Goal: Task Accomplishment & Management: Manage account settings

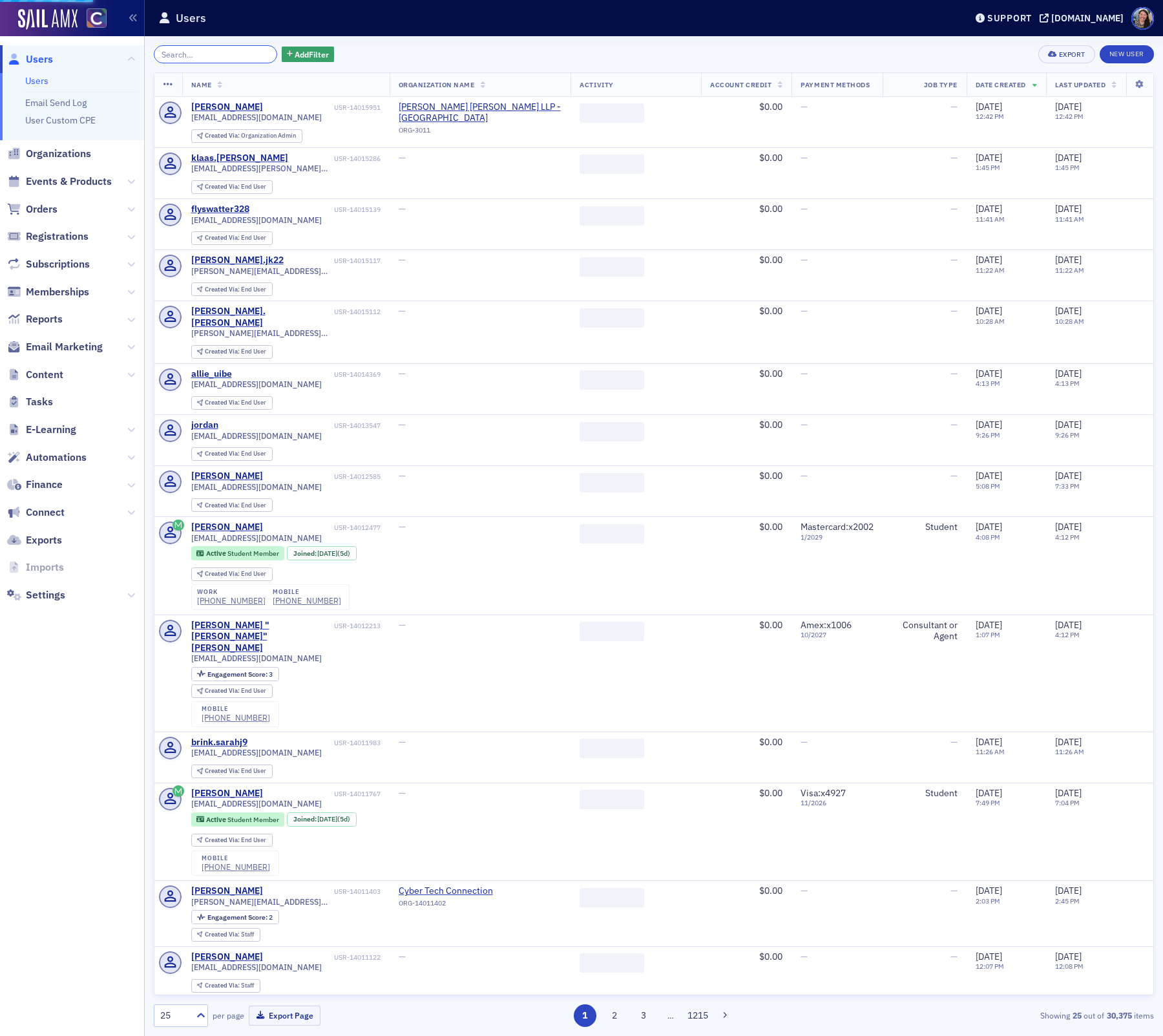
click at [226, 52] on input "search" at bounding box center [215, 54] width 123 height 18
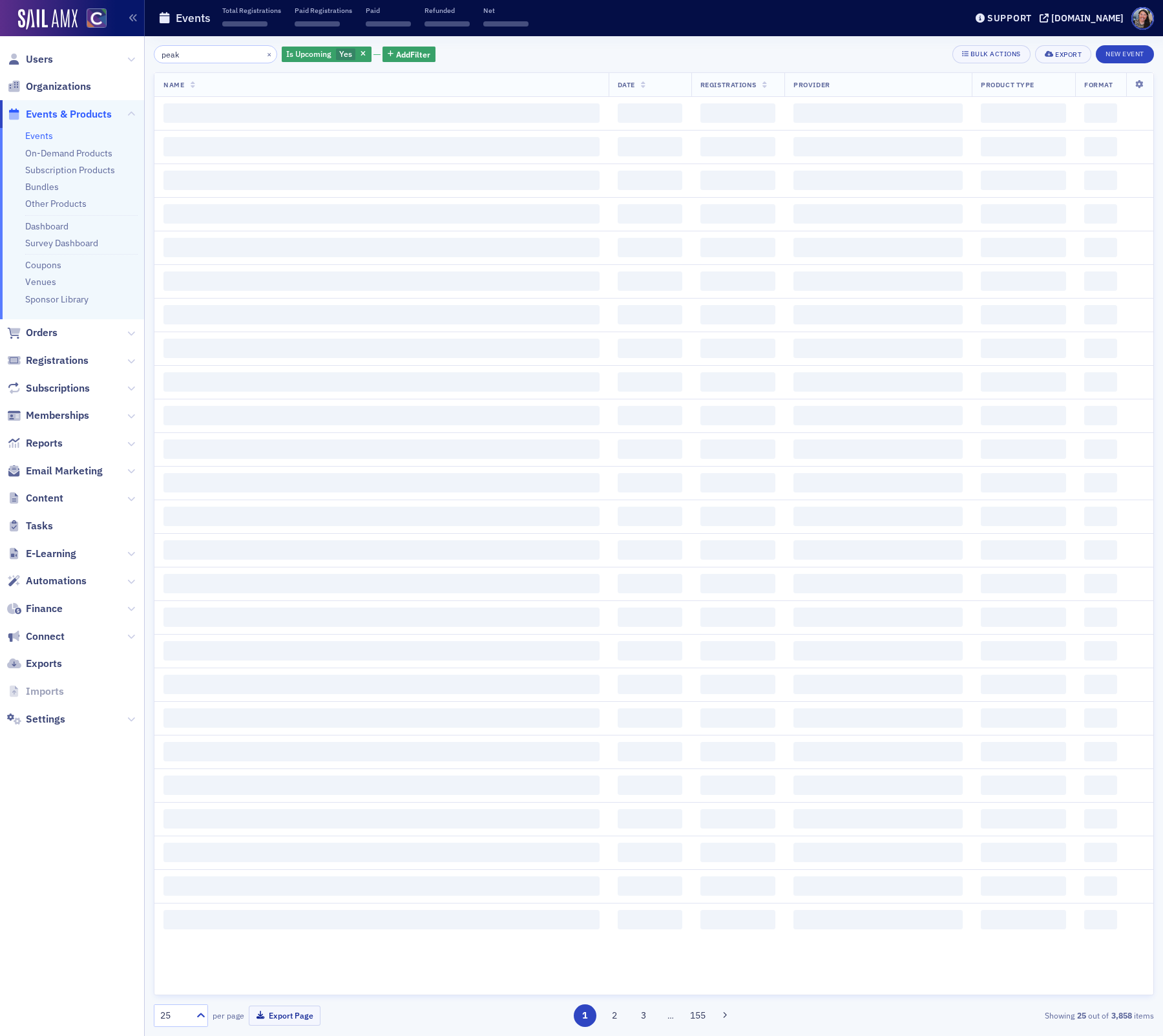
type input "peak"
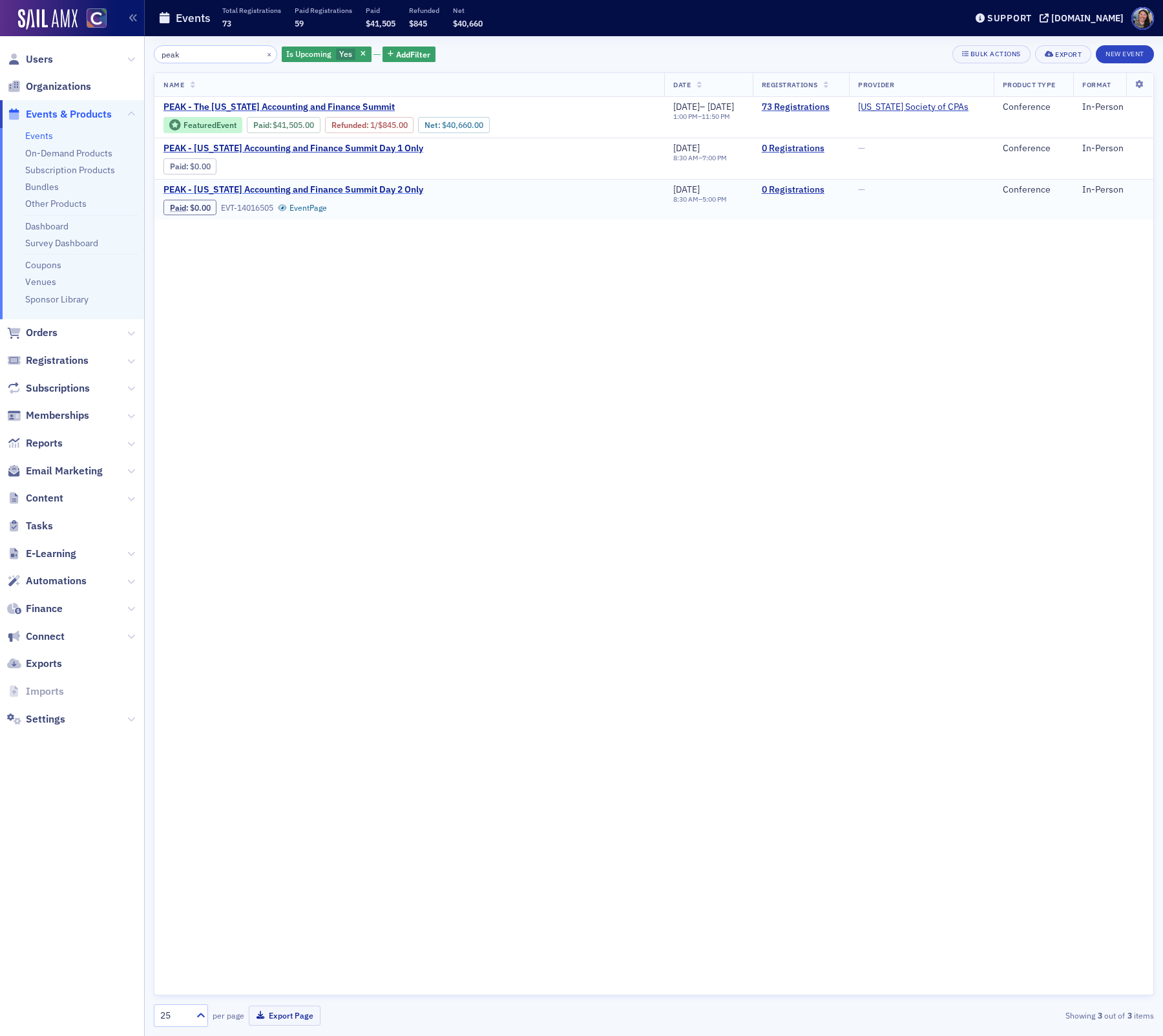
click at [400, 190] on span "PEAK - [US_STATE] Accounting and Finance Summit Day 2 Only" at bounding box center [293, 190] width 260 height 11
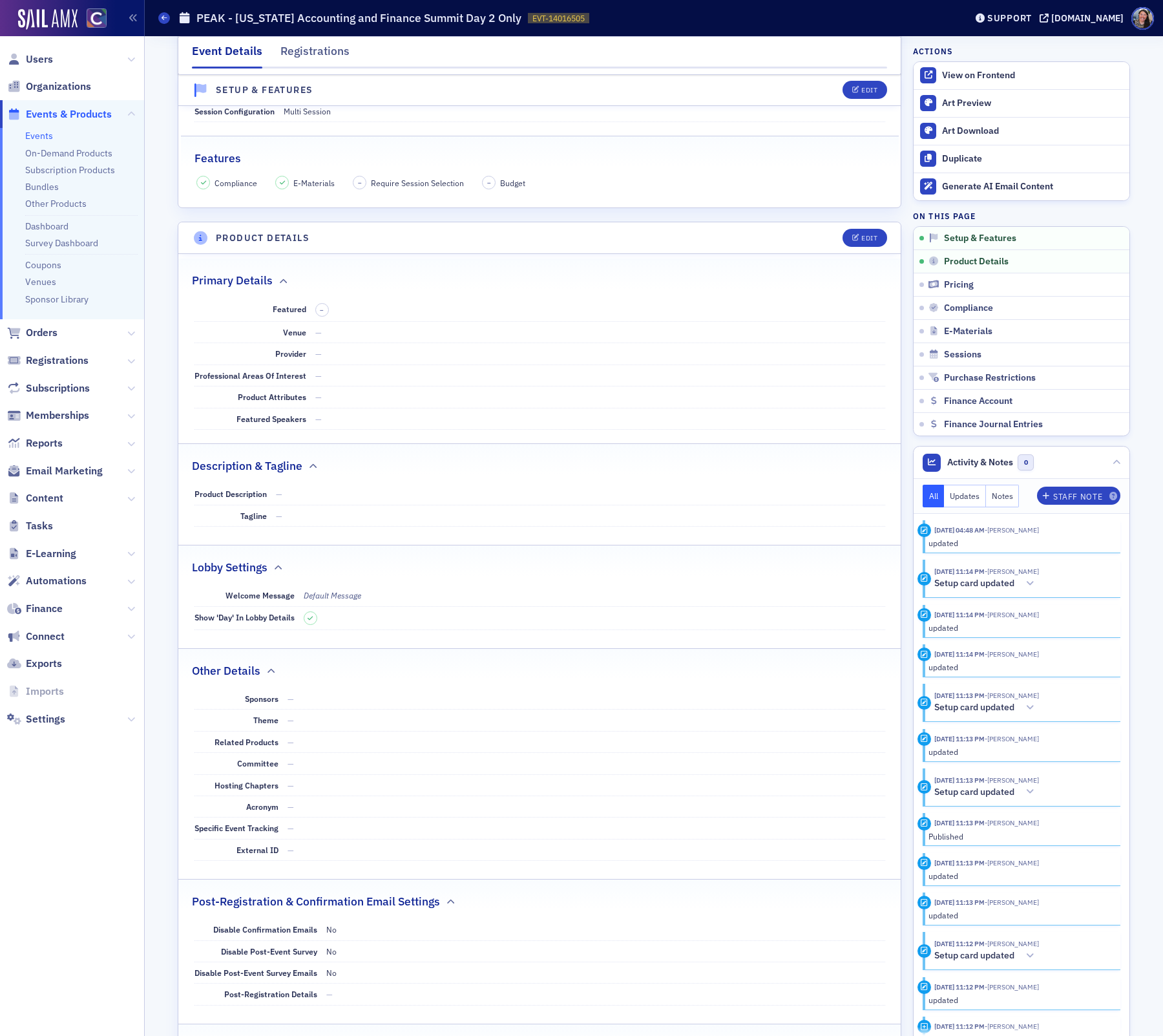
scroll to position [446, 0]
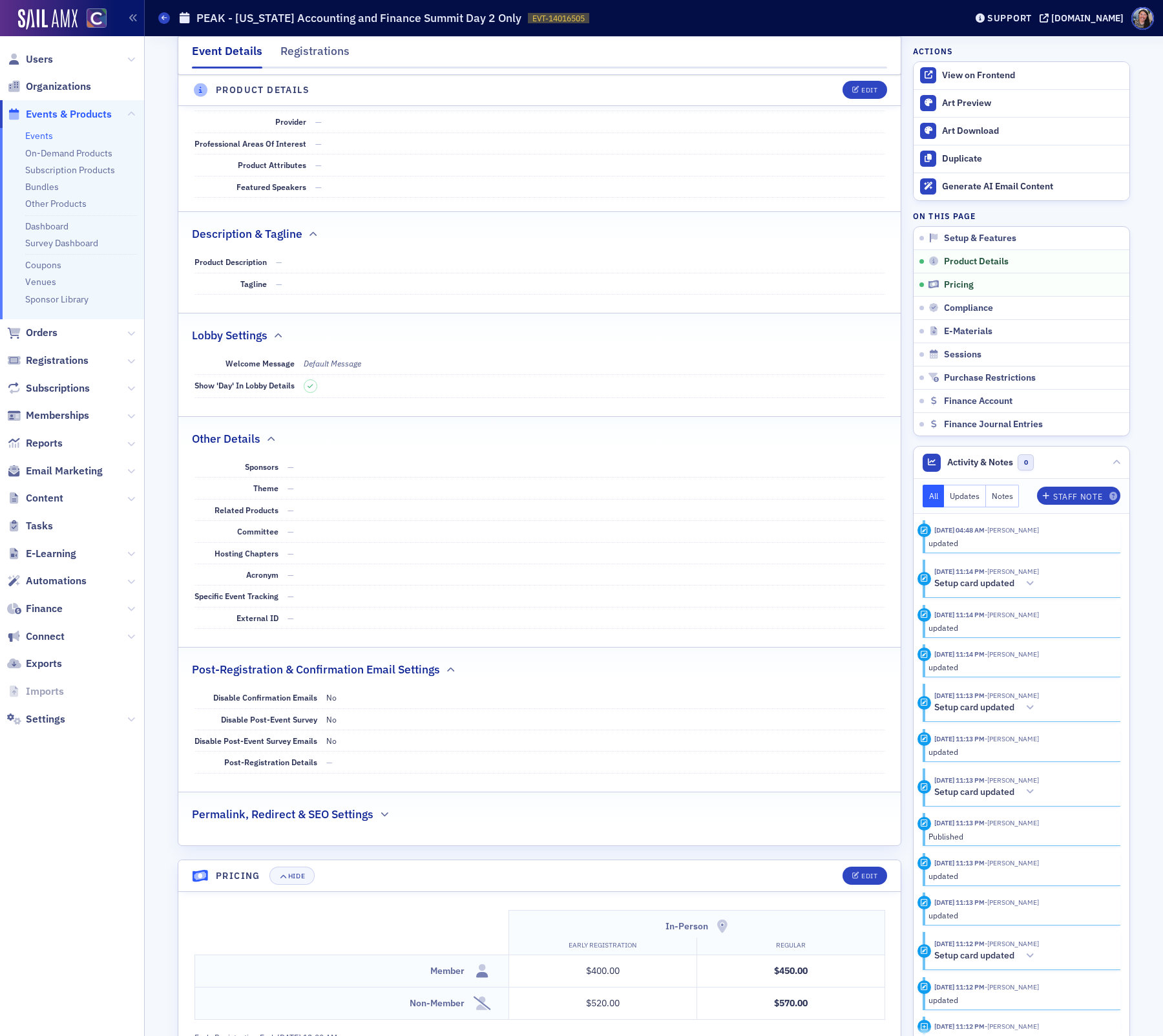
click at [328, 809] on h2 "Permalink, Redirect & SEO Settings" at bounding box center [282, 815] width 181 height 17
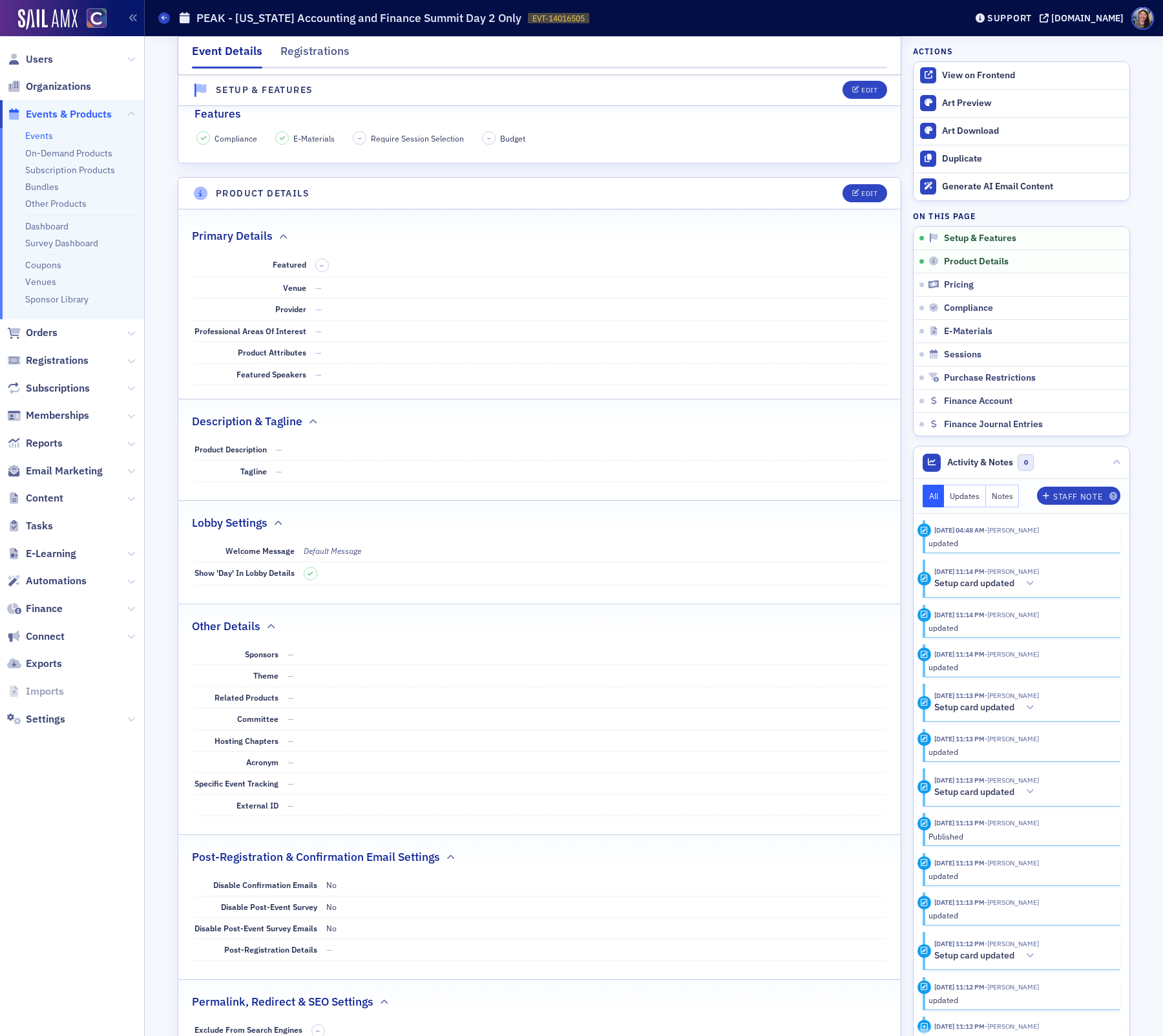
scroll to position [0, 0]
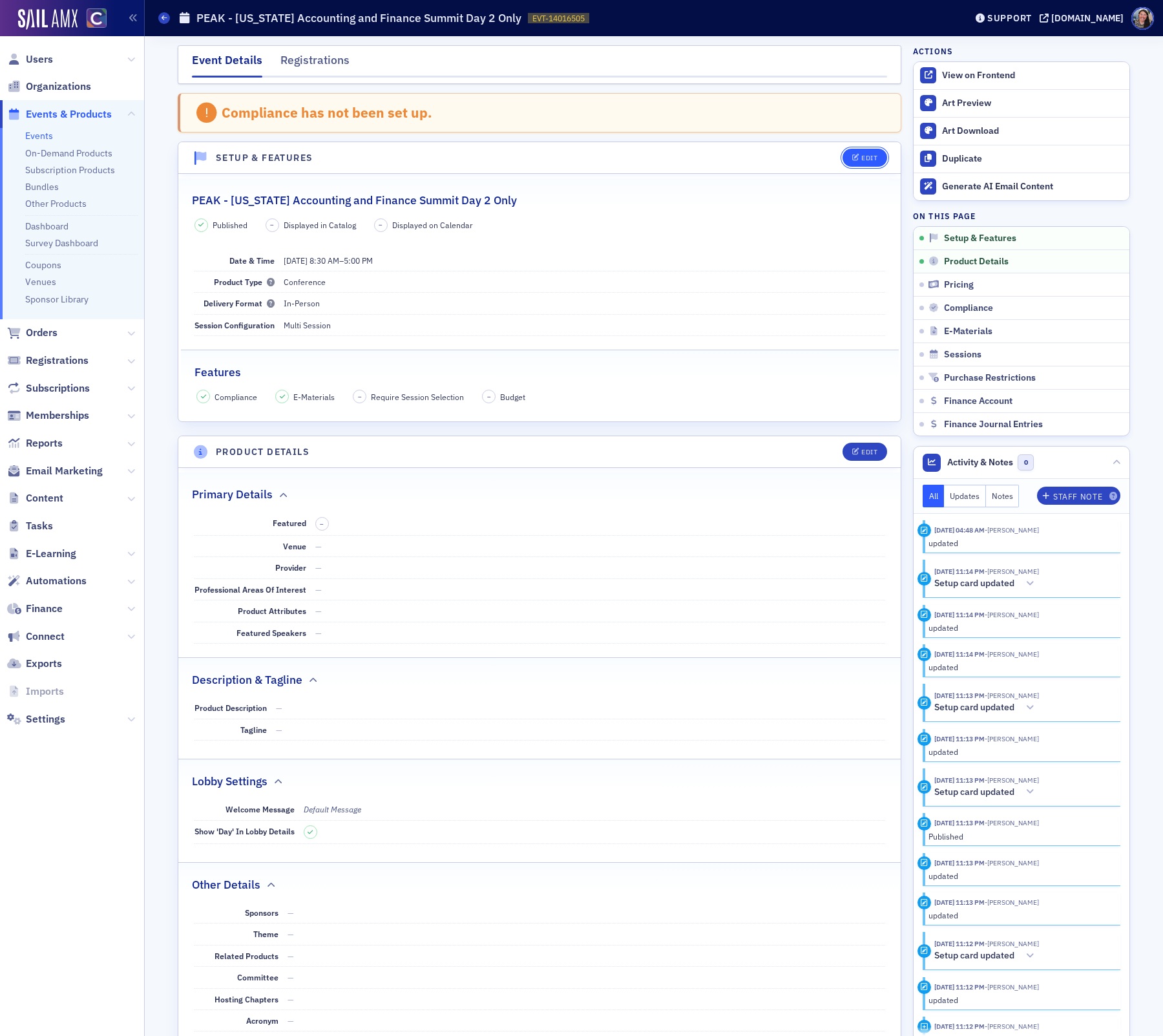
click at [862, 163] on button "Edit" at bounding box center [865, 157] width 44 height 18
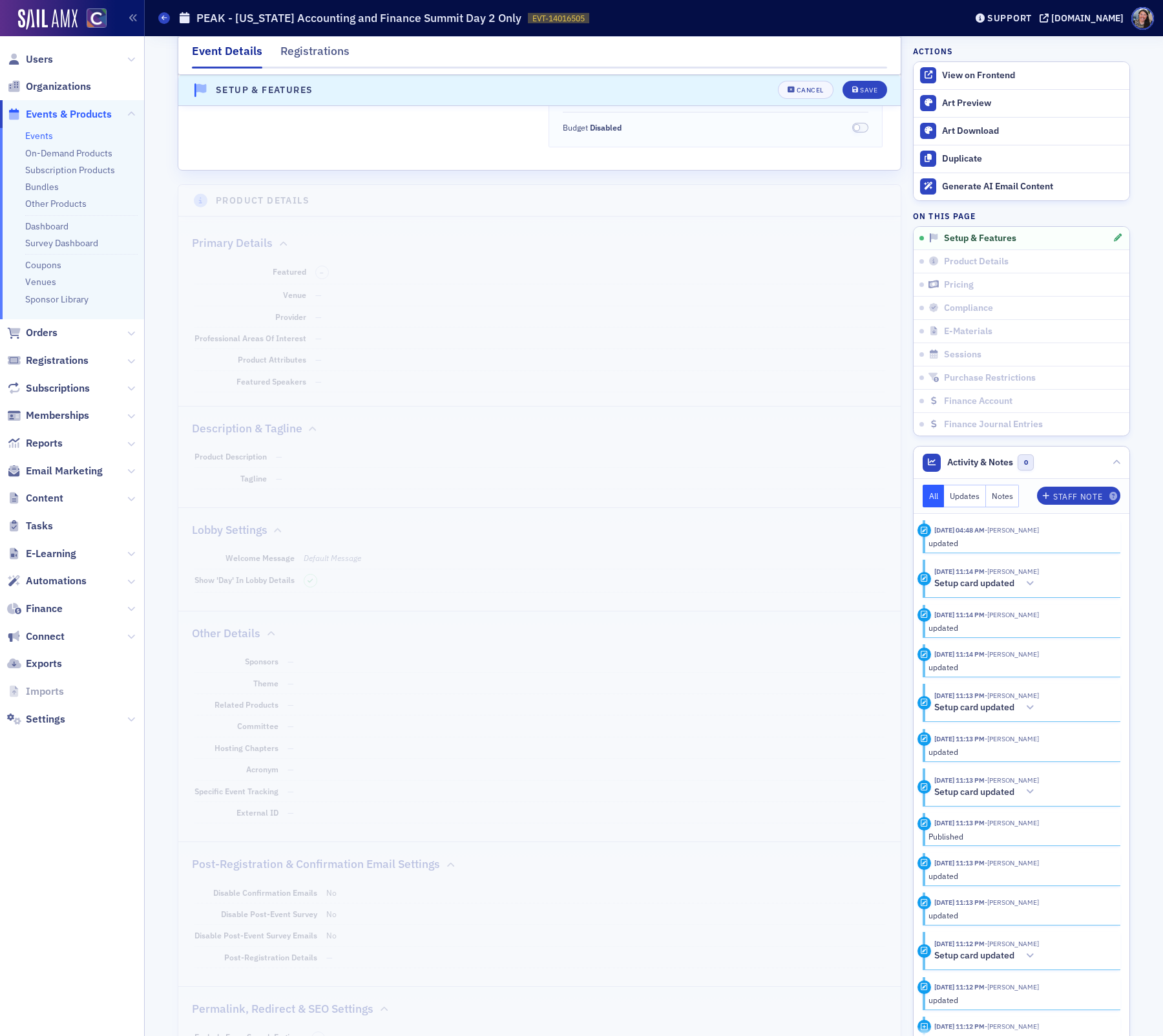
scroll to position [602, 0]
click at [815, 93] on div "Cancel" at bounding box center [811, 90] width 27 height 7
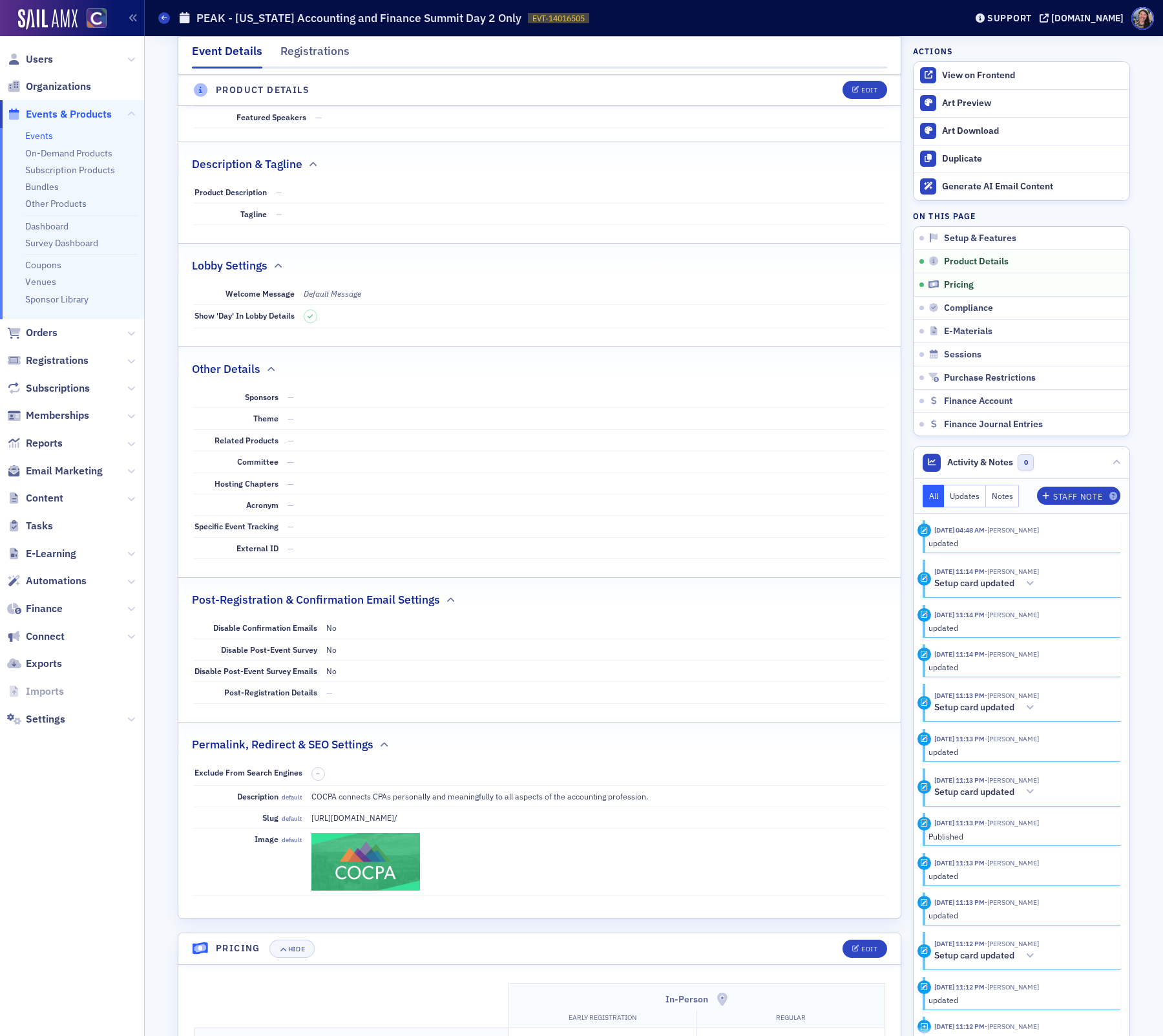
scroll to position [0, 0]
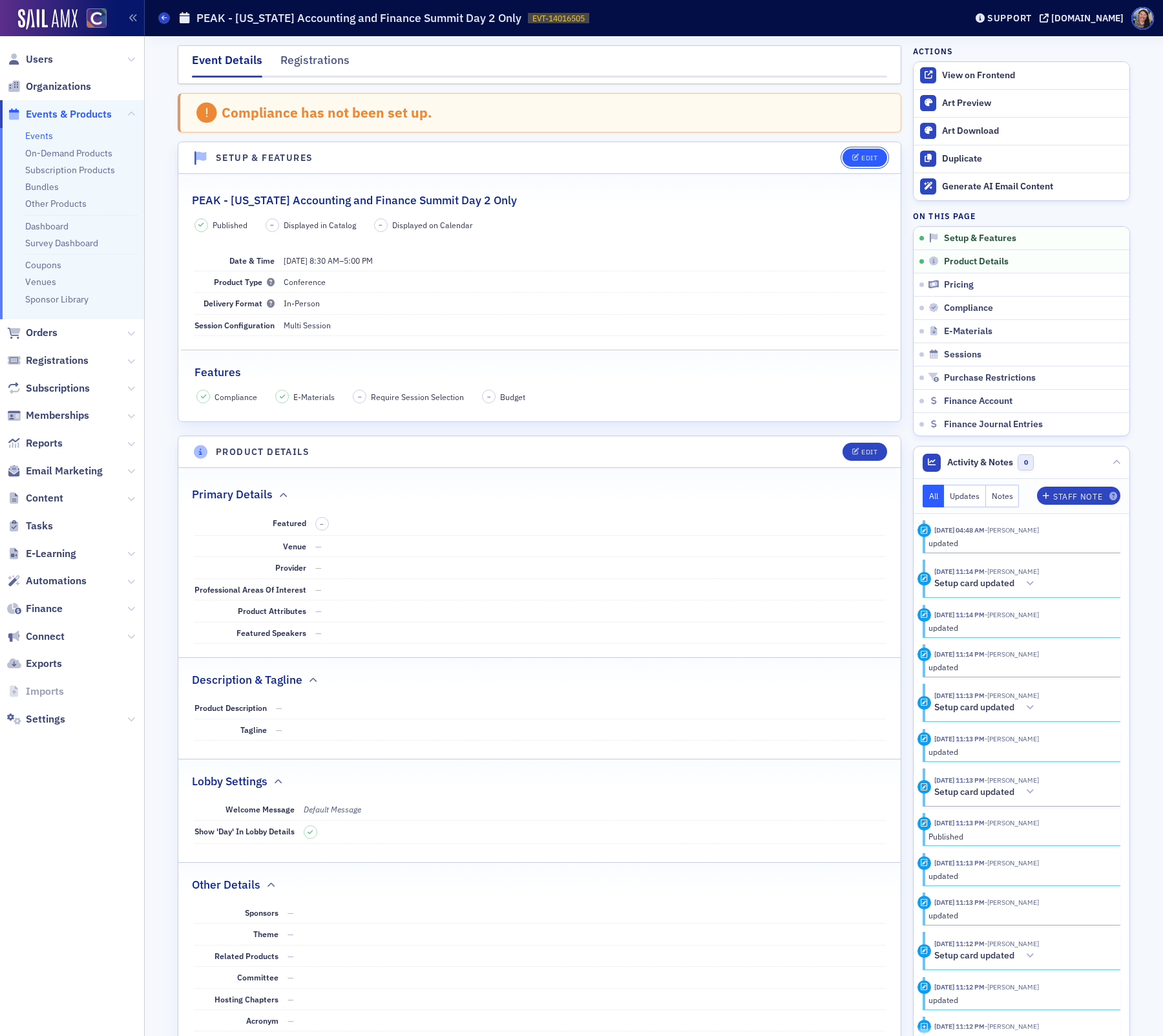
click at [872, 157] on div "Edit" at bounding box center [869, 157] width 16 height 7
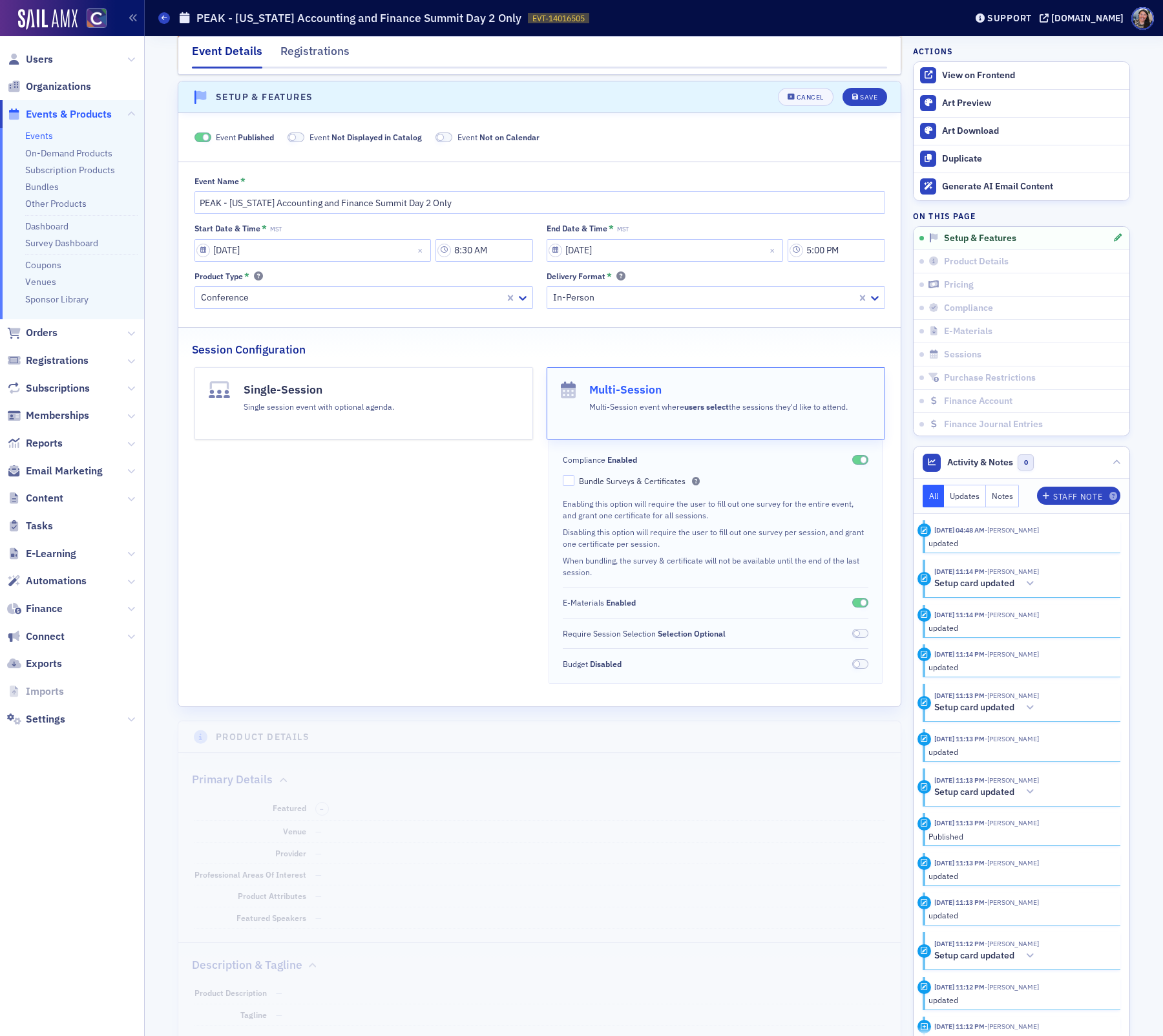
scroll to position [66, 0]
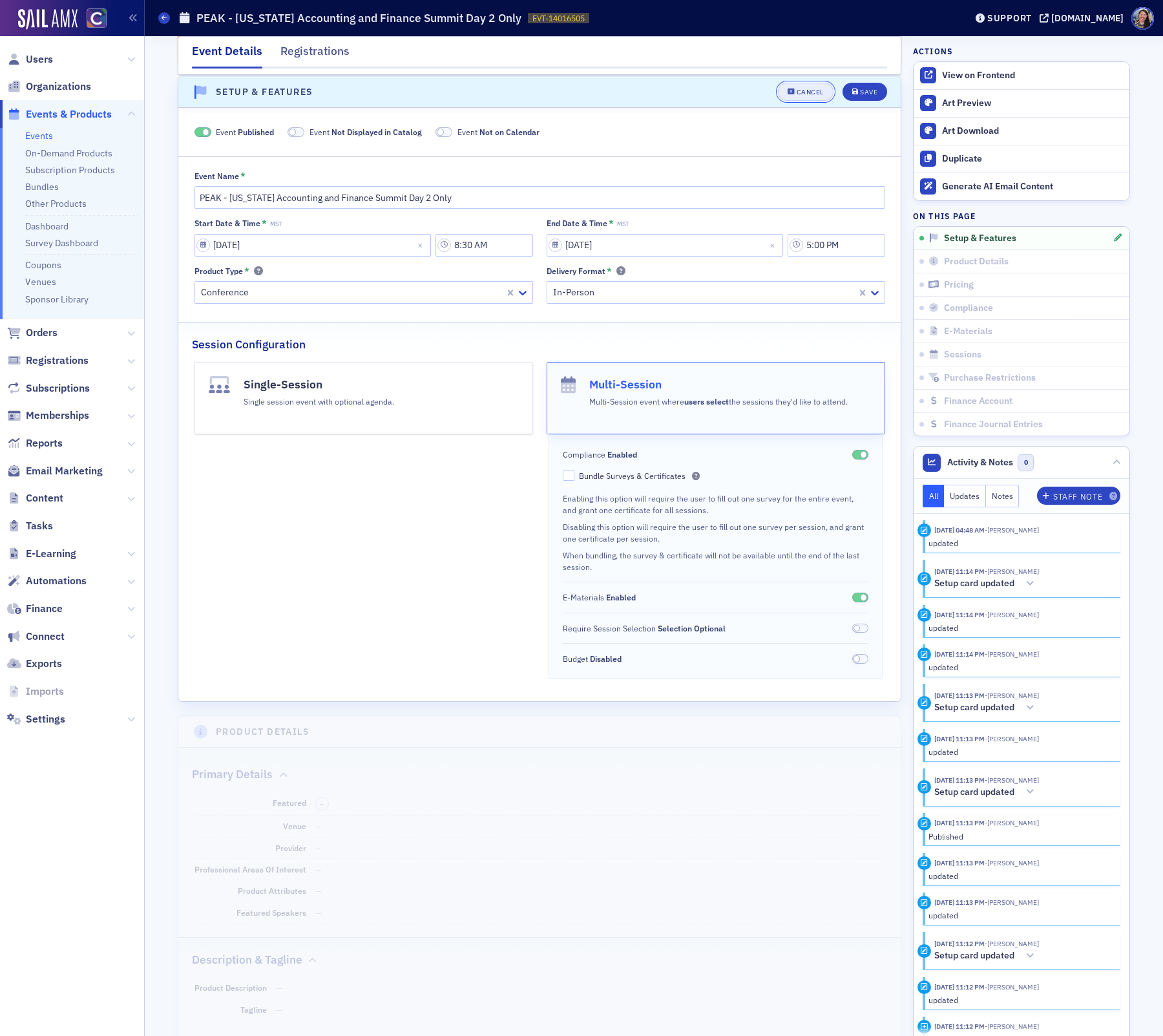
click at [805, 93] on div "Cancel" at bounding box center [811, 92] width 27 height 7
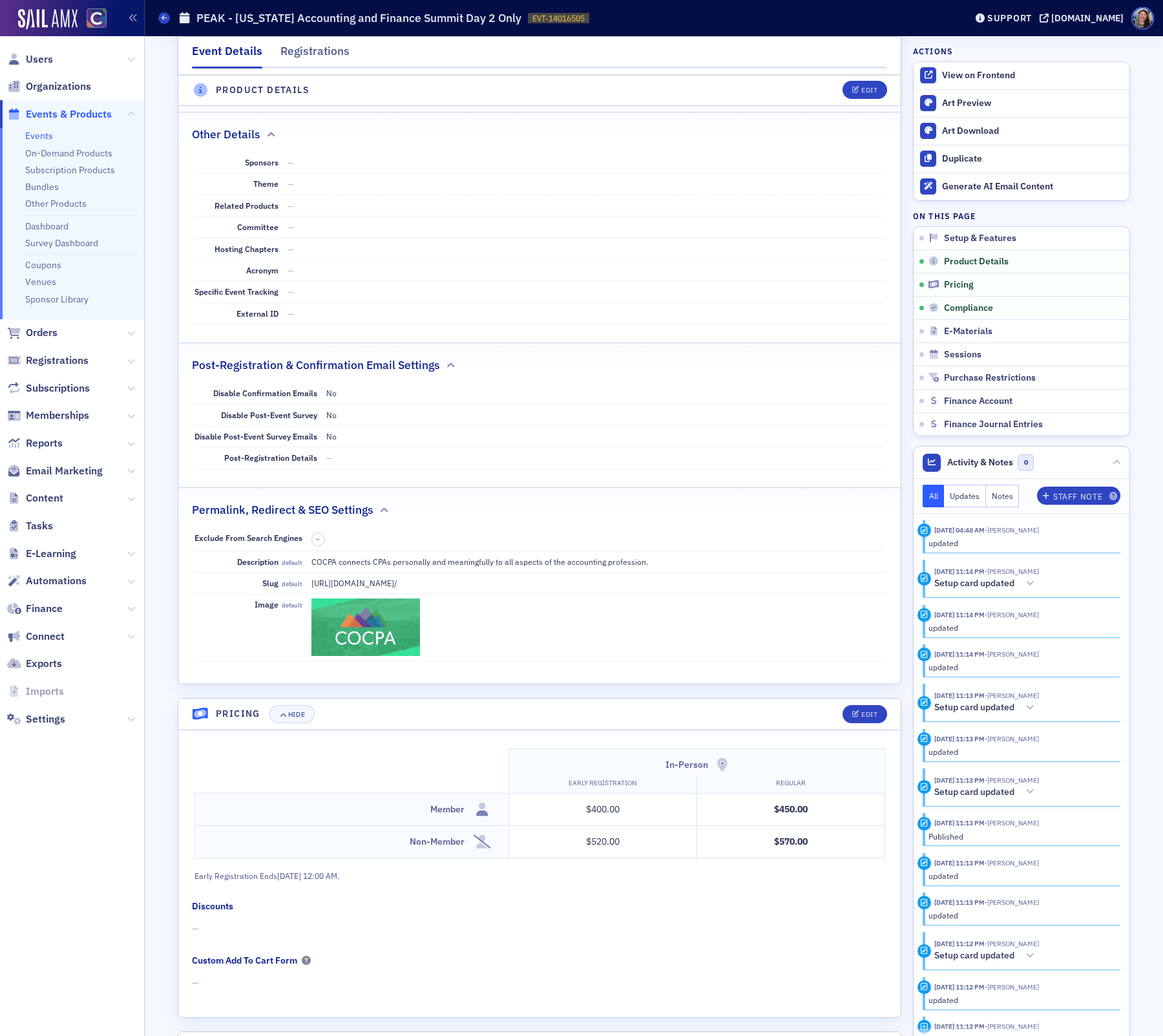
scroll to position [990, 0]
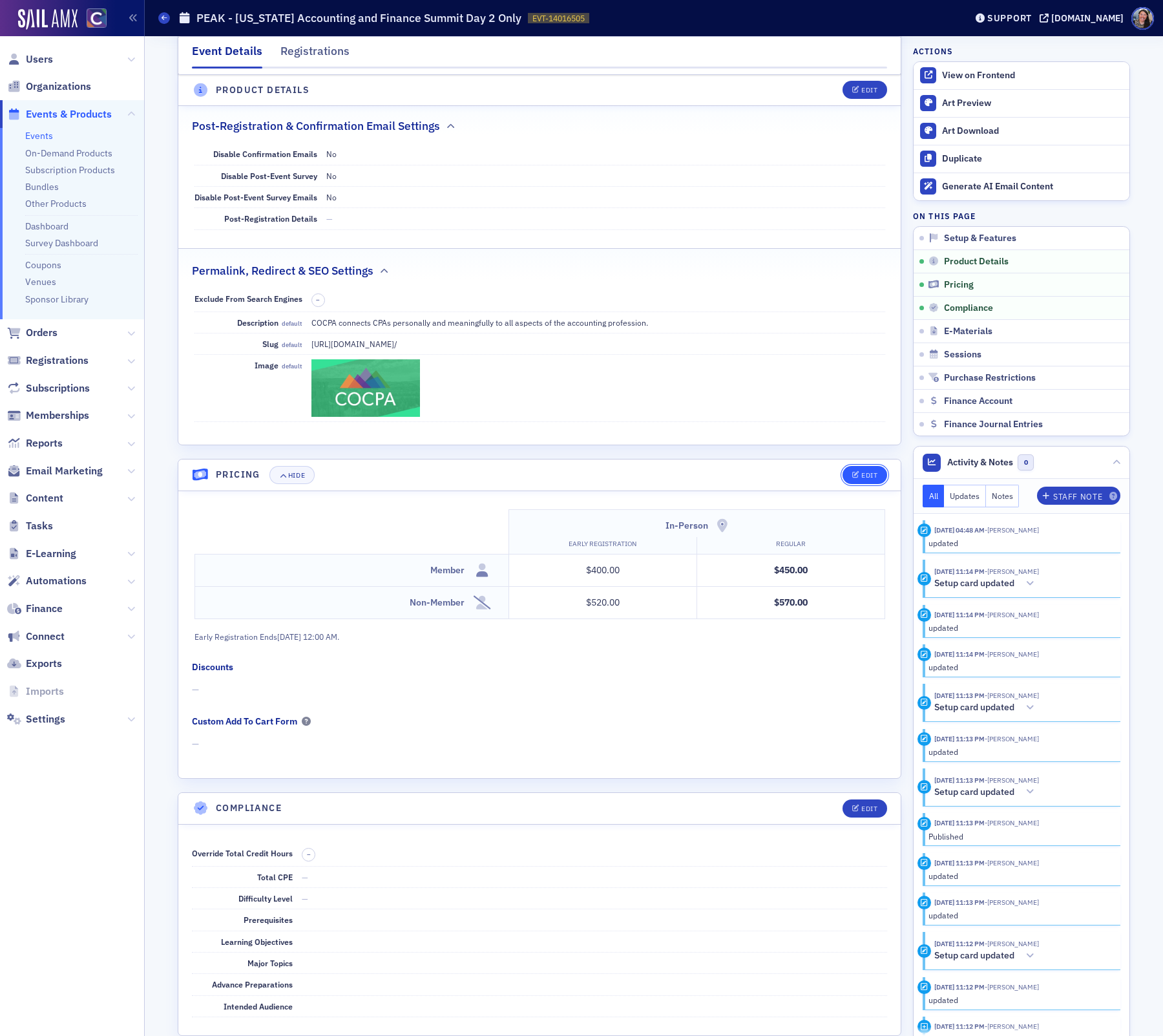
click at [861, 472] on span "Edit" at bounding box center [865, 475] width 25 height 7
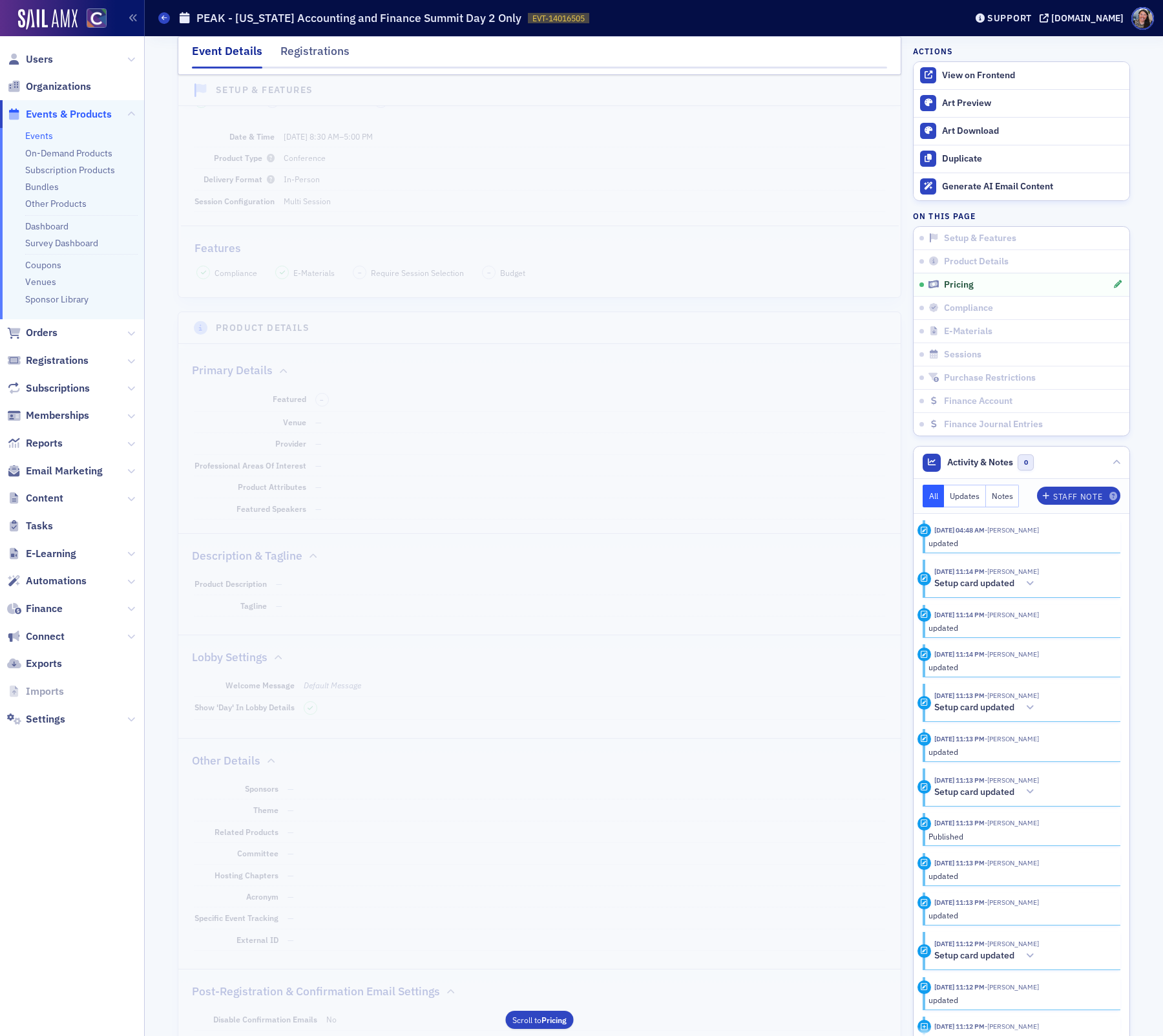
scroll to position [0, 0]
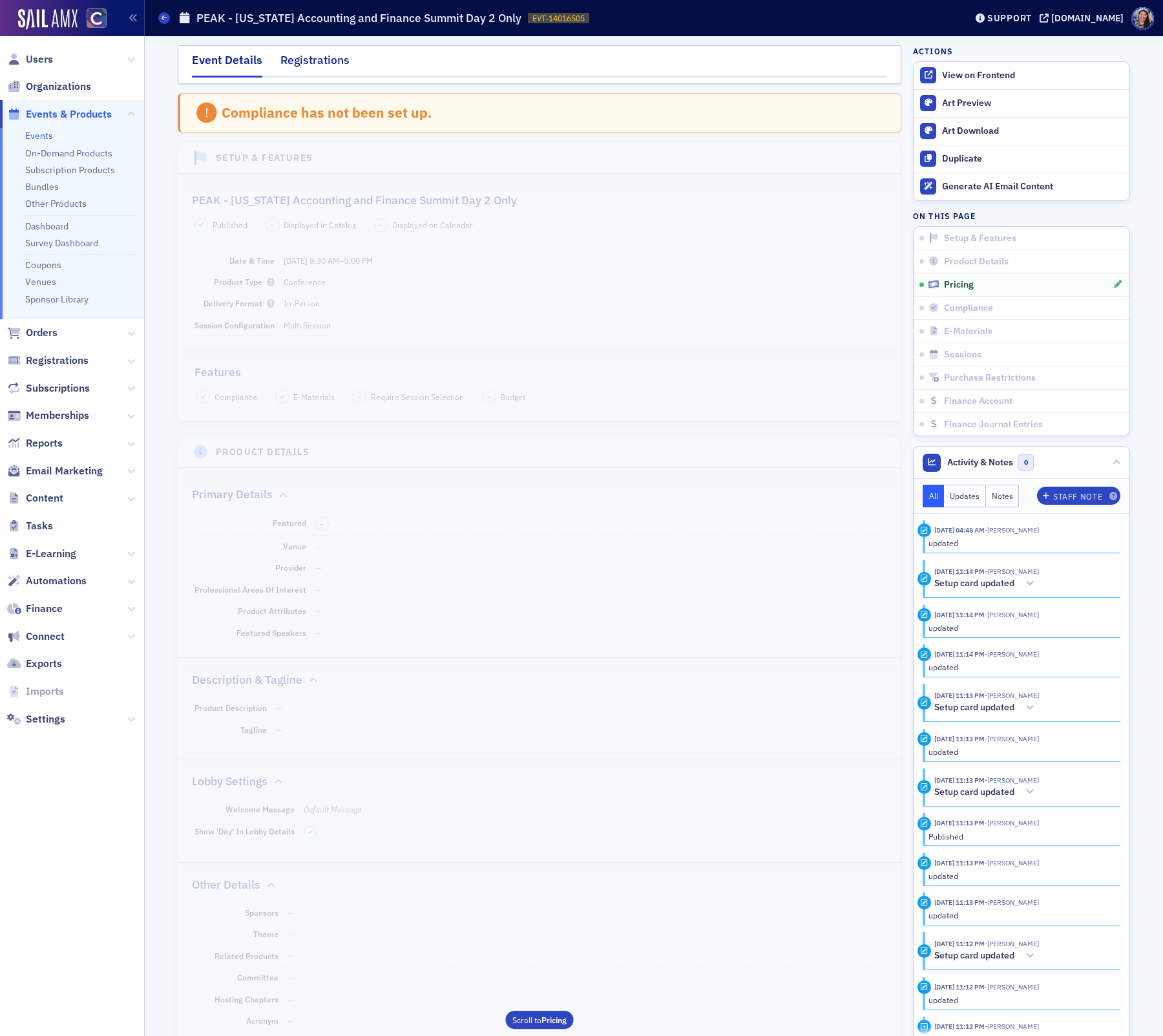
click at [321, 59] on div "Registrations" at bounding box center [315, 64] width 69 height 24
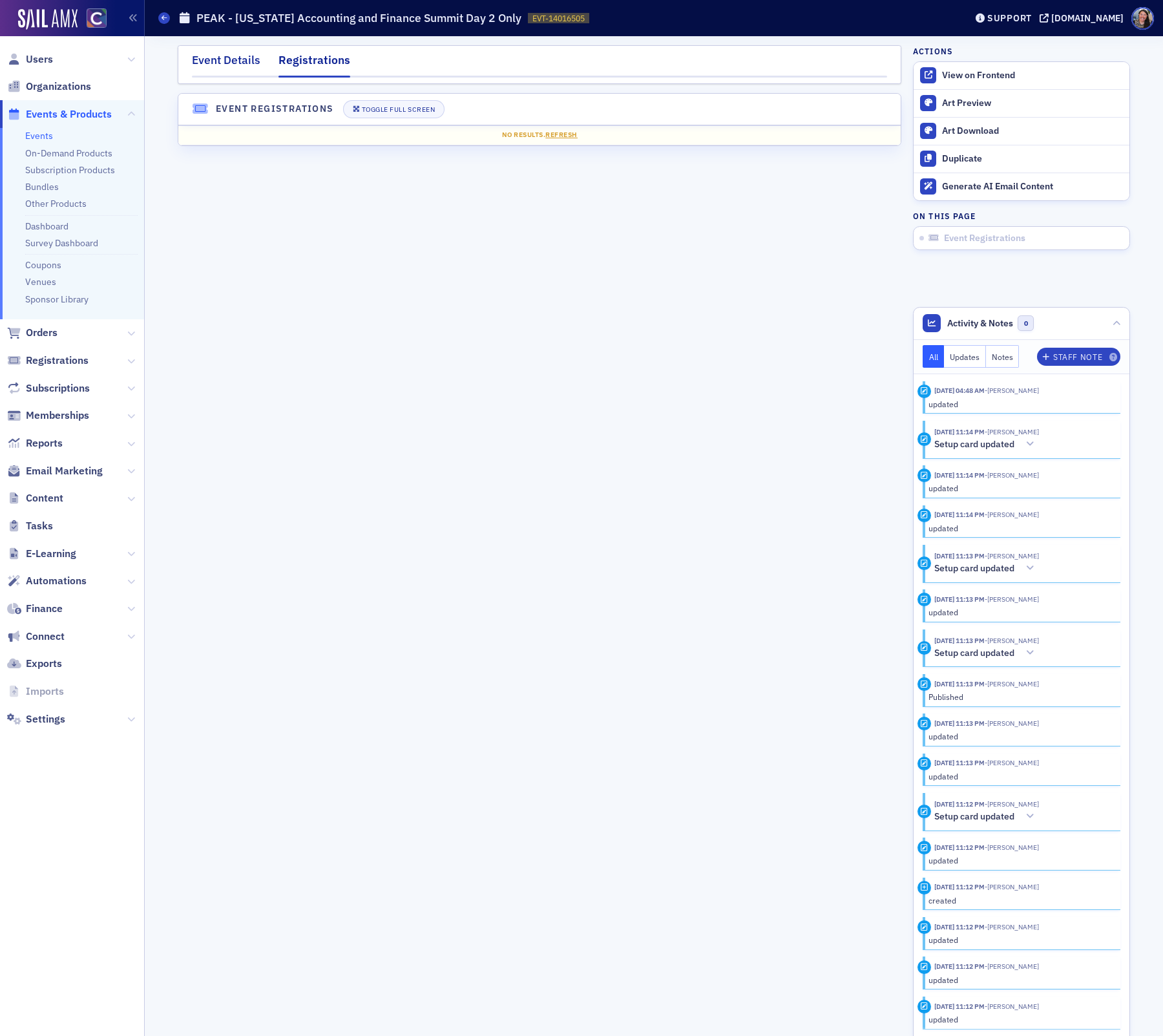
click at [215, 57] on div "Event Details" at bounding box center [226, 64] width 69 height 24
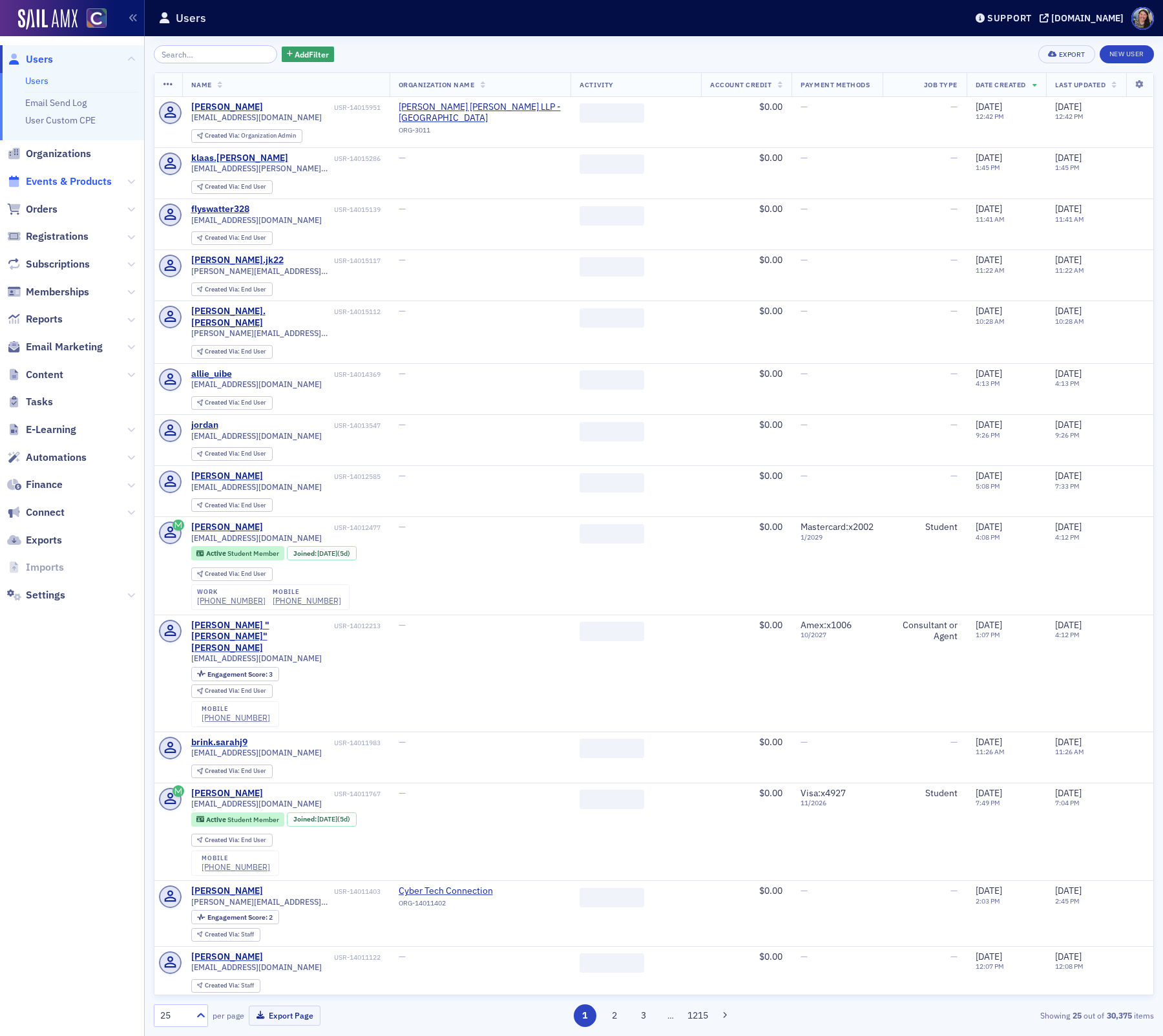
click at [94, 182] on span "Events & Products" at bounding box center [69, 181] width 86 height 14
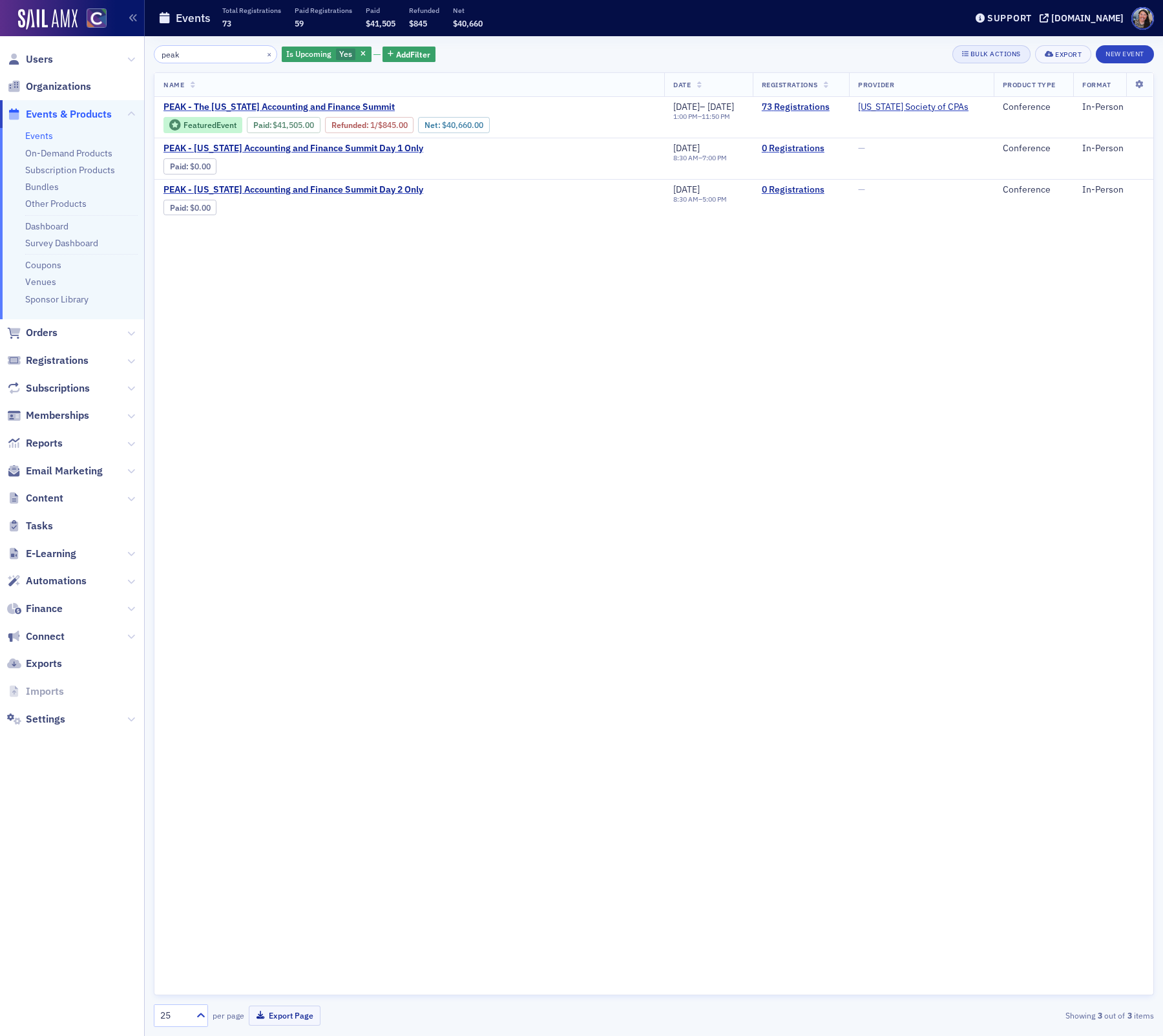
type input "peak"
click at [1002, 56] on div "Bulk Actions" at bounding box center [996, 53] width 50 height 7
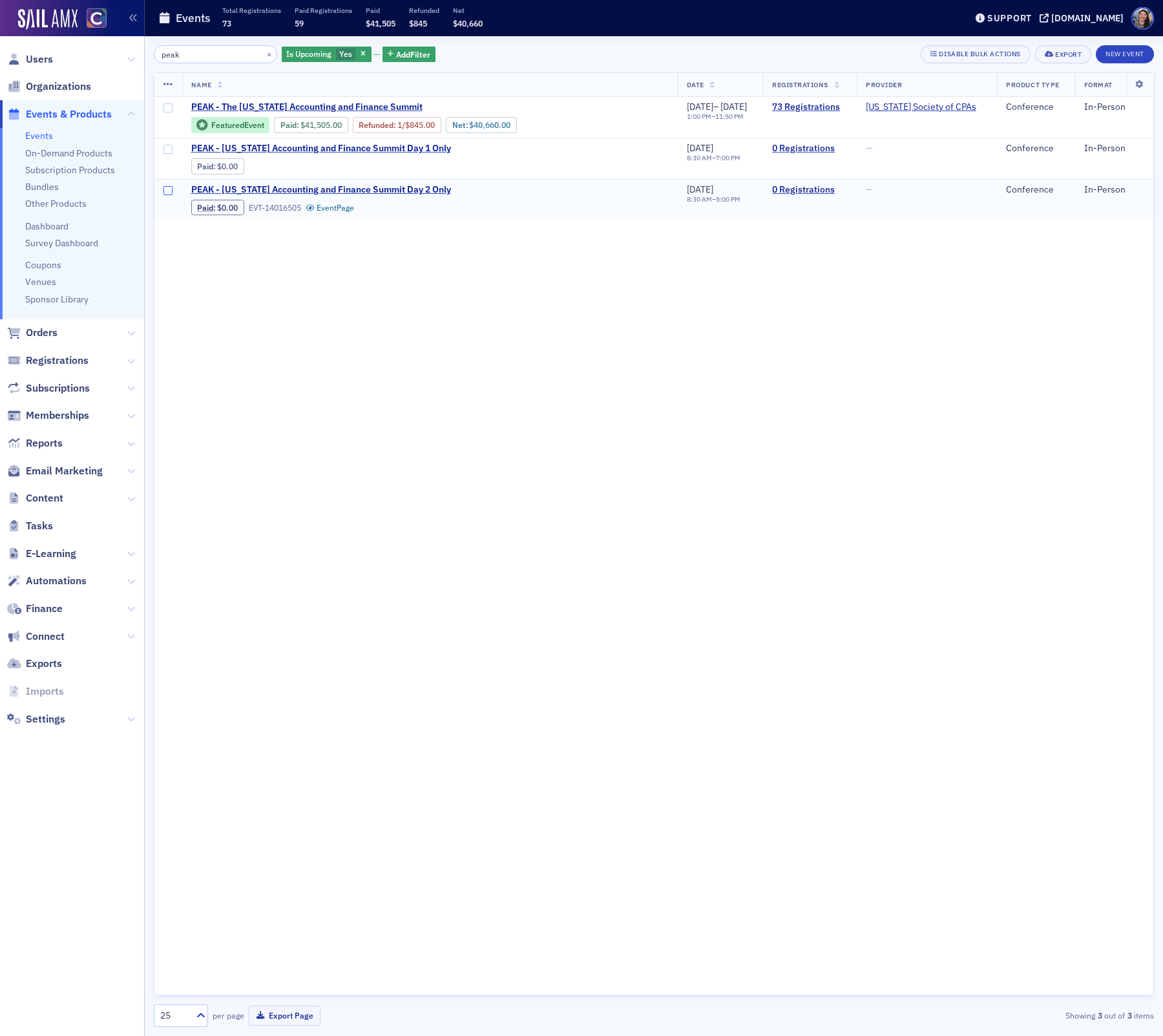
click at [167, 190] on input "checkbox" at bounding box center [168, 190] width 9 height 9
click at [167, 84] on icon at bounding box center [168, 85] width 10 height 11
click at [170, 122] on div "Delete 1 row" at bounding box center [152, 123] width 44 height 7
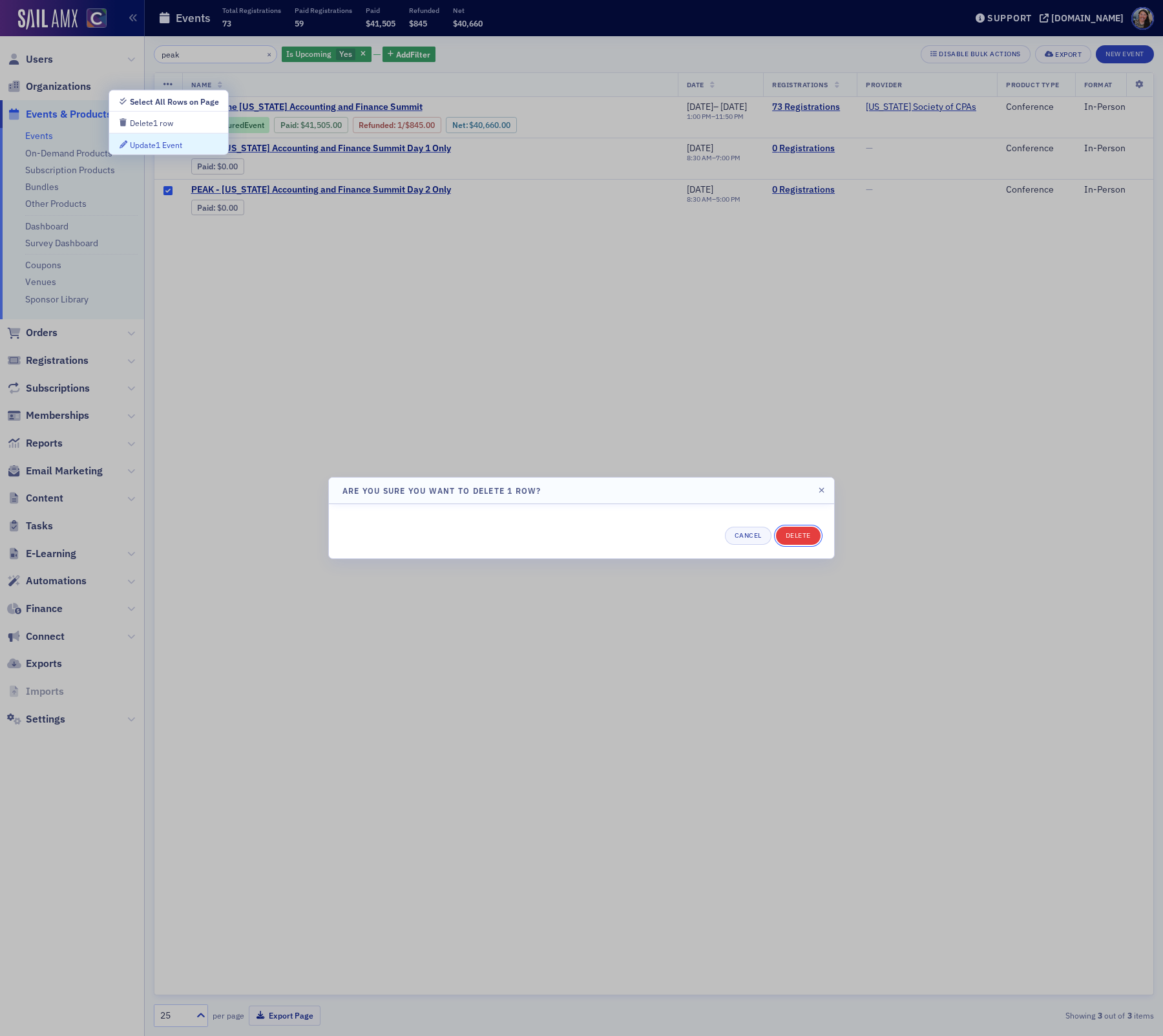
click at [810, 538] on button "Delete" at bounding box center [798, 536] width 44 height 18
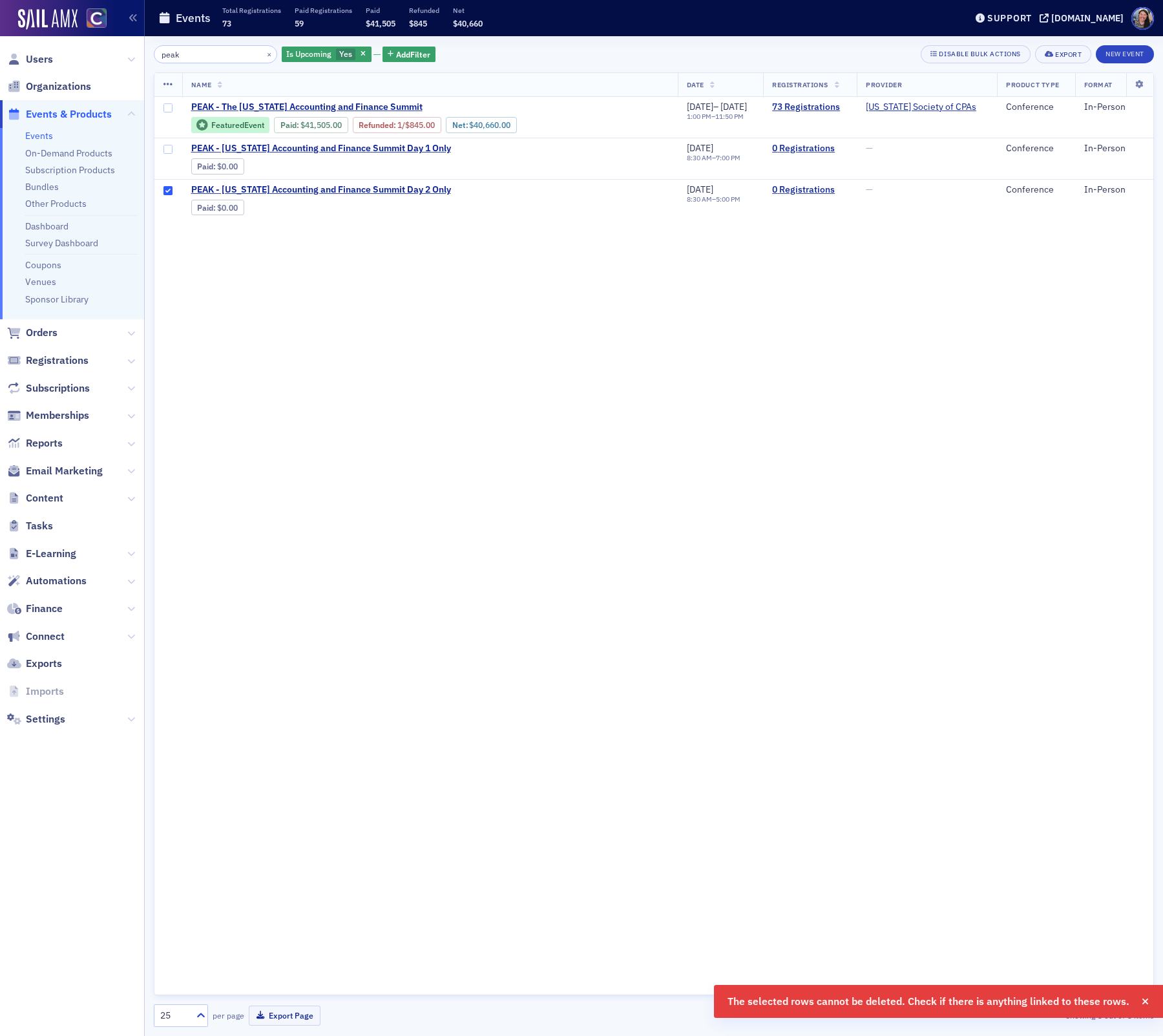
click at [473, 347] on div "Name Date Registrations Provider Product Type Format PEAK - The Colorado Accoun…" at bounding box center [653, 534] width 1000 height 923
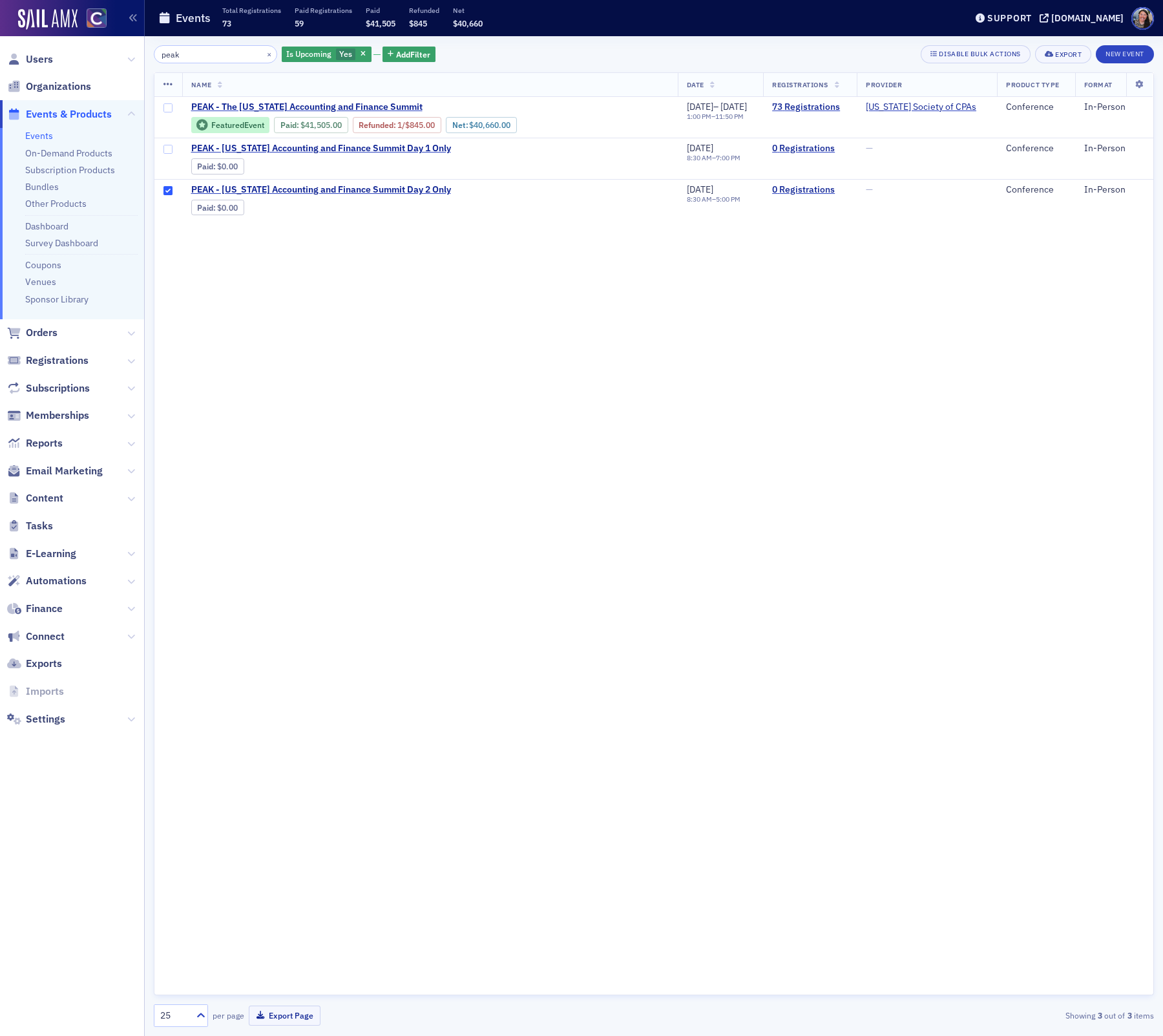
click at [167, 83] on icon at bounding box center [168, 85] width 10 height 11
click at [164, 120] on div "Delete 1 row" at bounding box center [152, 123] width 44 height 7
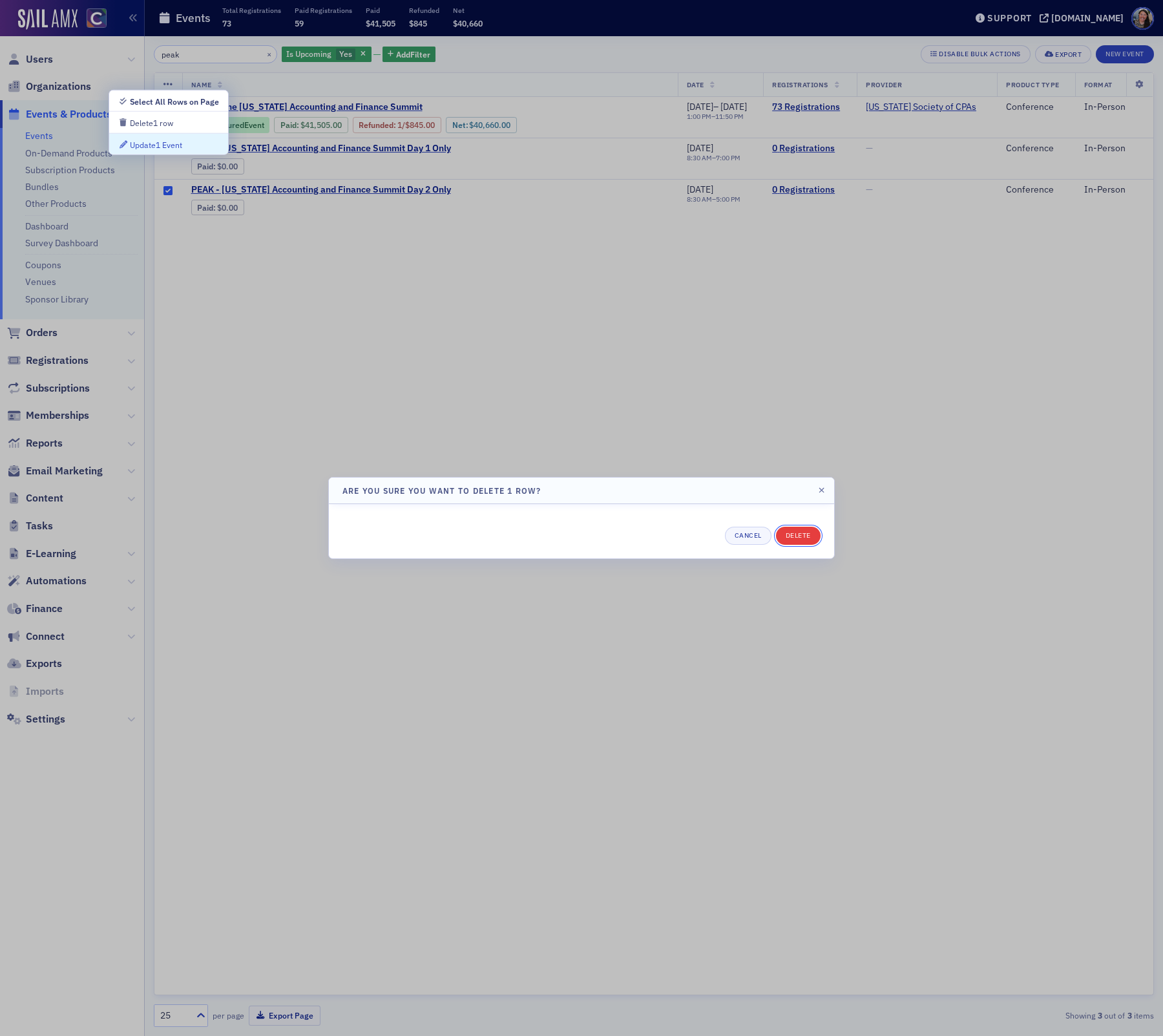
click at [811, 532] on button "Delete" at bounding box center [798, 536] width 44 height 18
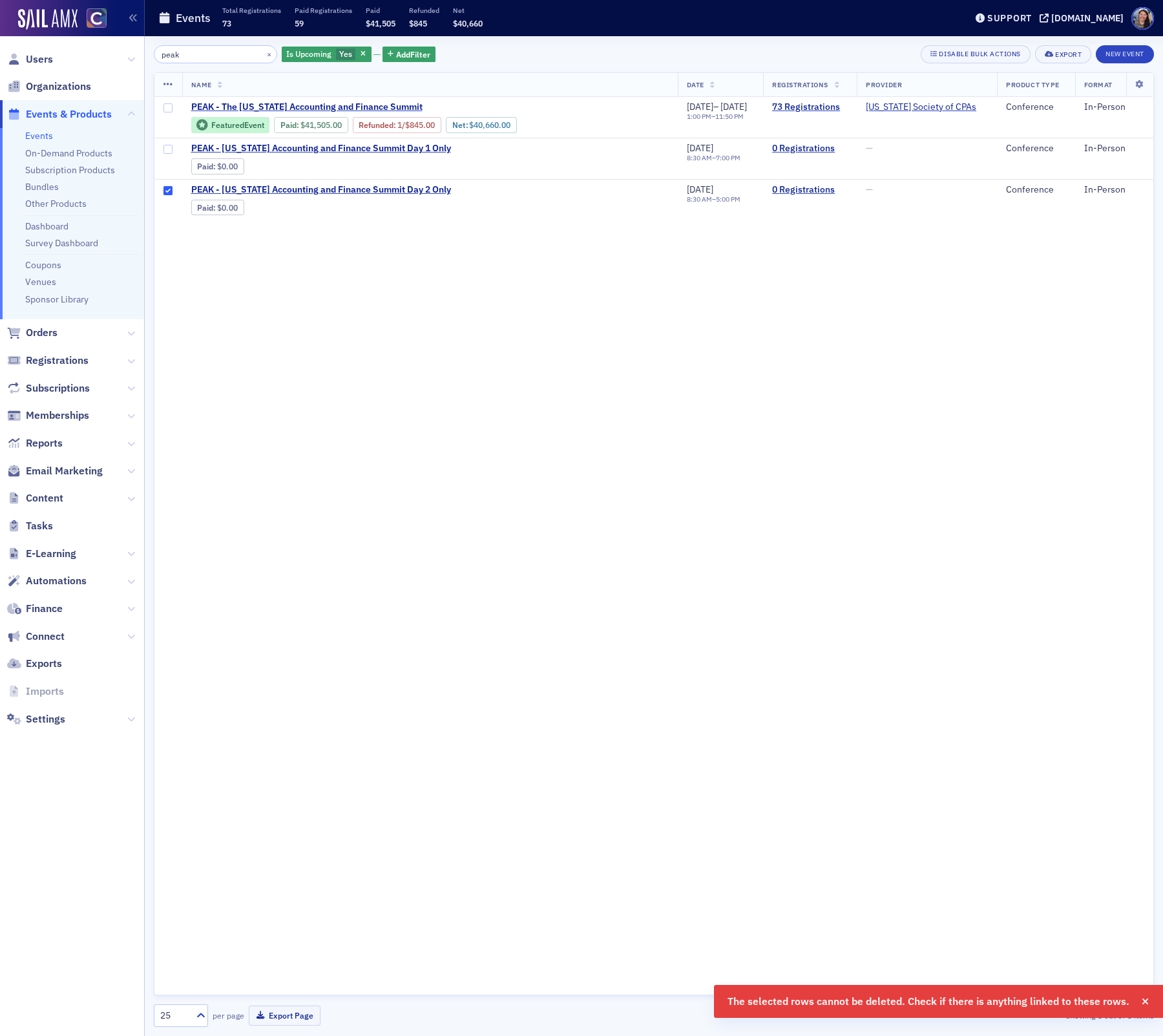
click at [781, 630] on div "Name Date Registrations Provider Product Type Format PEAK - The Colorado Accoun…" at bounding box center [653, 534] width 1000 height 923
click at [408, 190] on span "PEAK - [US_STATE] Accounting and Finance Summit Day 2 Only" at bounding box center [321, 190] width 260 height 11
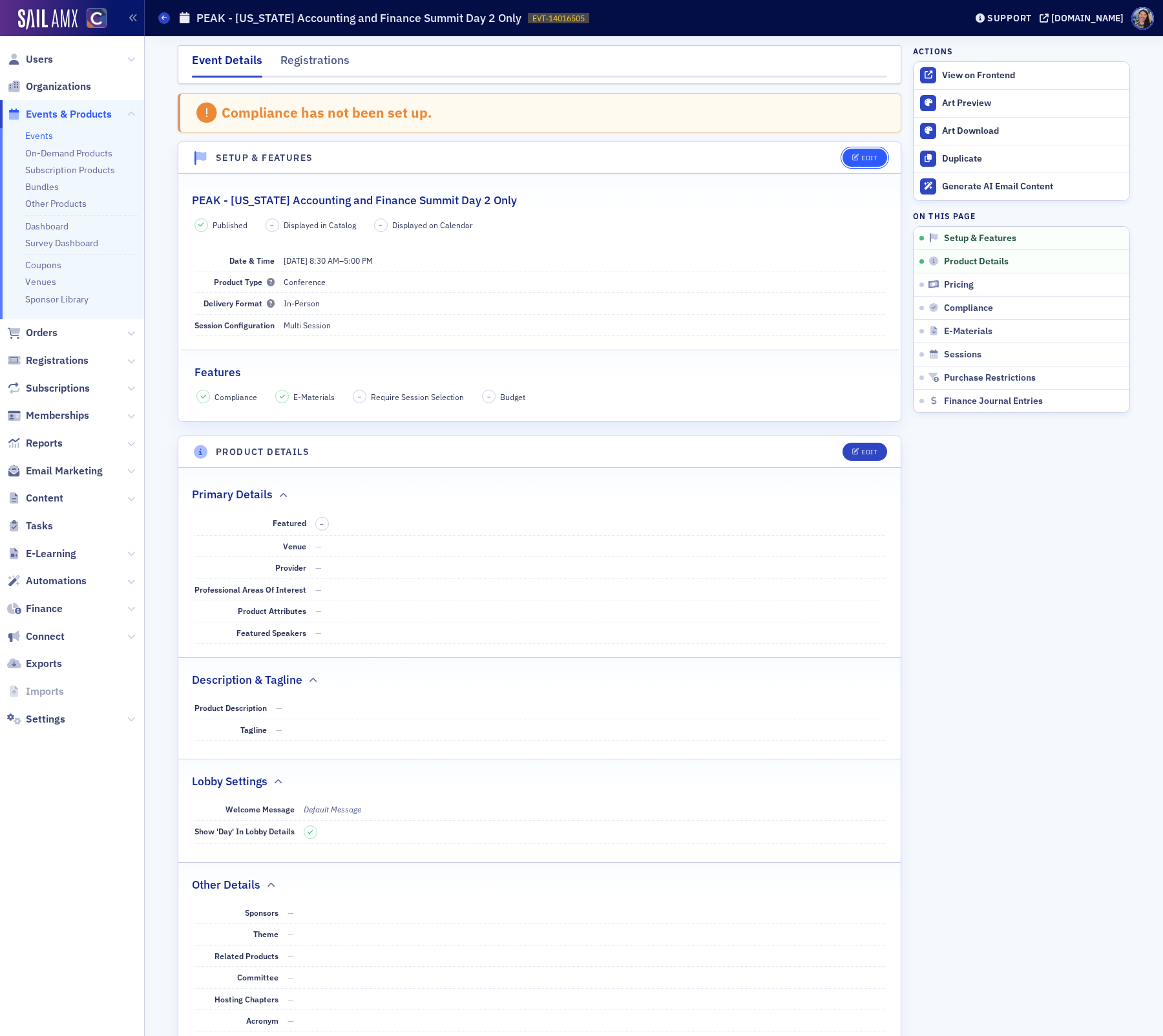
click at [862, 157] on div "Edit" at bounding box center [869, 157] width 16 height 7
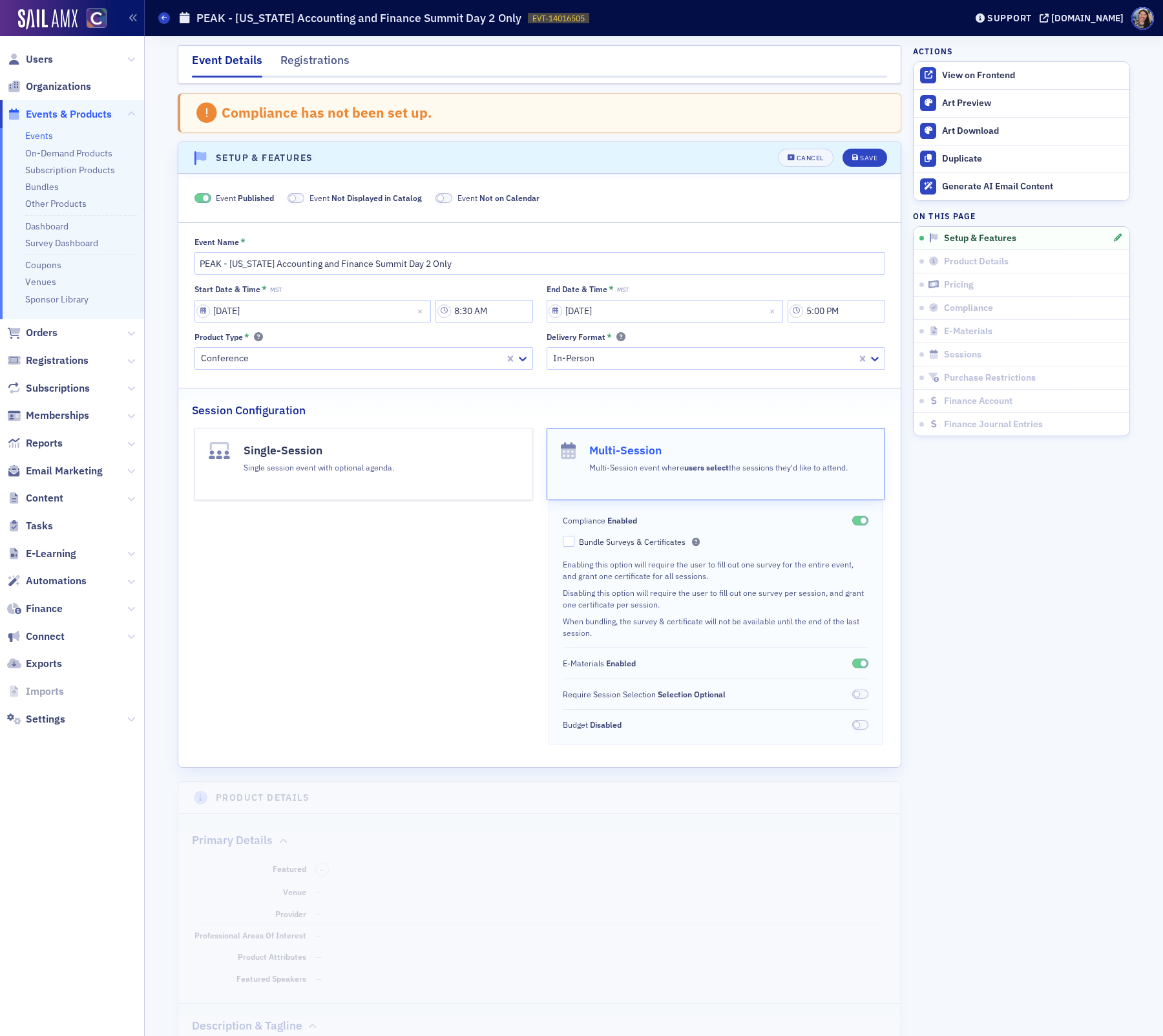
scroll to position [66, 0]
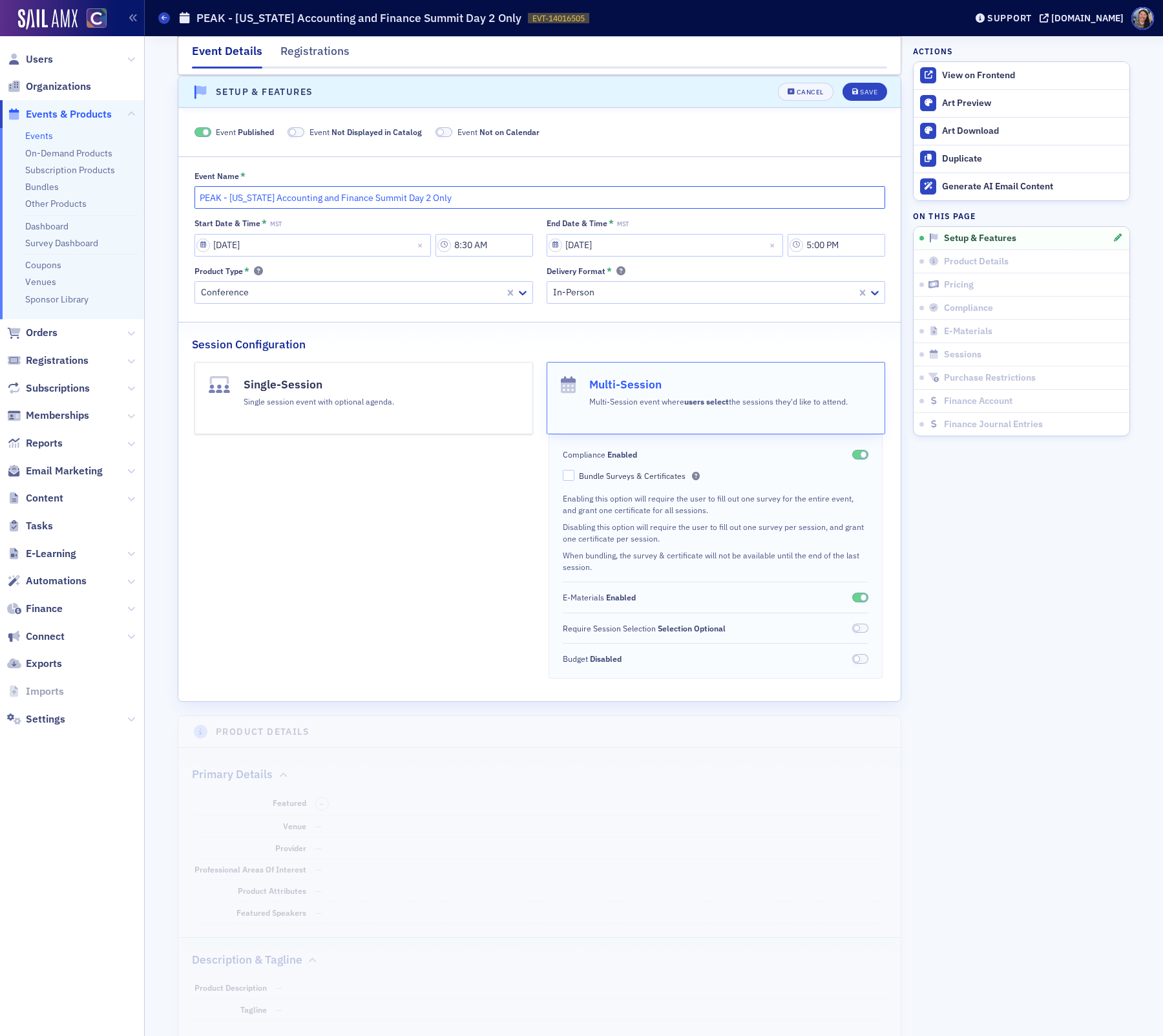
click at [197, 194] on input "PEAK - [US_STATE] Accounting and Finance Summit Day 2 Only" at bounding box center [540, 197] width 691 height 23
type input "DNU PEAK - Colorado Accounting and Finance Summit Day 2 Only"
click at [864, 99] on button "Save" at bounding box center [865, 92] width 44 height 18
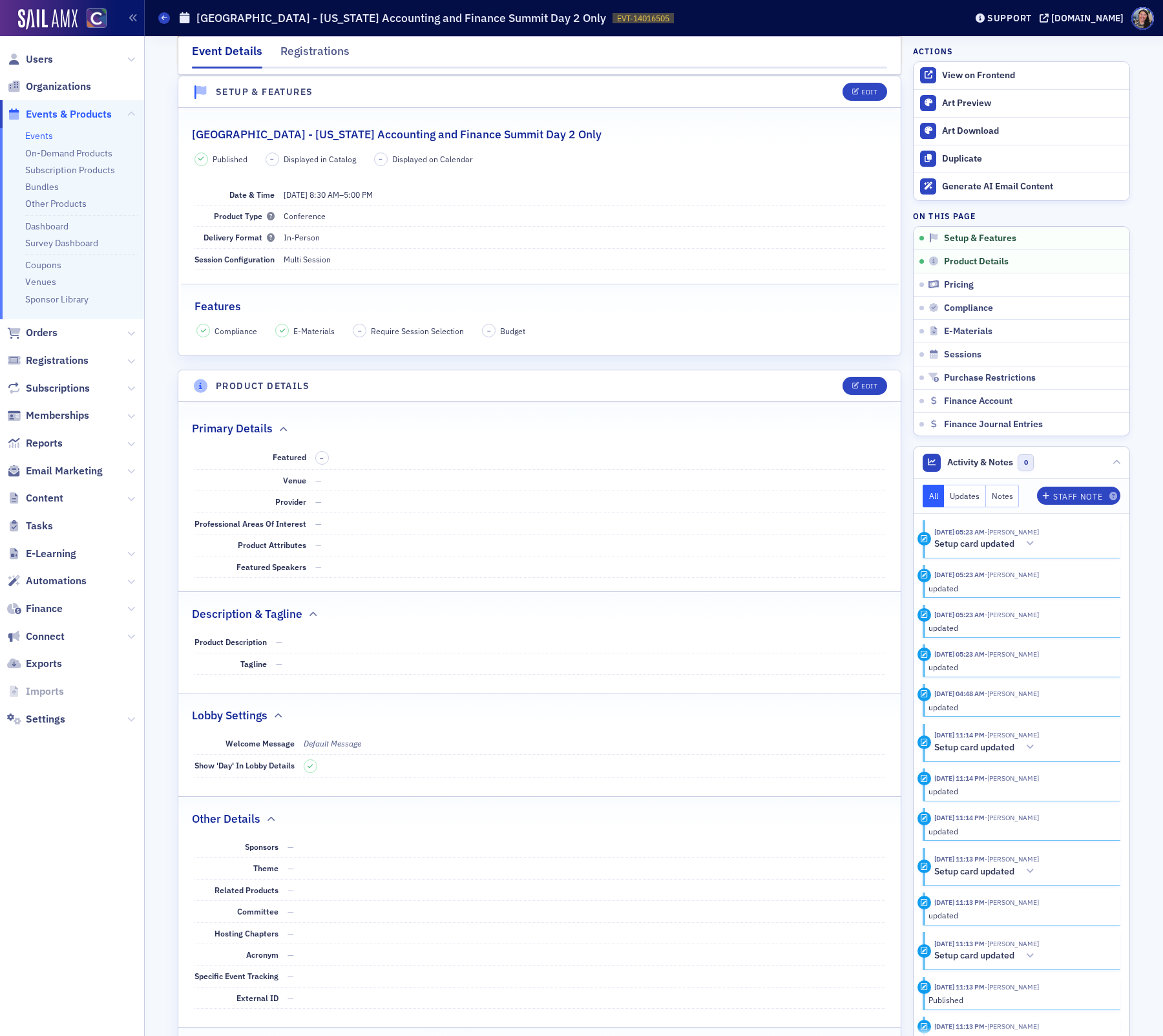
scroll to position [0, 0]
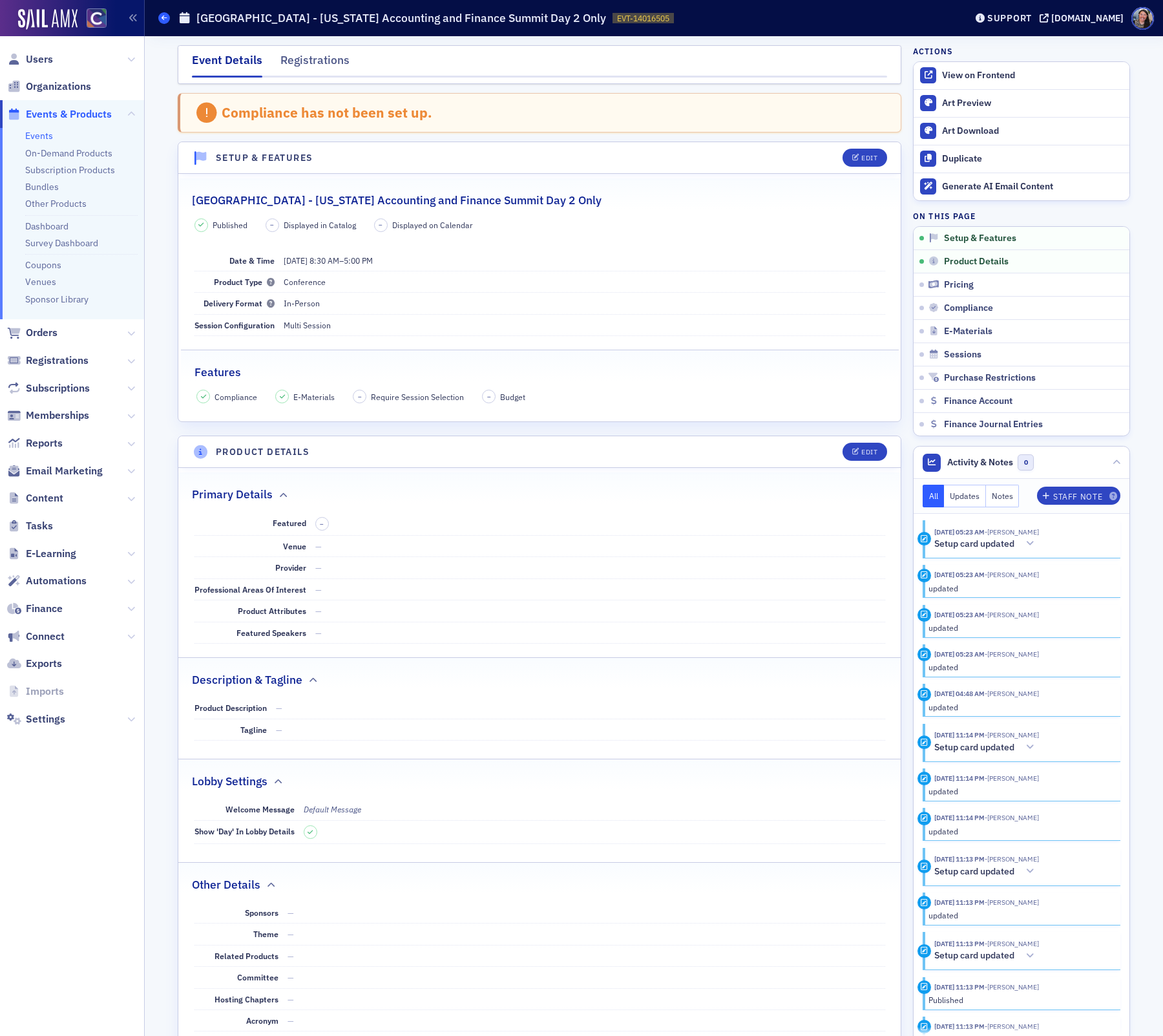
click at [166, 16] on icon at bounding box center [164, 18] width 5 height 6
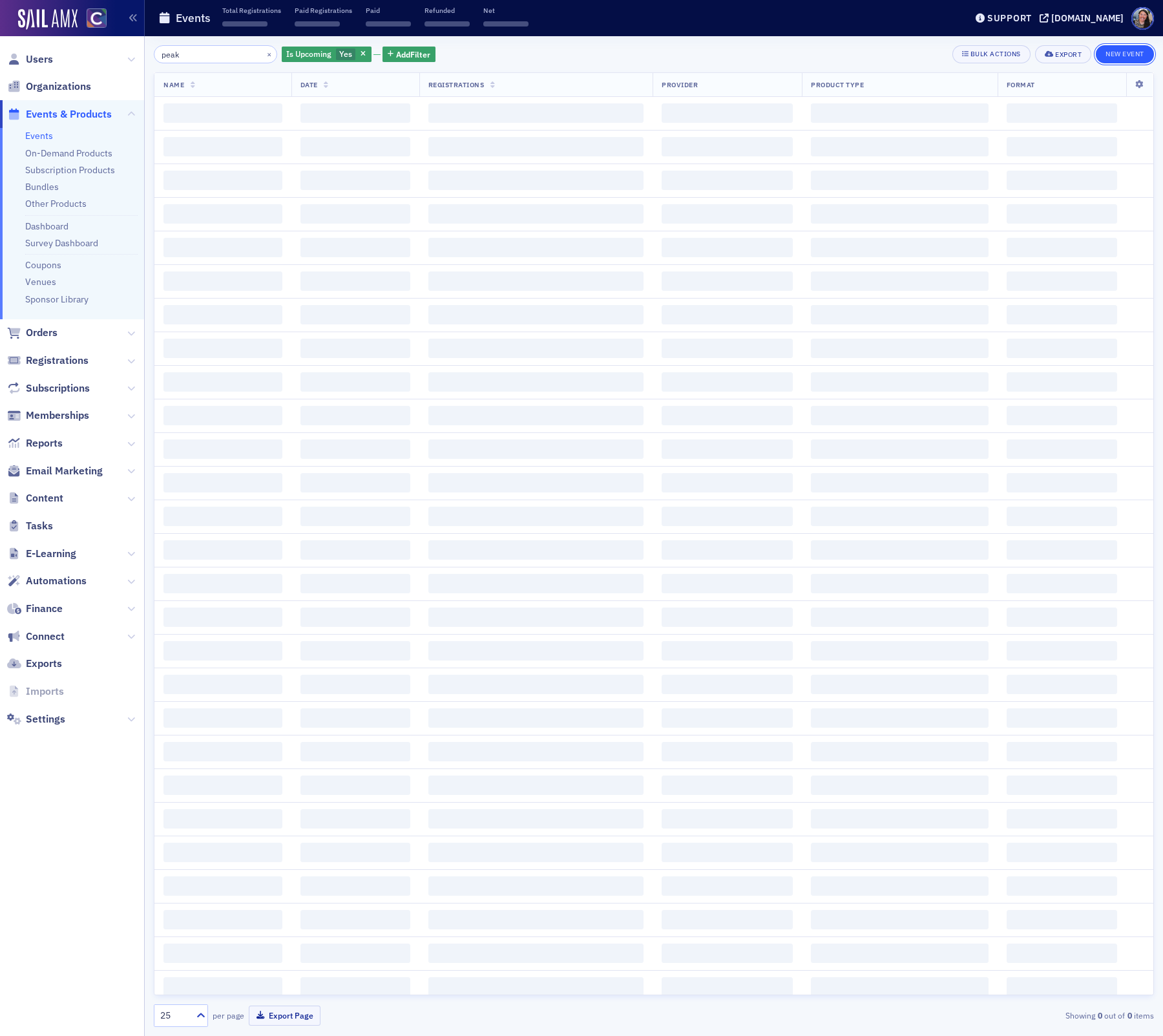
click at [1125, 52] on button "New Event" at bounding box center [1125, 54] width 58 height 18
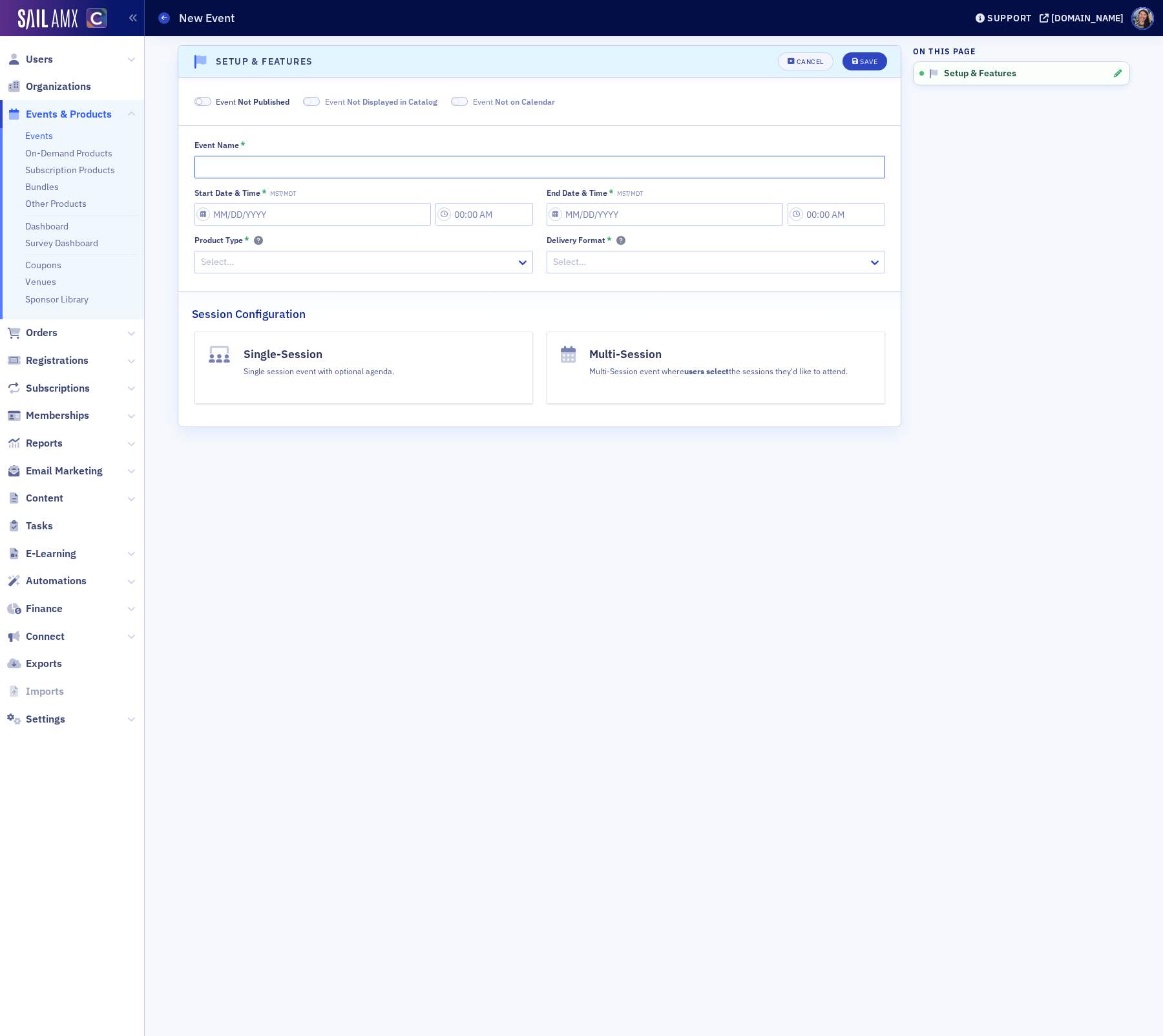
click at [762, 167] on input "Event Name *" at bounding box center [540, 167] width 691 height 23
type input "PEAK Day 2"
select select "8"
select select "2025"
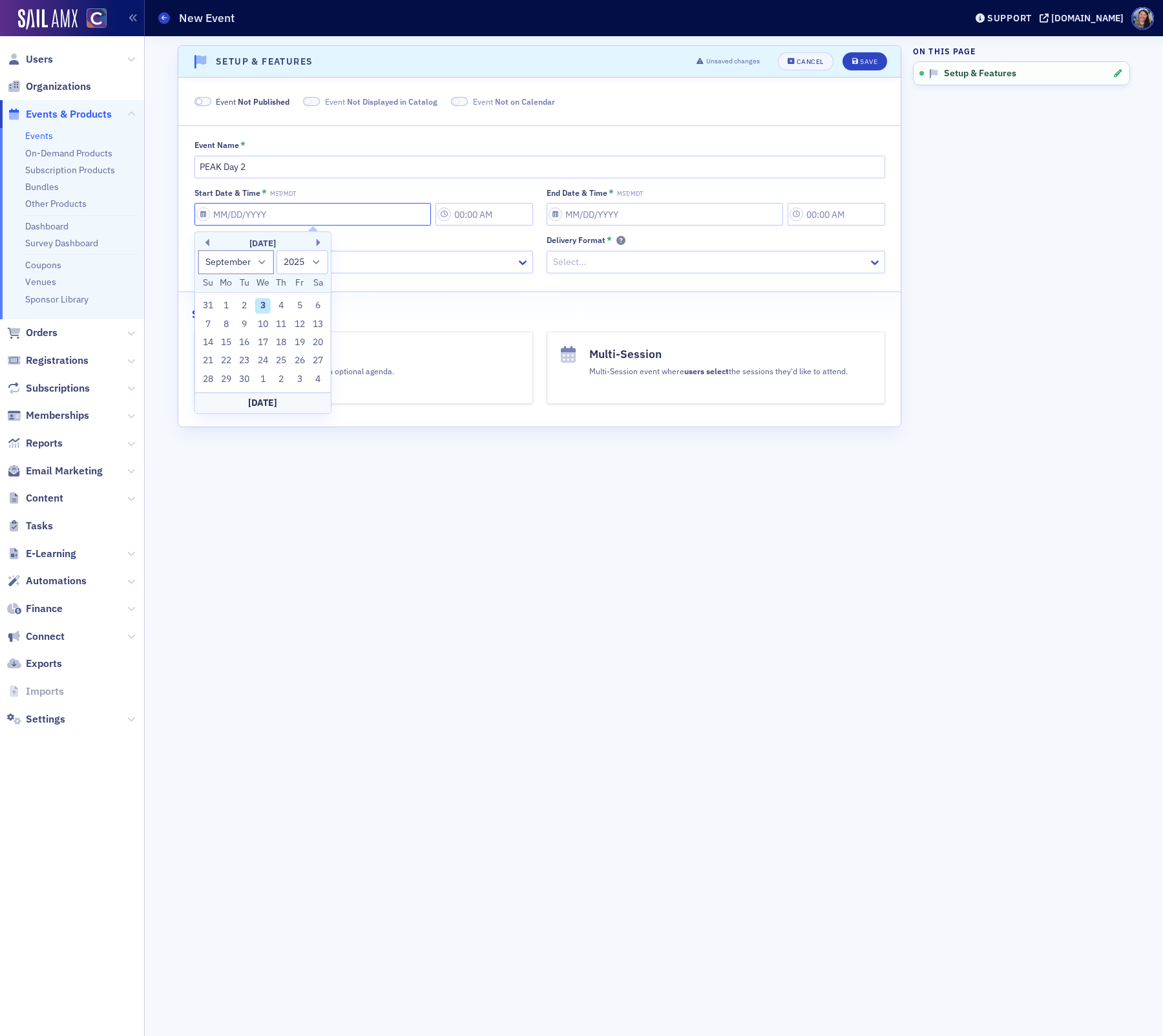
click at [413, 213] on input "Start Date & Time * MST/MDT" at bounding box center [312, 215] width 236 height 23
type input "1"
type input "7:00 AM"
type input "01/01/2025"
type input "8:00 AM"
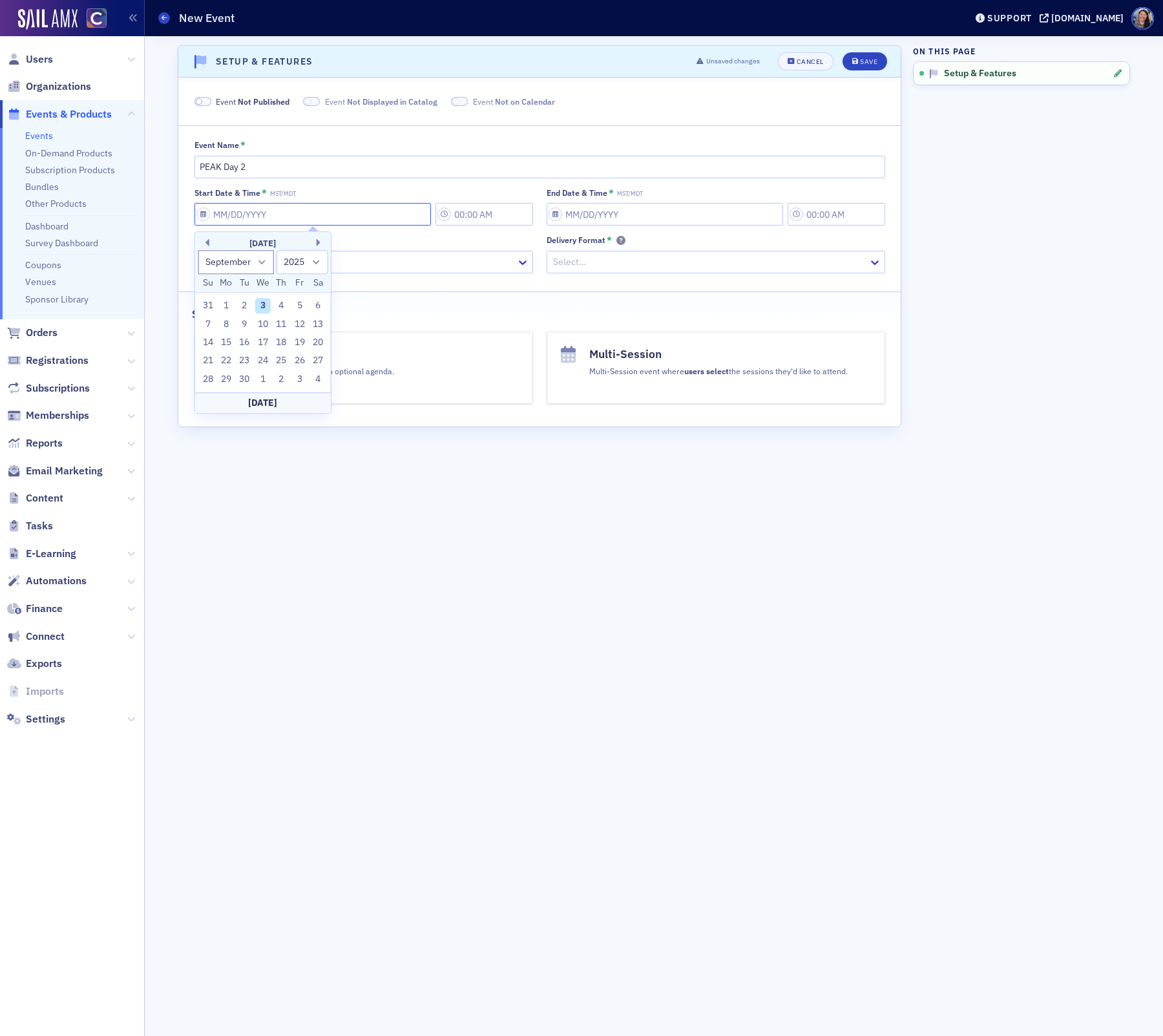
select select "0"
type input "11"
select select "10"
type input "11/13/2"
select select "2002"
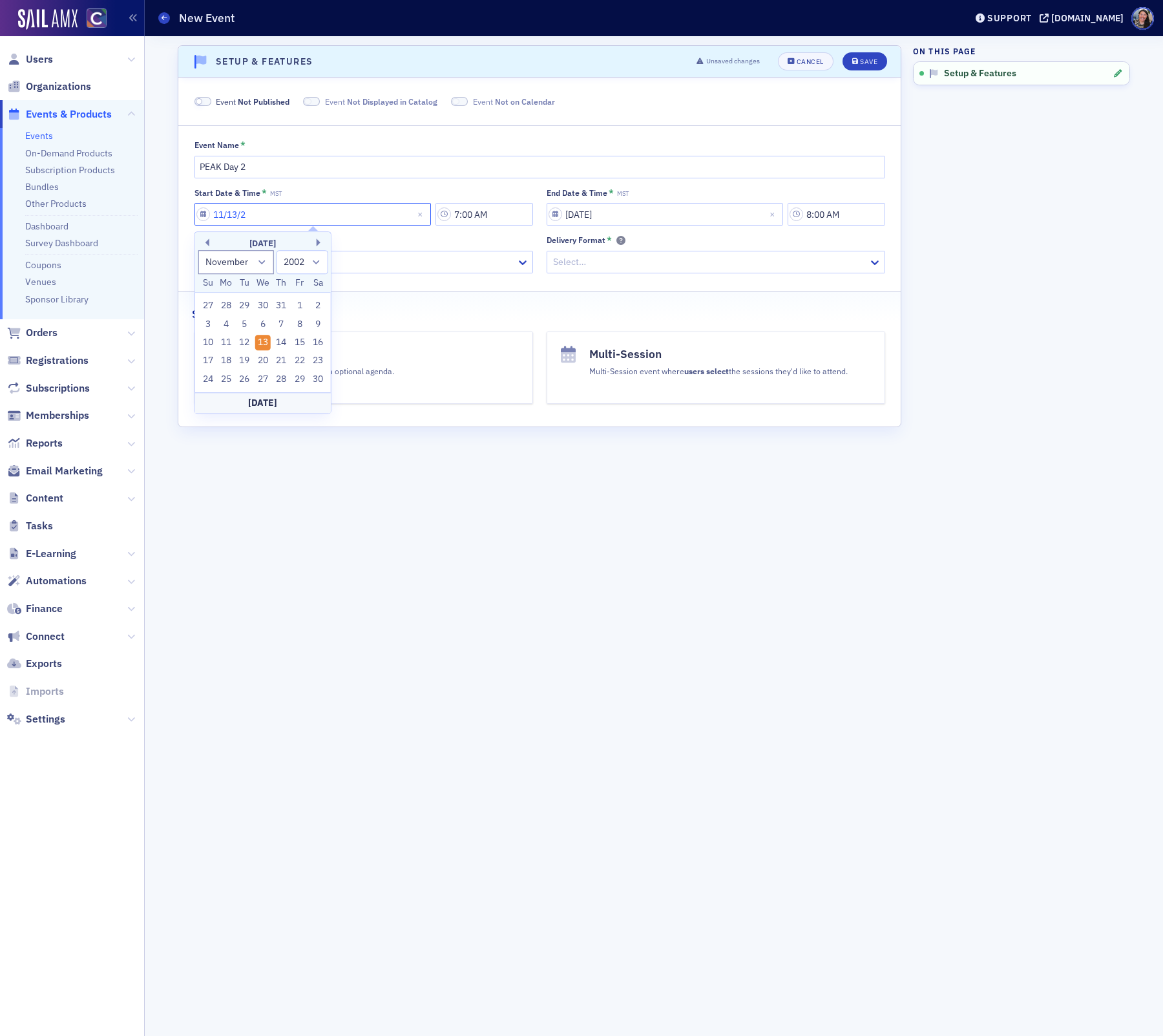
type input "11/13/20"
select select "2020"
type input "[DATE]"
select select "2025"
type input "[DATE]"
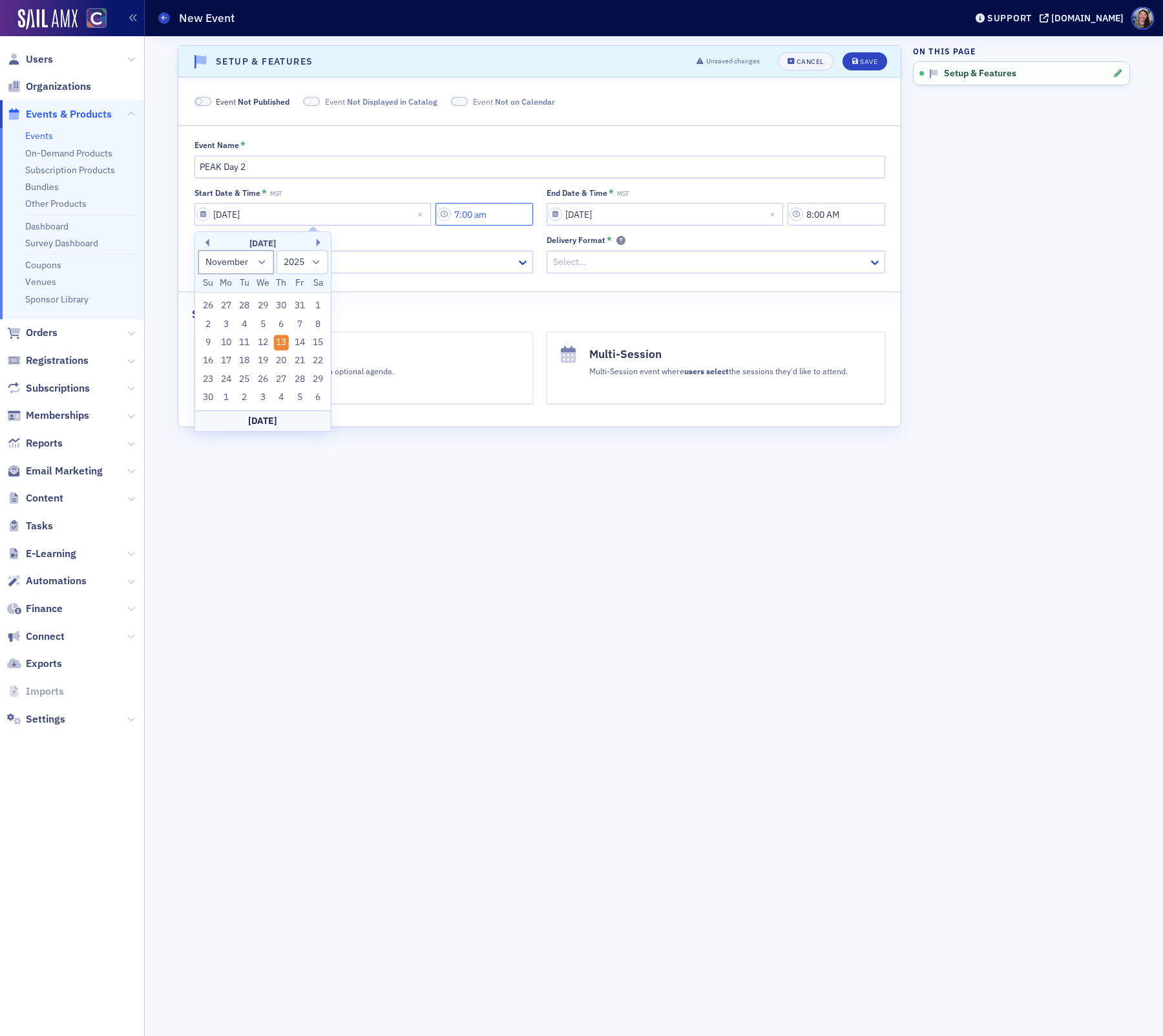
type input "7:00 am"
select select "2025"
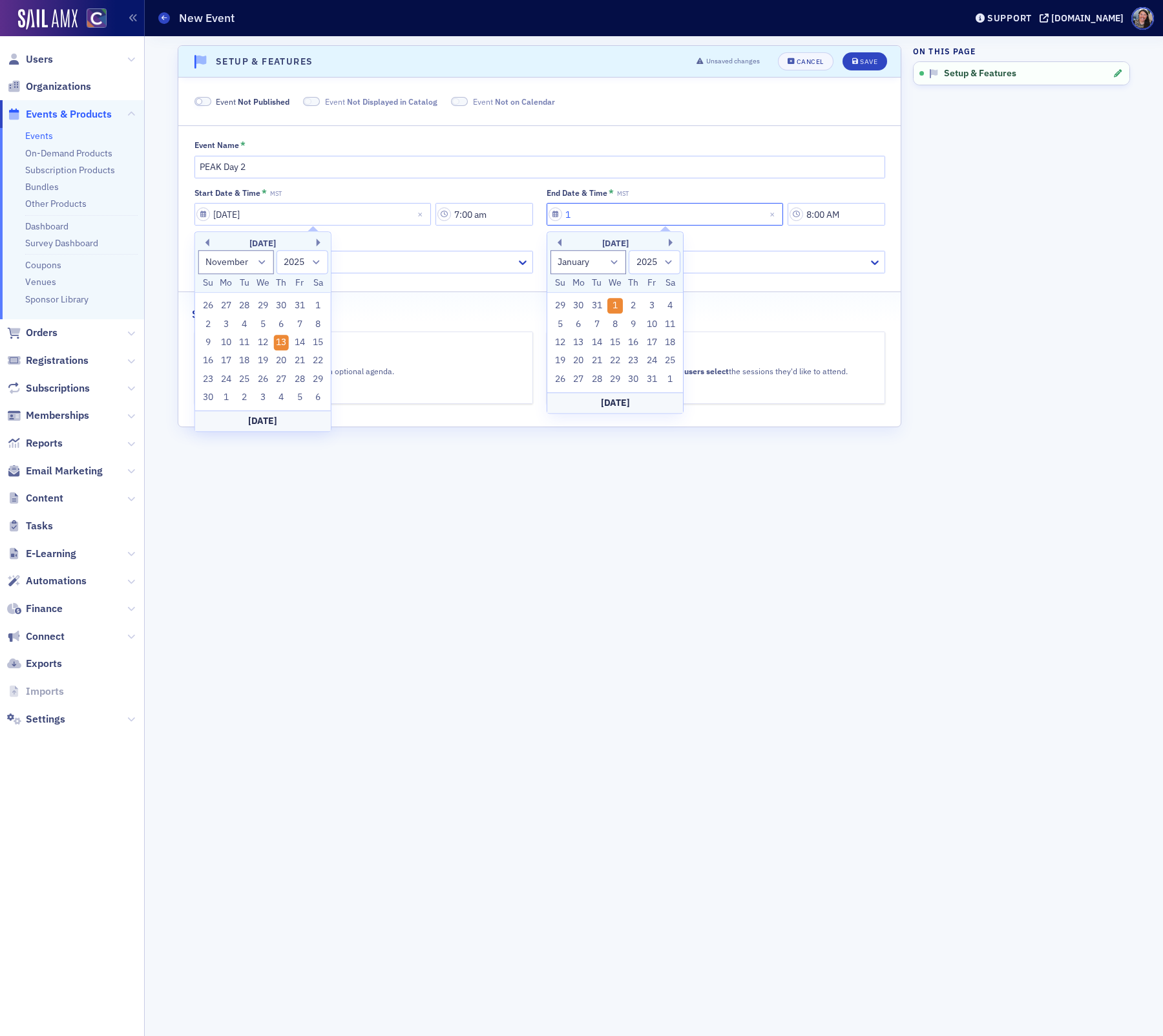
type input "11"
select select "10"
type input "11/13/2"
select select "2002"
type input "11/13/20"
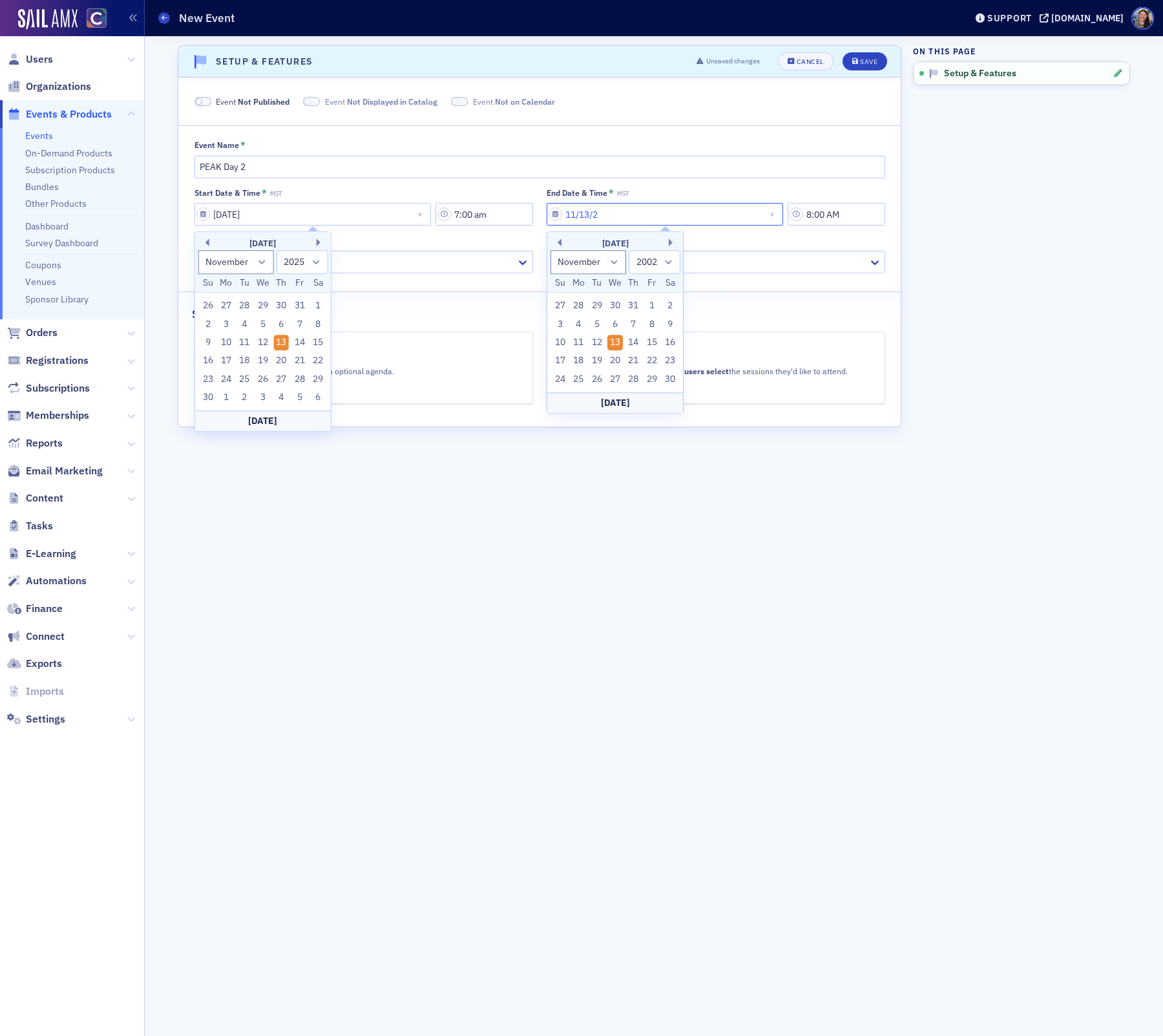
select select "2020"
type input "[DATE]"
select select "2025"
type input "[DATE]"
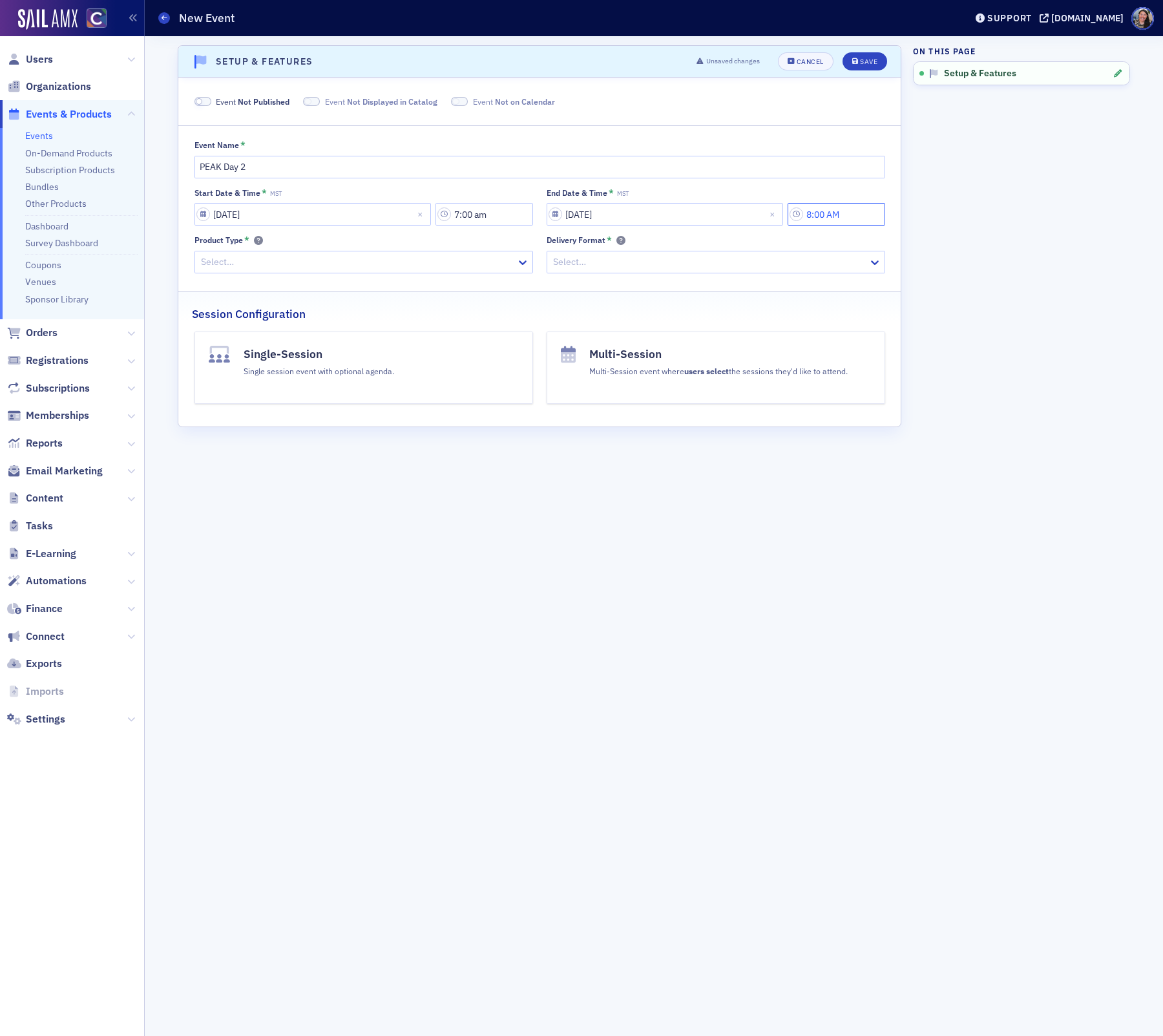
click at [863, 211] on input "8:00 AM" at bounding box center [837, 215] width 98 height 23
click at [906, 238] on button "PM" at bounding box center [906, 242] width 25 height 23
type input "5:00 PM"
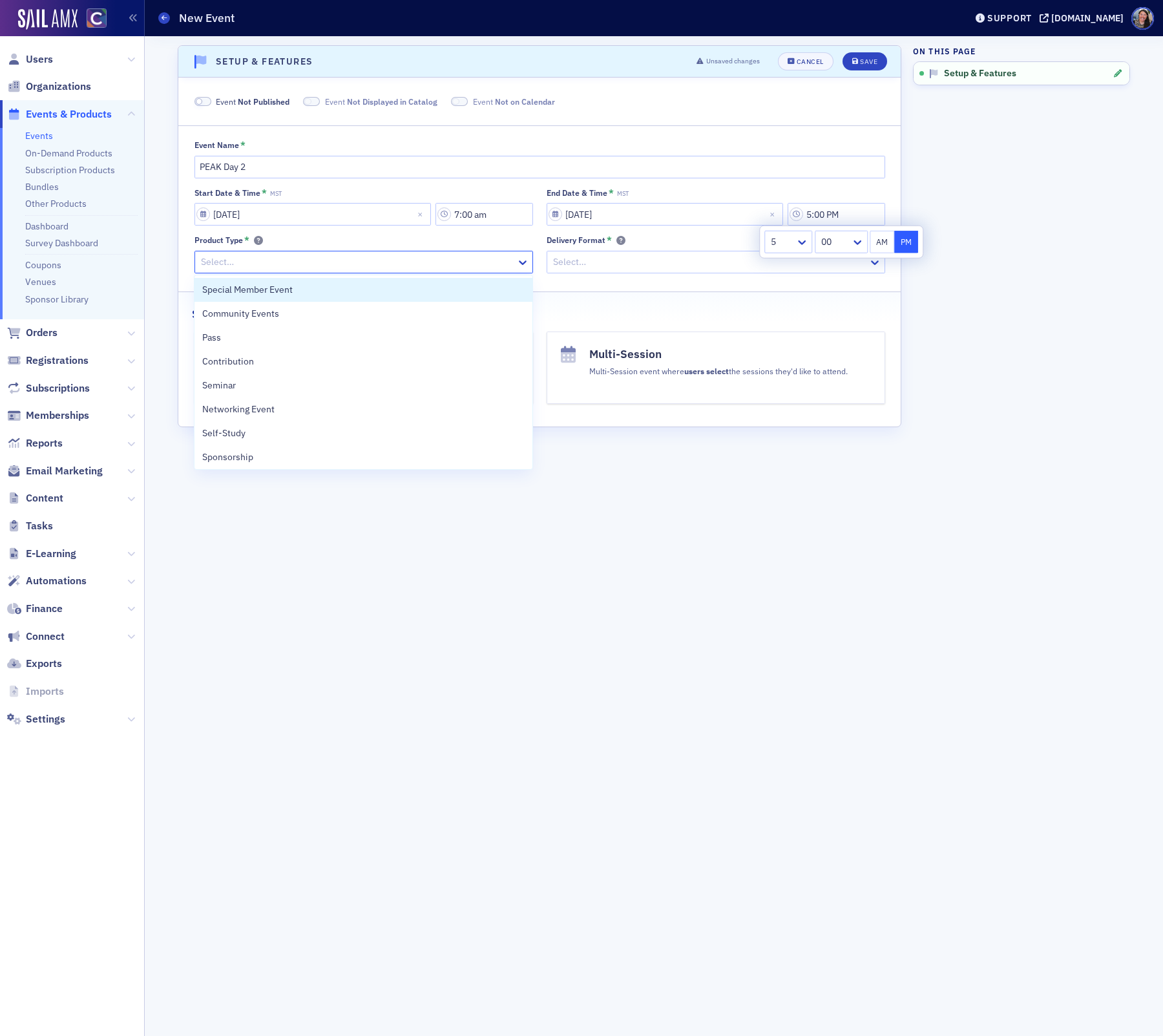
click at [431, 265] on div at bounding box center [357, 261] width 315 height 16
type input "con"
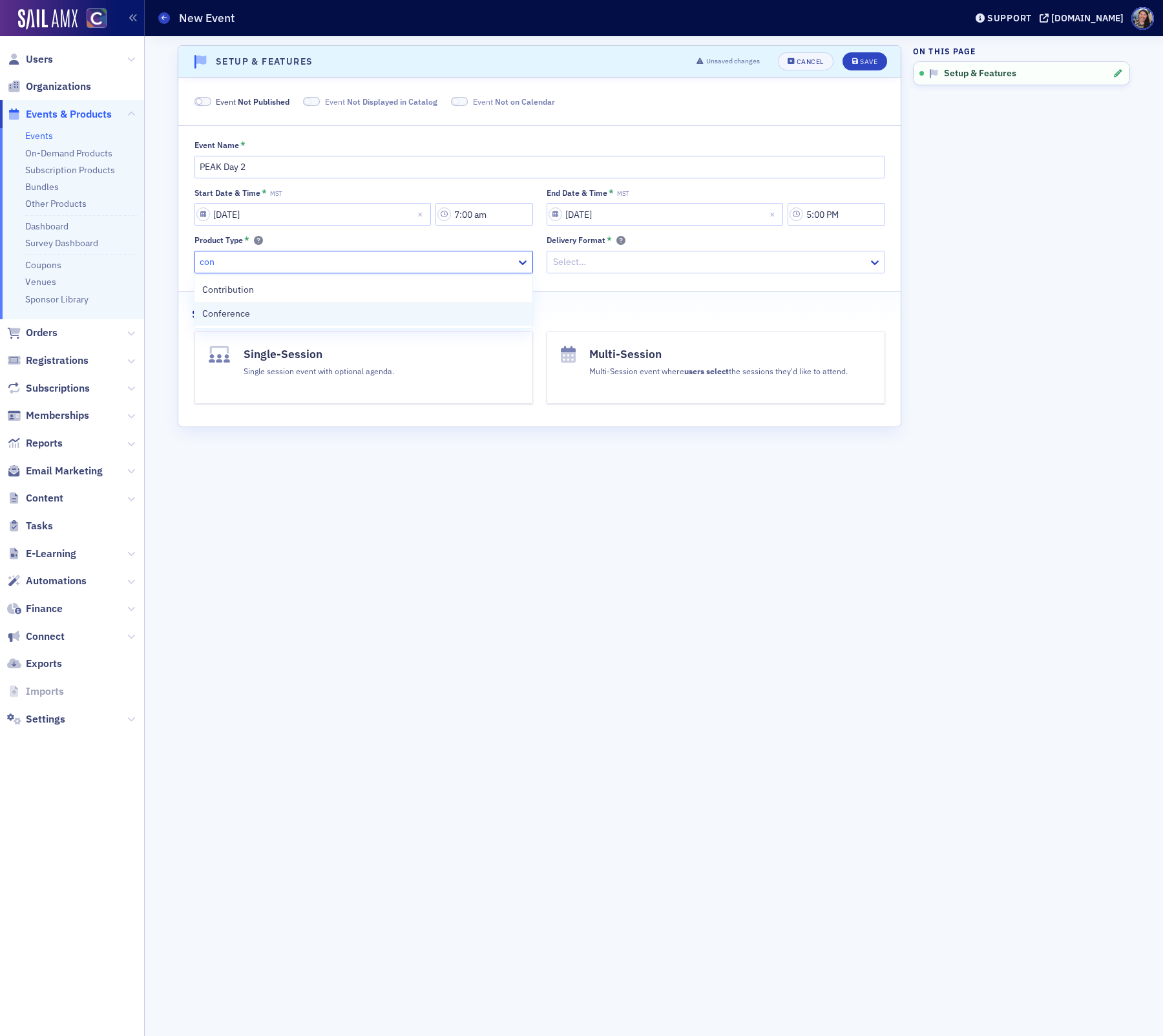
click at [290, 318] on div "Conference" at bounding box center [364, 314] width 322 height 14
click at [597, 259] on div at bounding box center [709, 261] width 315 height 16
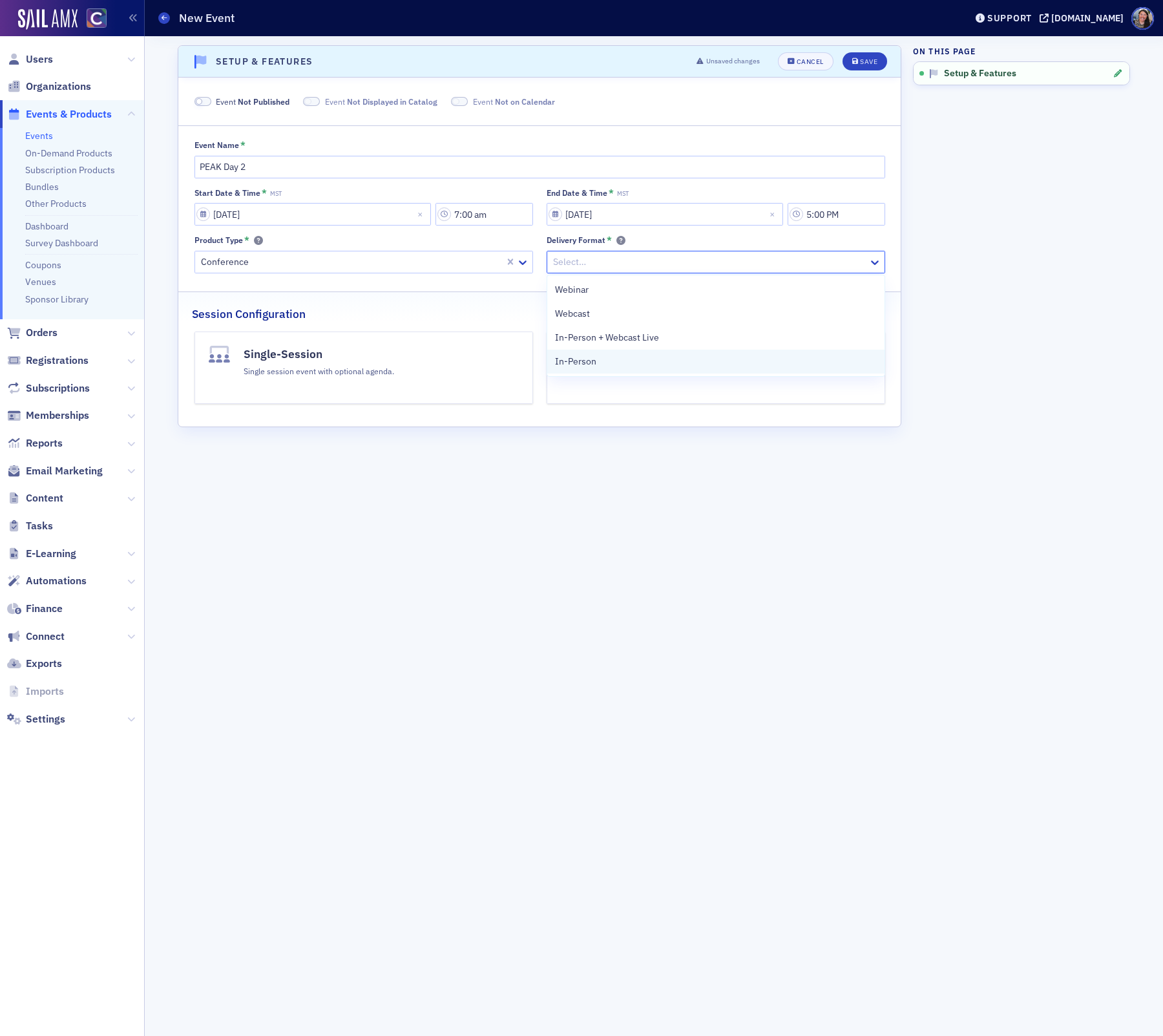
click at [600, 350] on div "In-Person" at bounding box center [716, 362] width 337 height 24
click at [717, 350] on h4 "Multi-Session" at bounding box center [718, 354] width 258 height 17
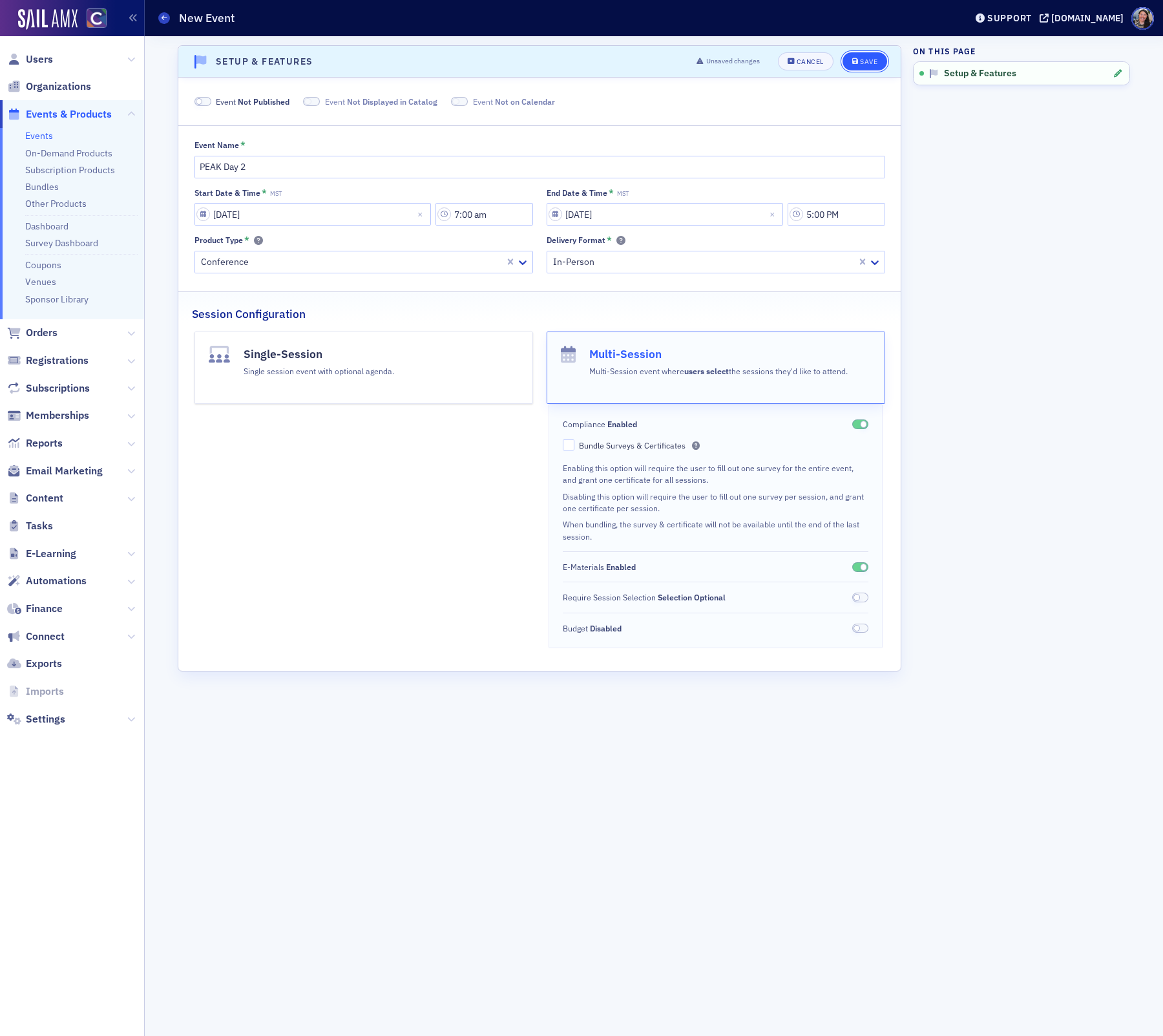
click at [872, 56] on button "Save" at bounding box center [865, 62] width 44 height 18
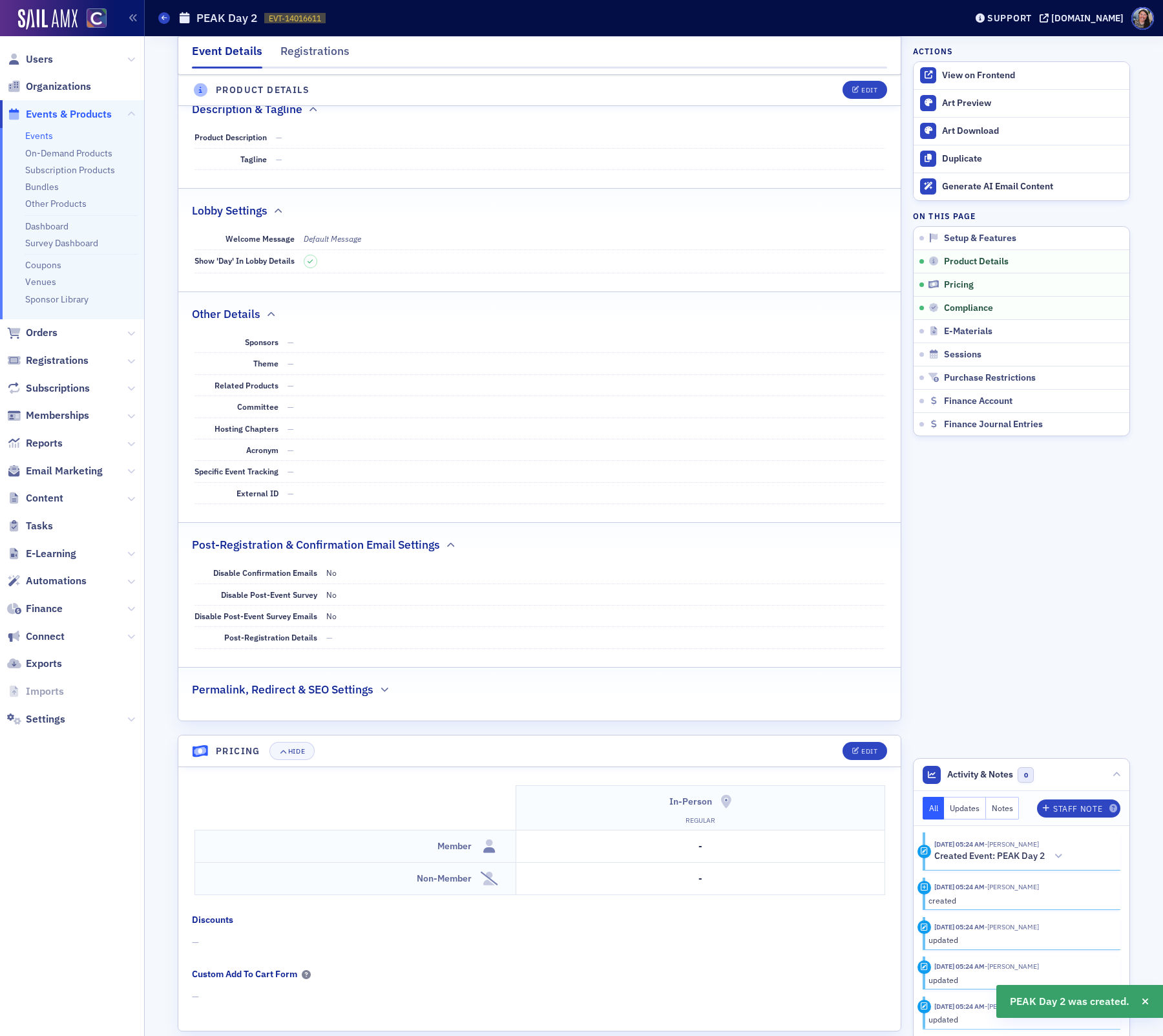
scroll to position [684, 0]
click at [866, 739] on button "Edit" at bounding box center [865, 748] width 44 height 18
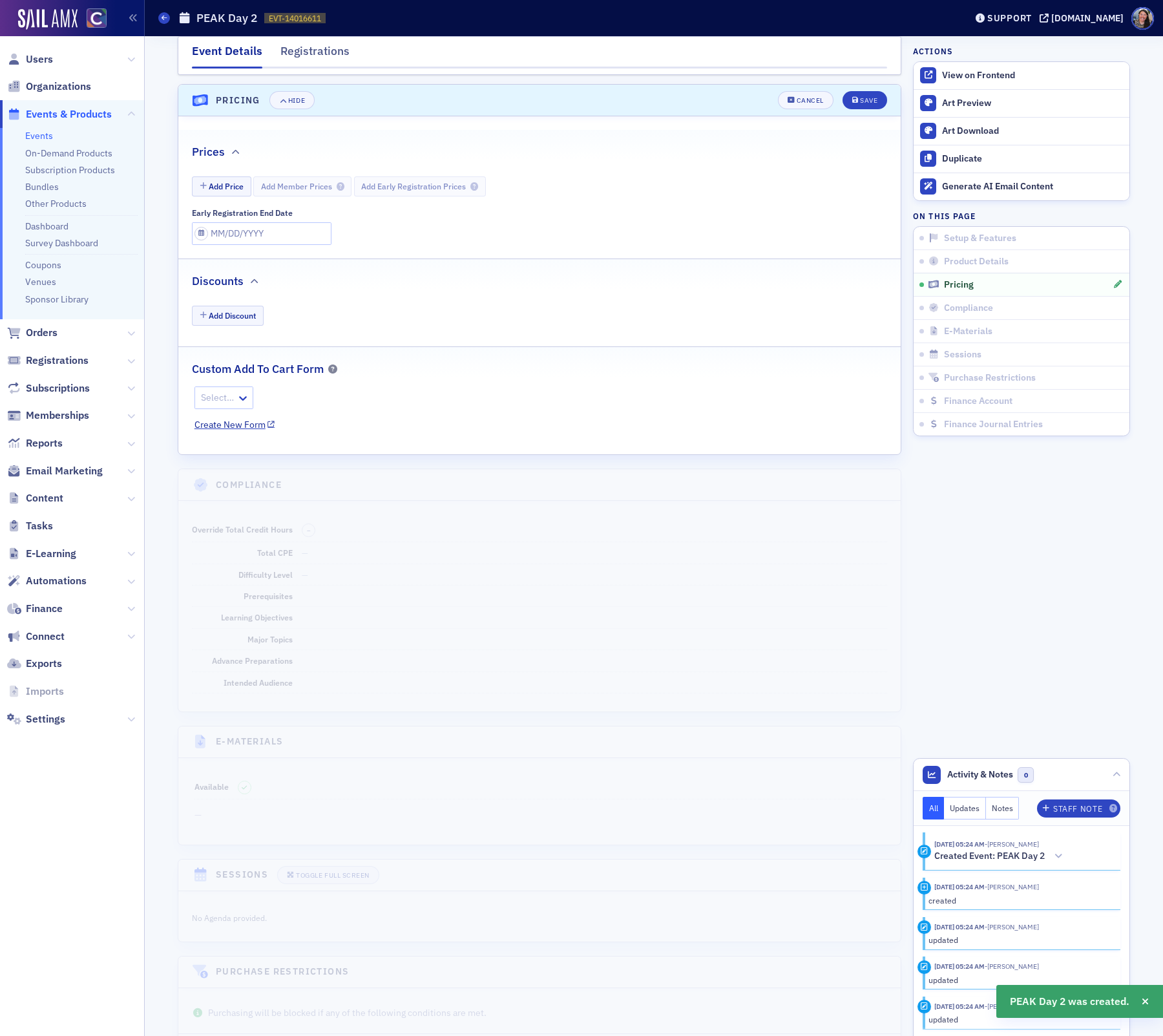
scroll to position [1333, 0]
click at [228, 182] on button "Add Price" at bounding box center [221, 186] width 59 height 20
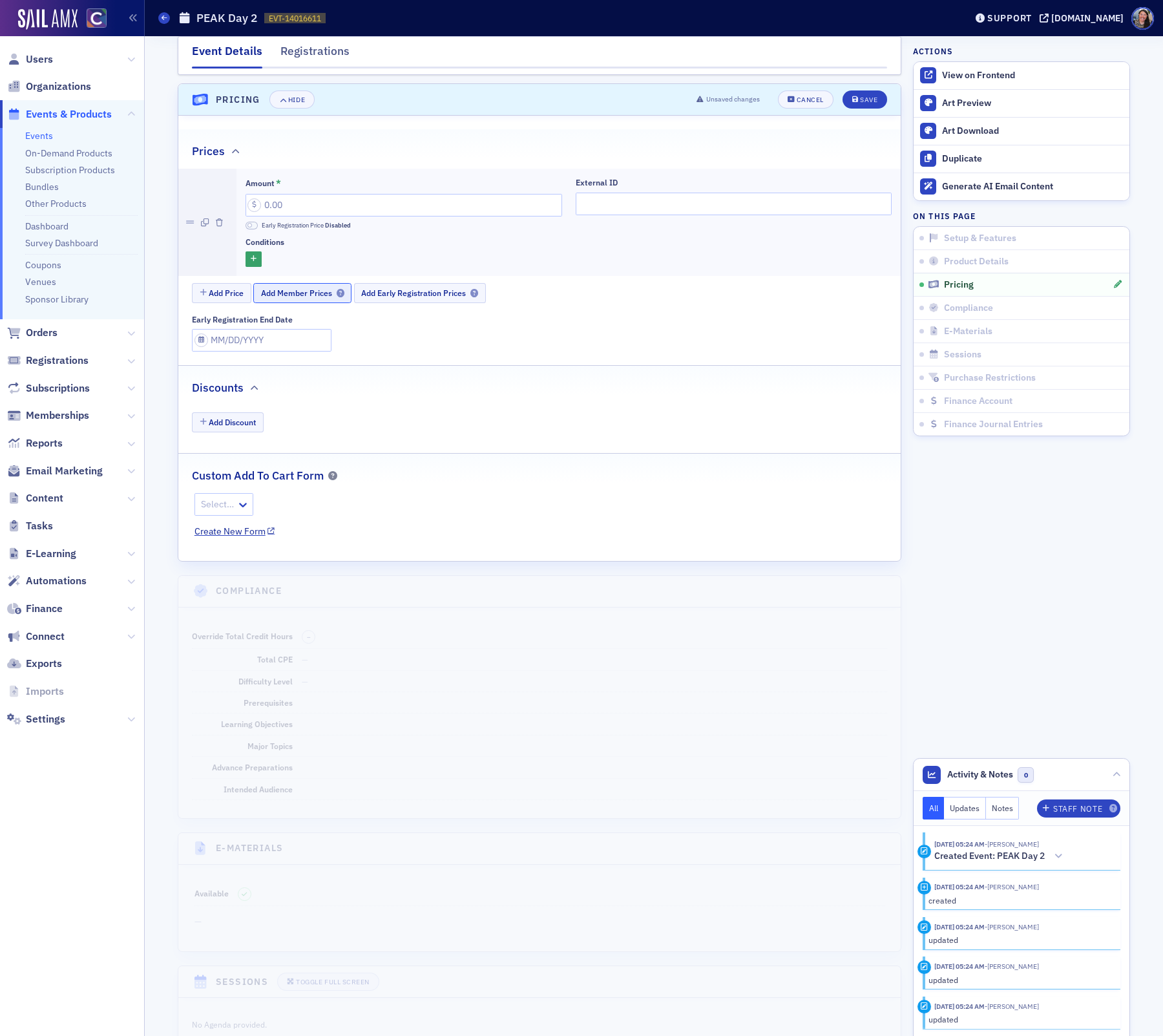
click at [310, 288] on span "Add Member Prices" at bounding box center [303, 293] width 84 height 10
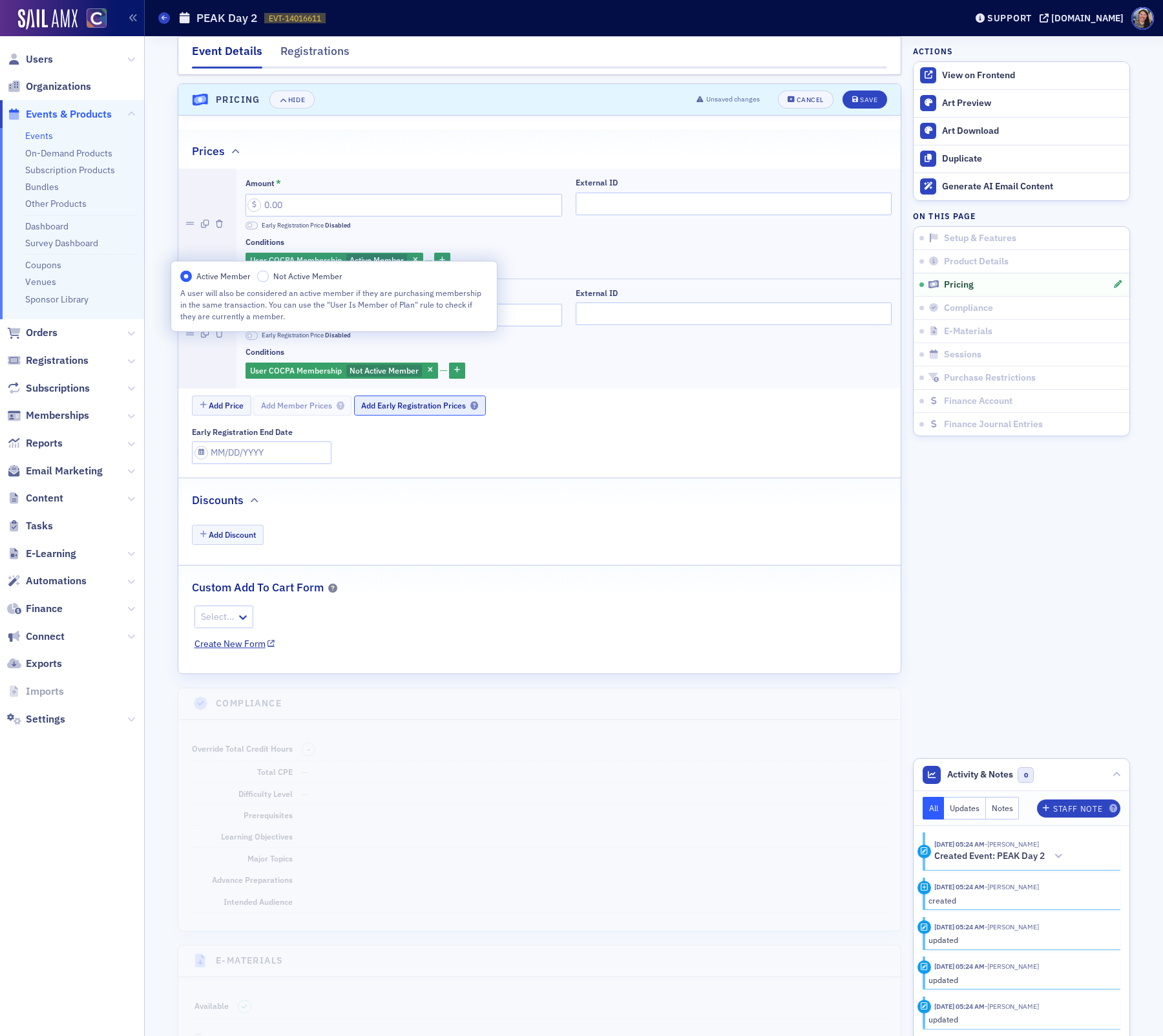
click at [396, 401] on span "Add Early Registration Prices" at bounding box center [419, 405] width 117 height 10
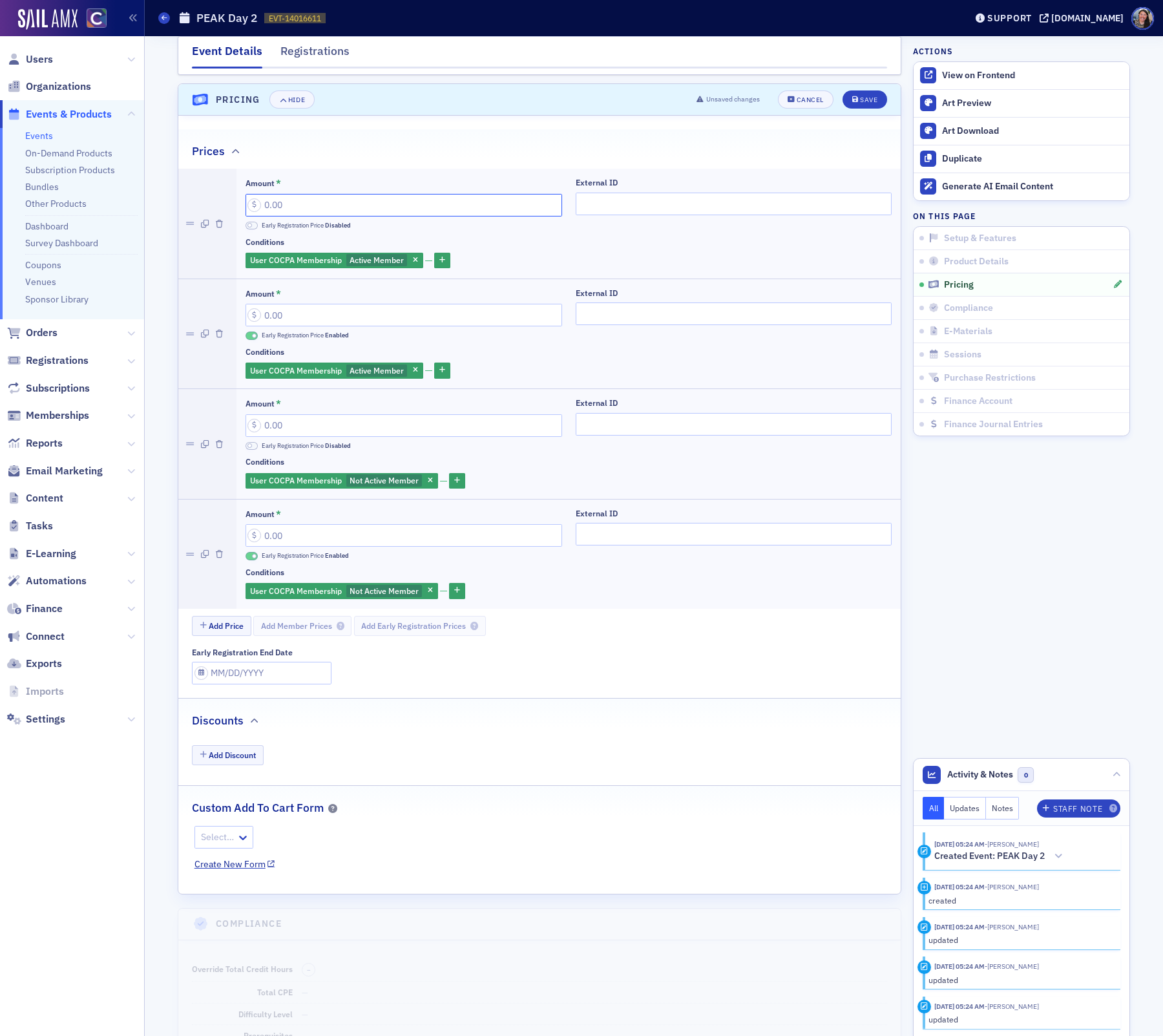
click at [299, 195] on input "Amount *" at bounding box center [403, 206] width 317 height 23
type input "450.00"
click at [312, 304] on input "Amount *" at bounding box center [403, 315] width 317 height 23
type input "400.00"
click at [307, 422] on input "Amount *" at bounding box center [403, 425] width 317 height 23
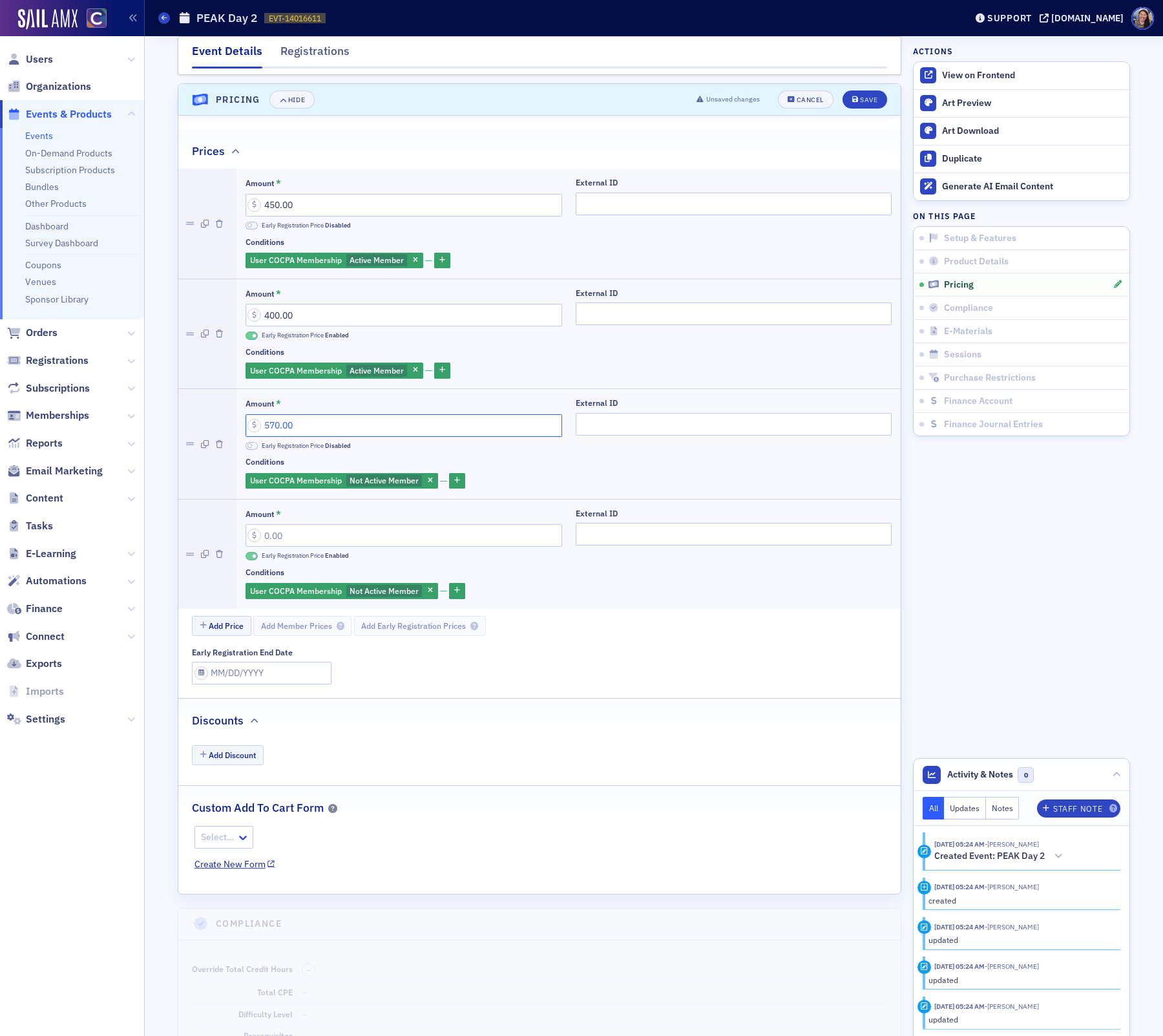
type input "570.00"
click at [300, 524] on input "Amount *" at bounding box center [403, 535] width 317 height 23
type input "520.00"
click at [623, 526] on input "External ID" at bounding box center [734, 535] width 317 height 23
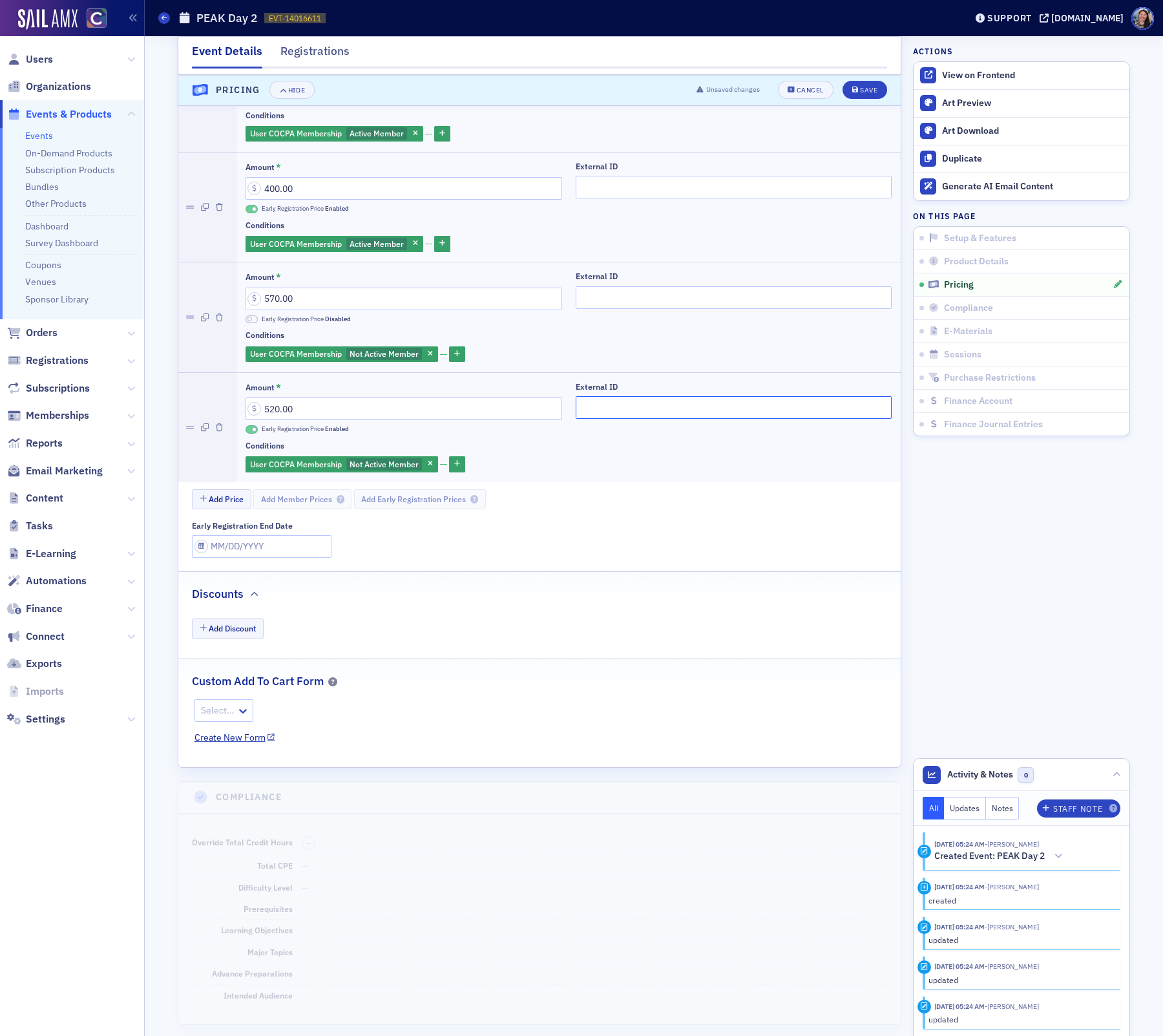
scroll to position [1485, 0]
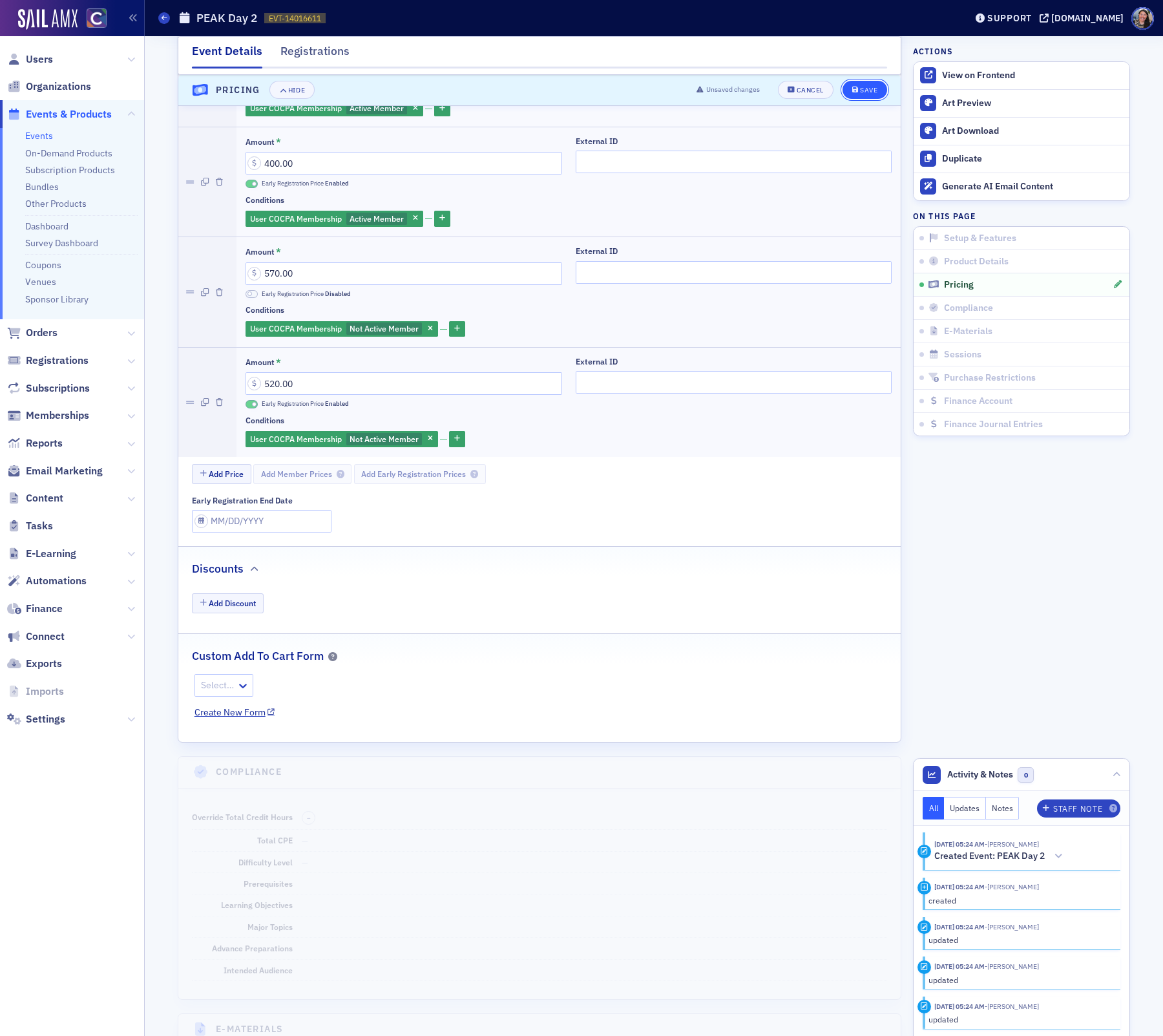
click at [852, 93] on button "Save" at bounding box center [865, 90] width 44 height 18
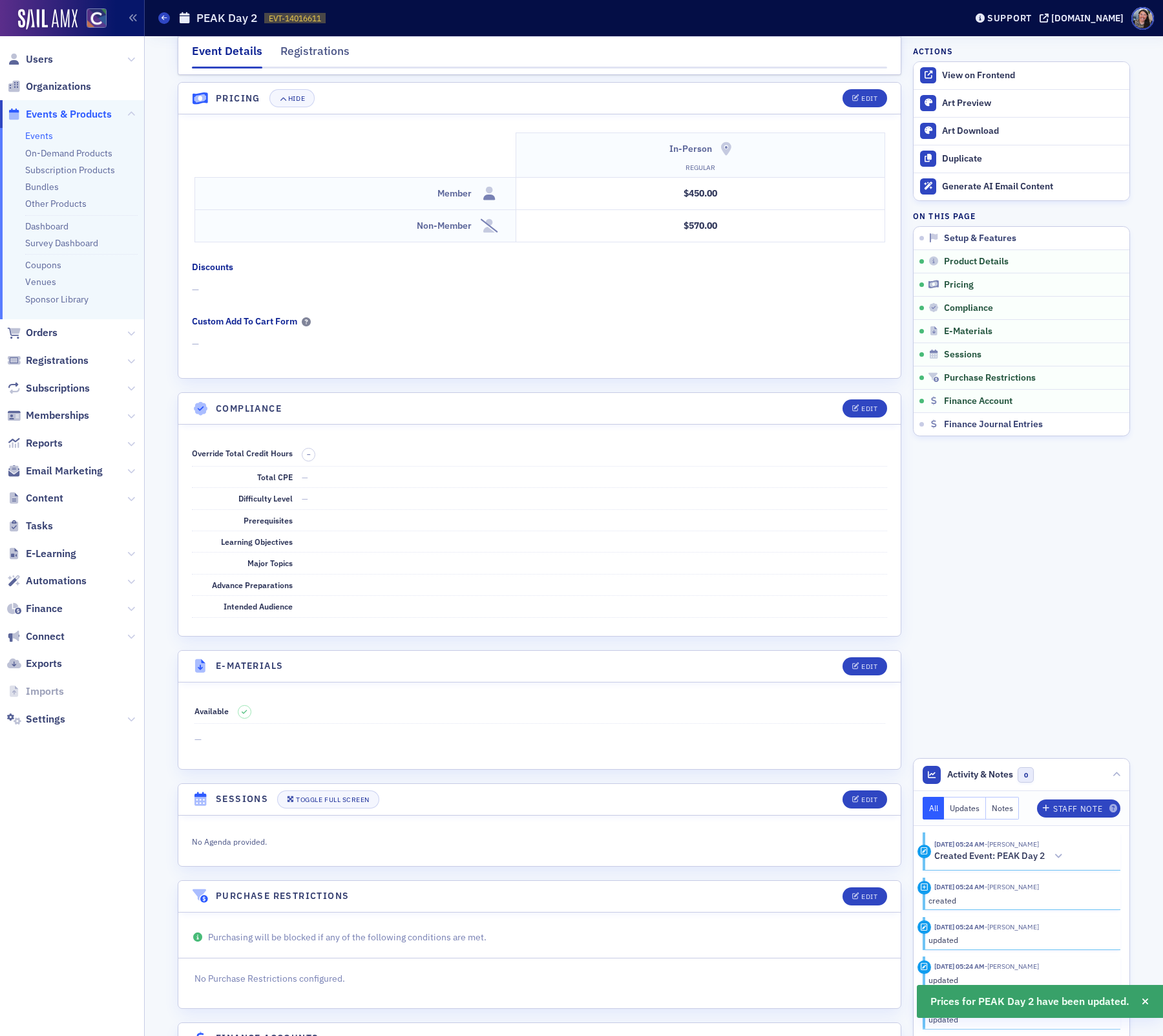
scroll to position [1333, 0]
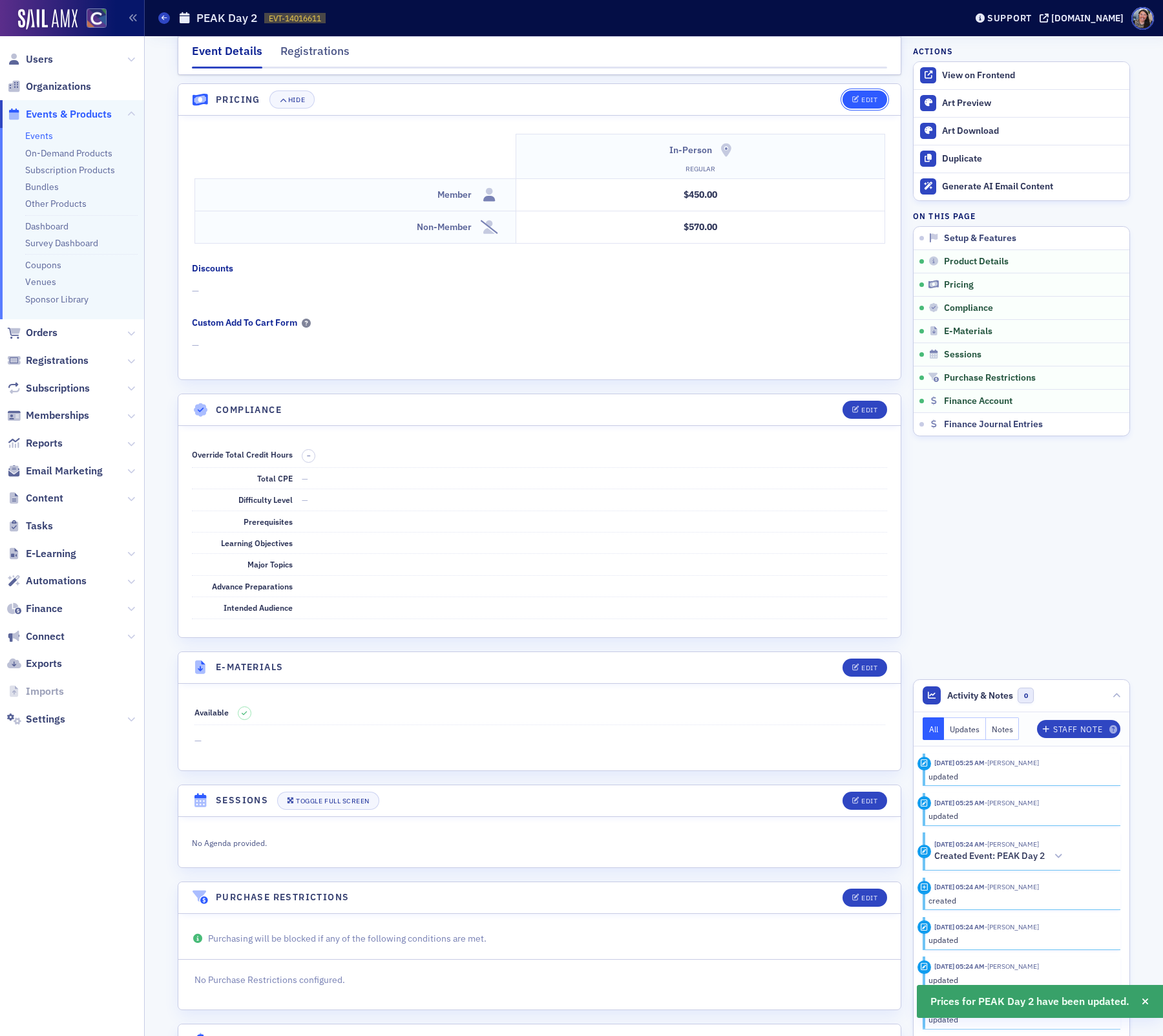
click at [871, 96] on div "Edit" at bounding box center [869, 99] width 16 height 7
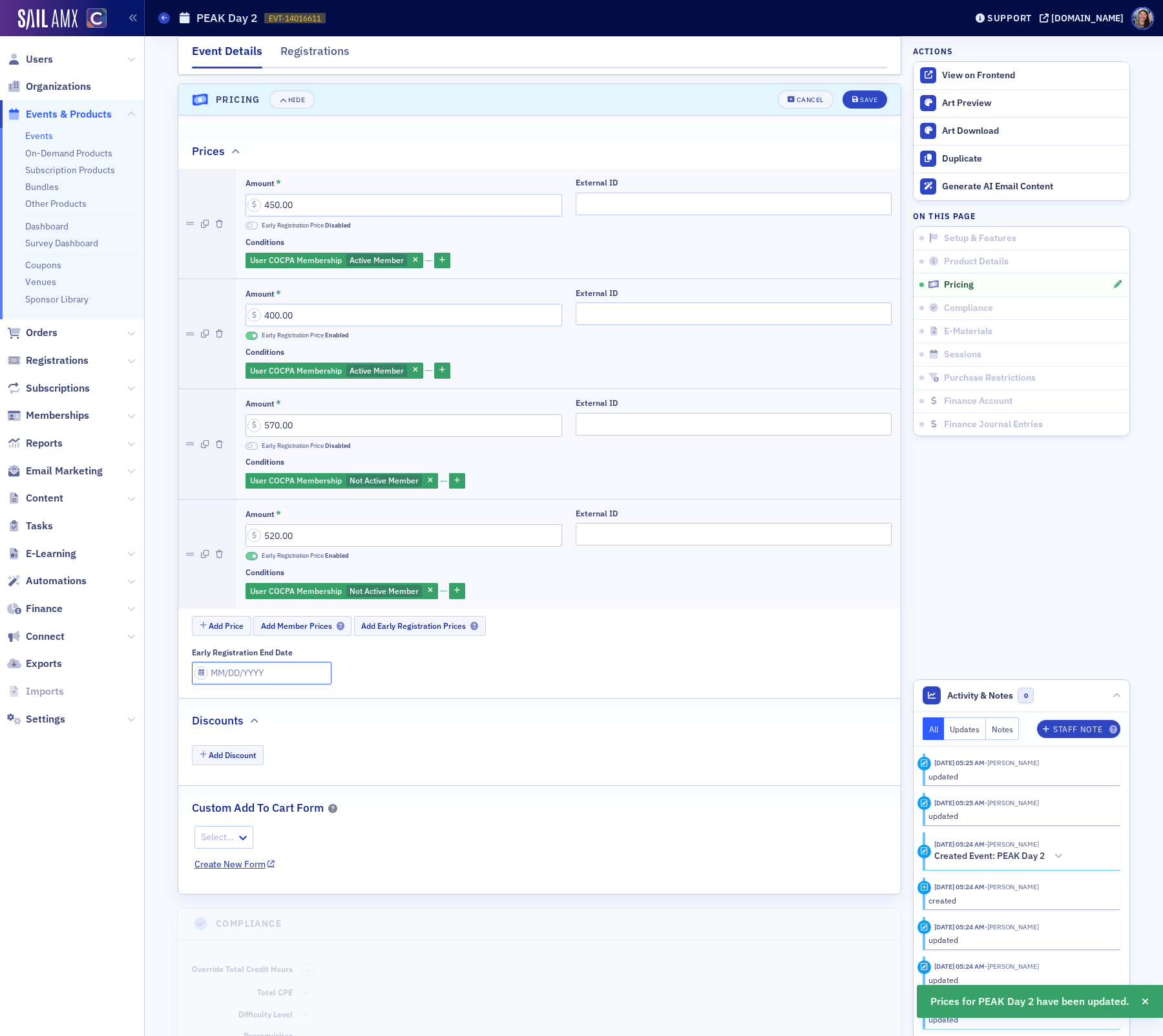
click at [243, 662] on input "Early Registration End Date" at bounding box center [261, 673] width 139 height 23
select select "8"
select select "2025"
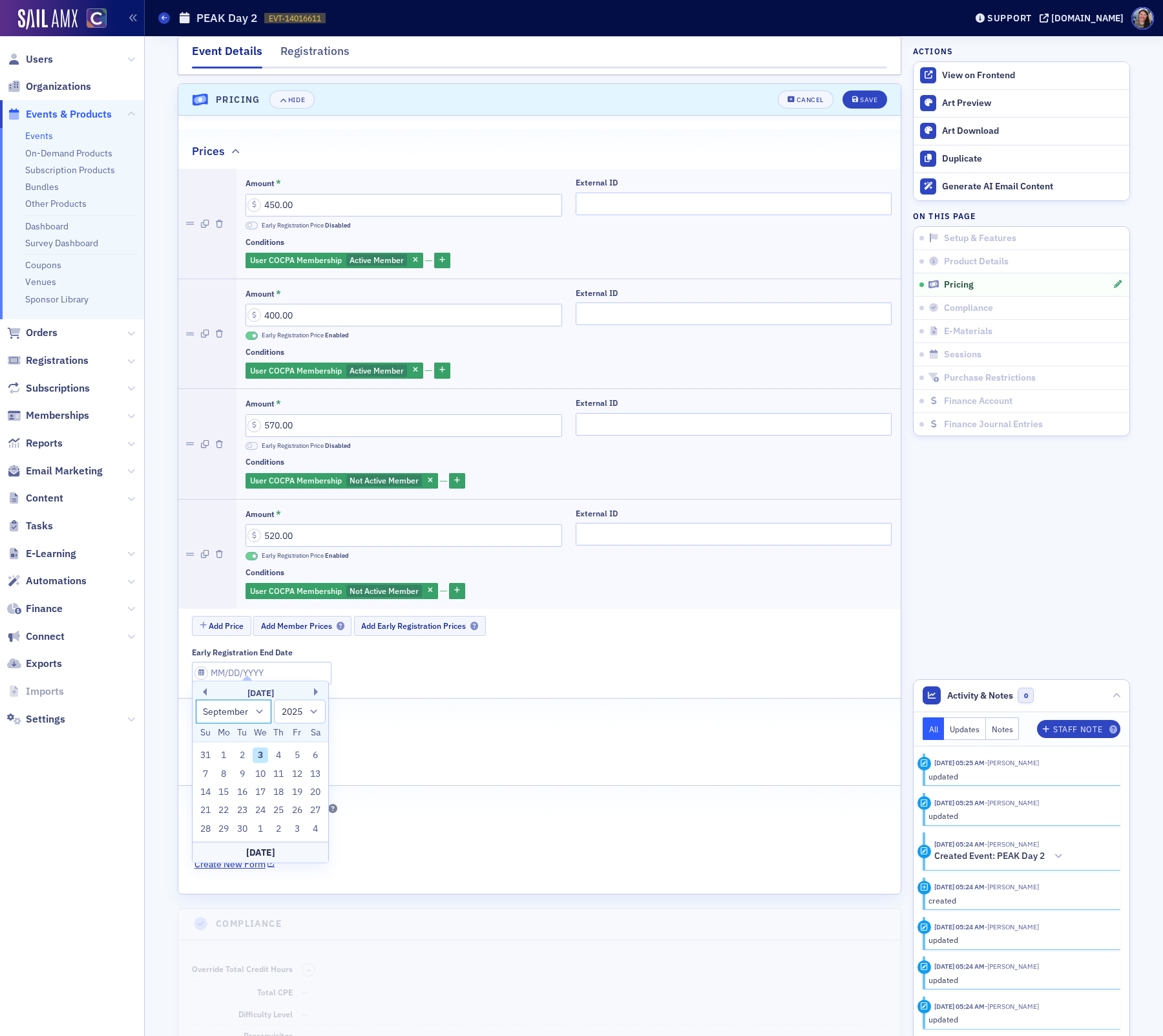
click at [254, 717] on select "January February March April May June July August September October November De…" at bounding box center [233, 711] width 76 height 24
select select "9"
click at [196, 699] on select "January February March April May June July August September October November De…" at bounding box center [233, 711] width 76 height 24
click at [263, 791] on div "15" at bounding box center [260, 792] width 16 height 16
type input "[DATE]"
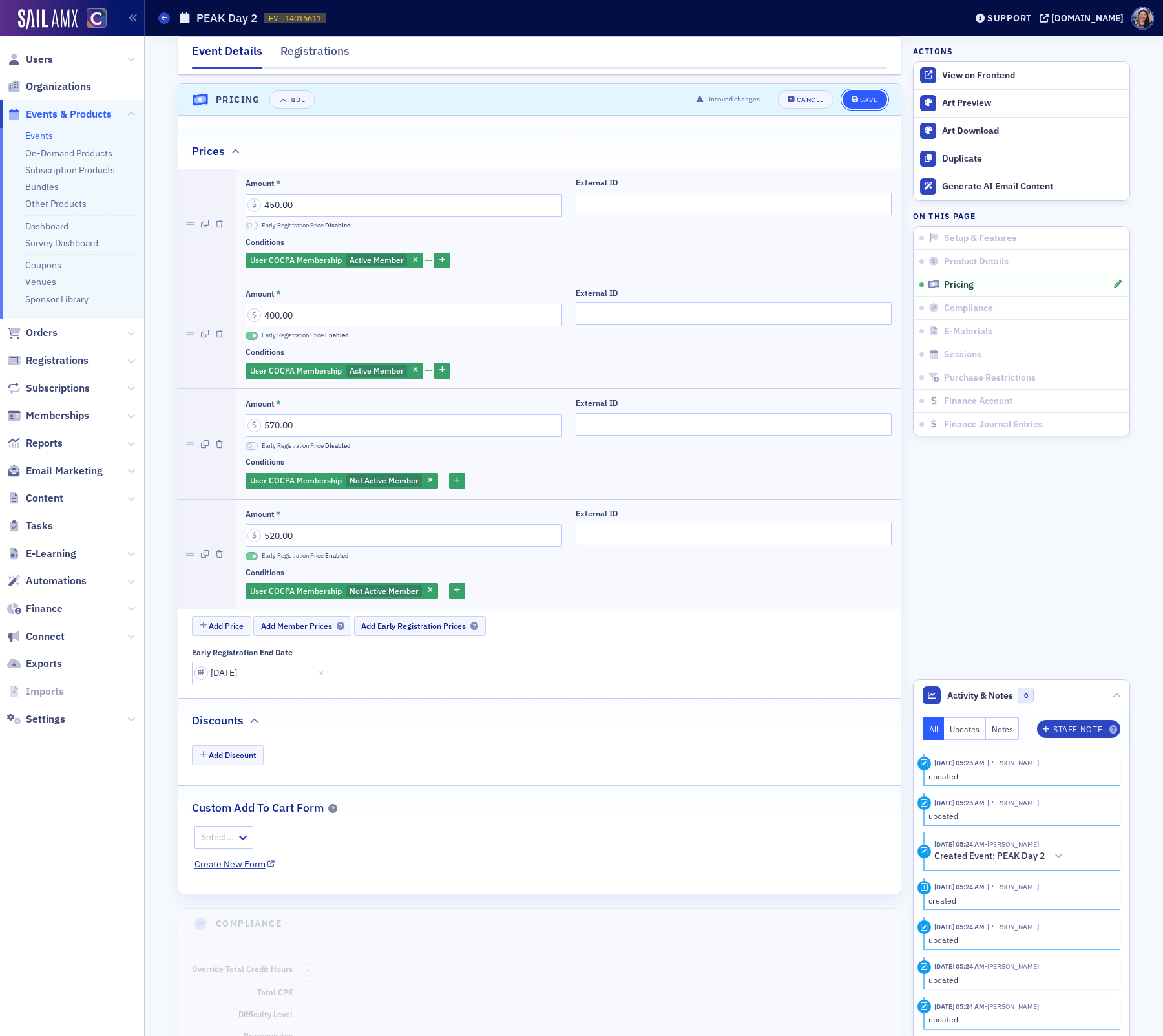
click at [871, 90] on button "Save" at bounding box center [865, 99] width 44 height 18
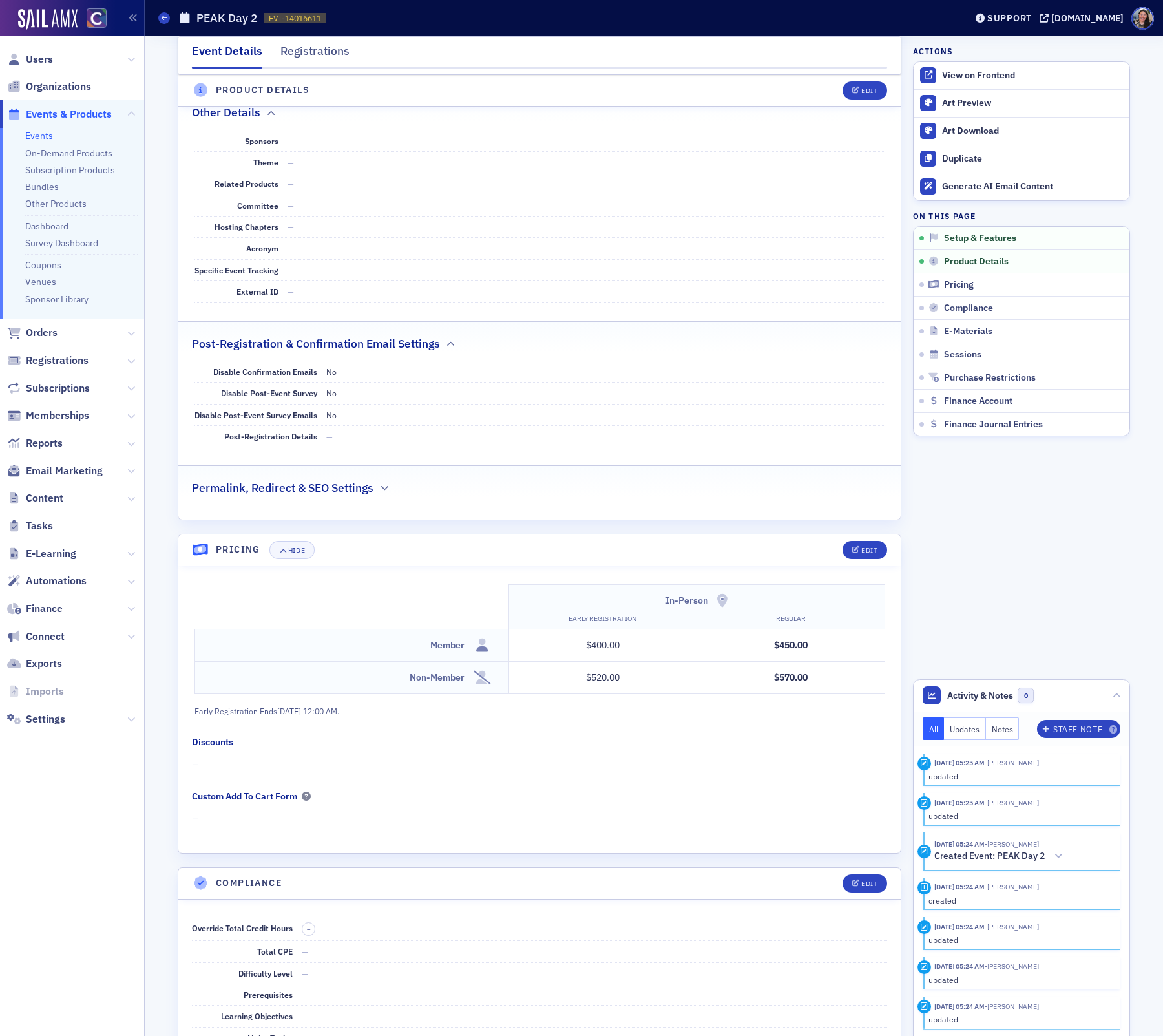
scroll to position [0, 0]
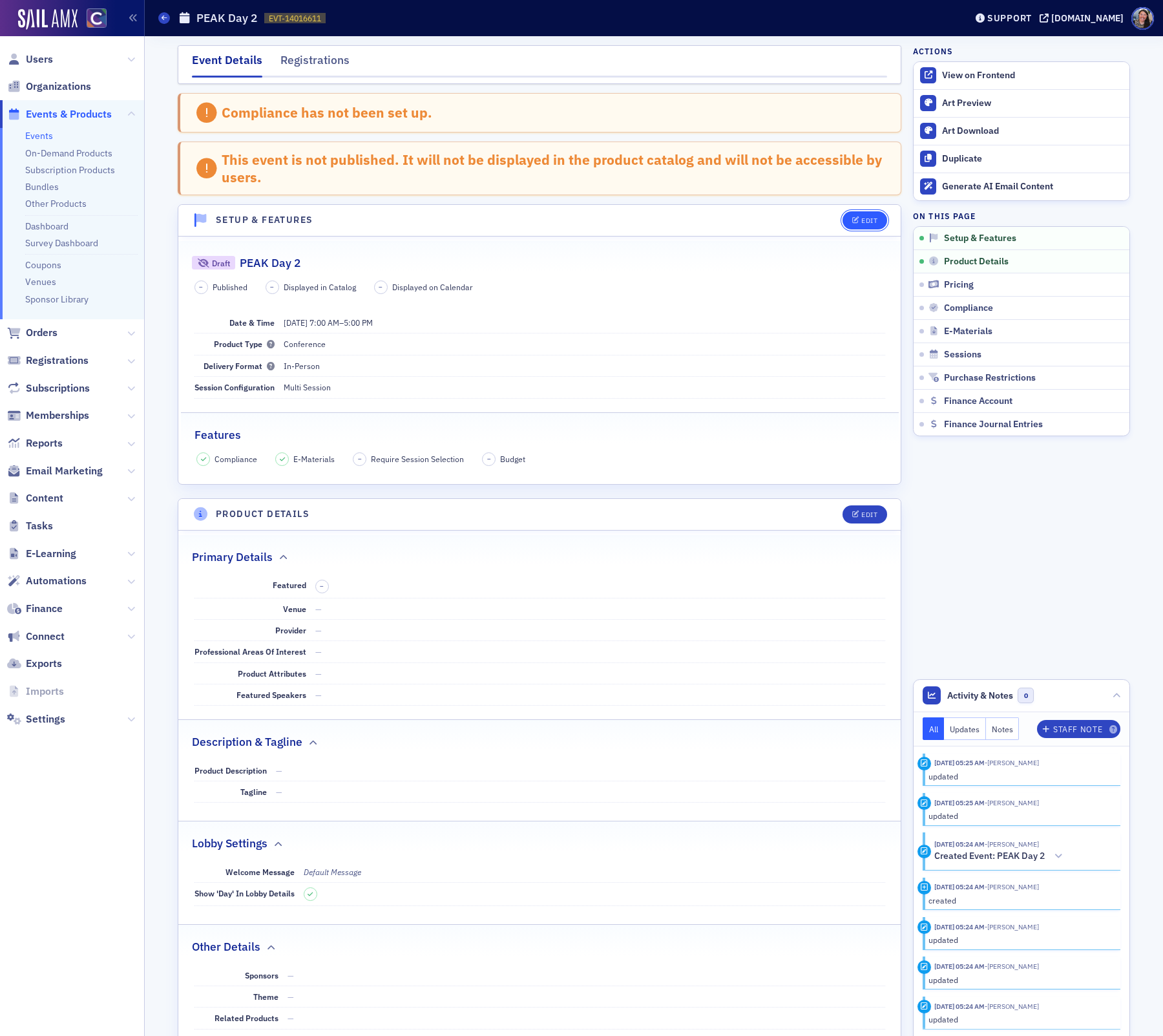
click at [862, 224] on button "Edit" at bounding box center [865, 221] width 44 height 18
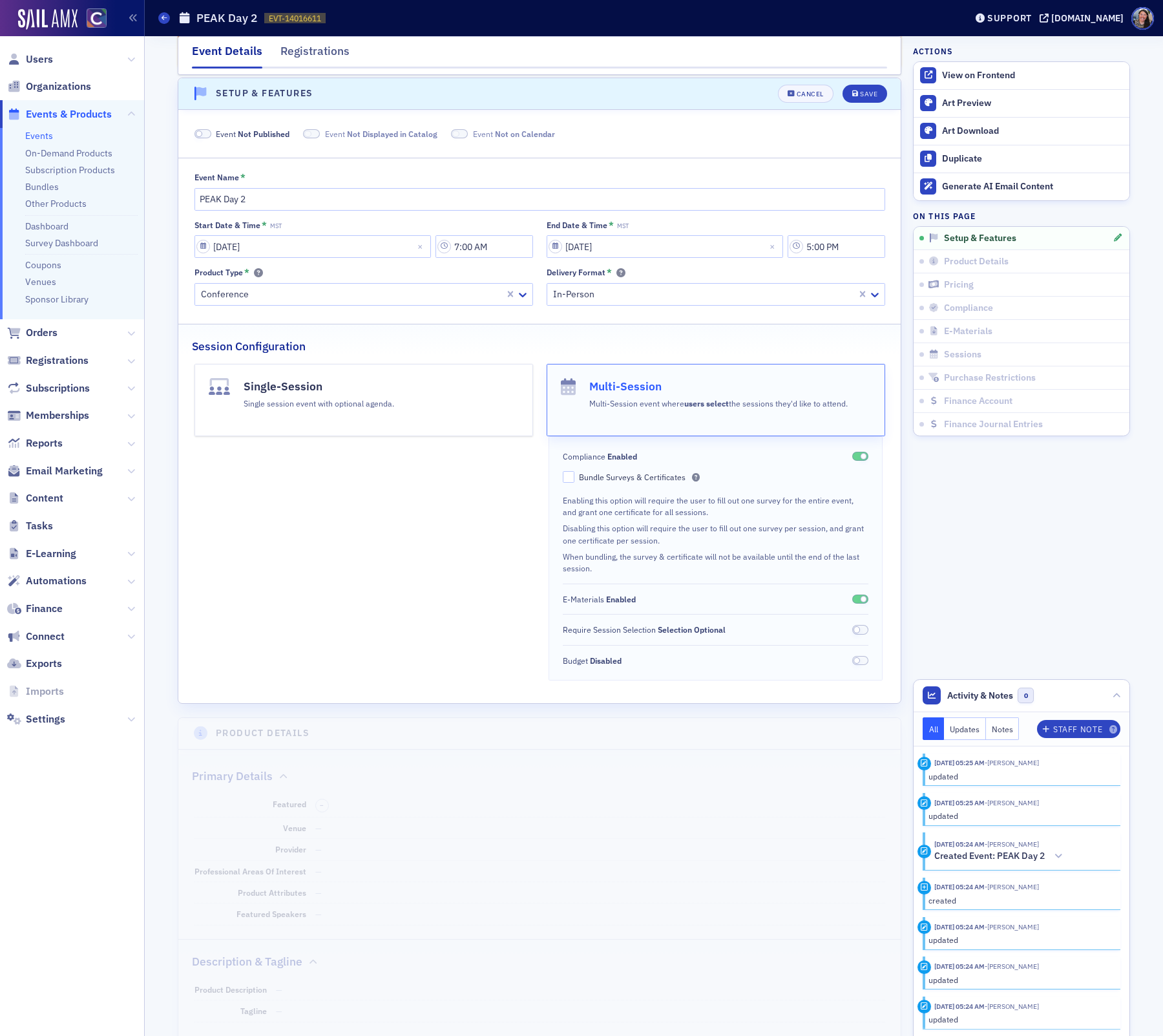
scroll to position [128, 0]
click at [251, 132] on span "Not Published" at bounding box center [263, 133] width 52 height 11
click at [352, 133] on span "Displayed in Catalog" at bounding box center [369, 133] width 75 height 11
click at [524, 130] on span "Displayed on Calendar" at bounding box center [520, 133] width 82 height 11
click at [880, 84] on button "Save" at bounding box center [865, 93] width 44 height 18
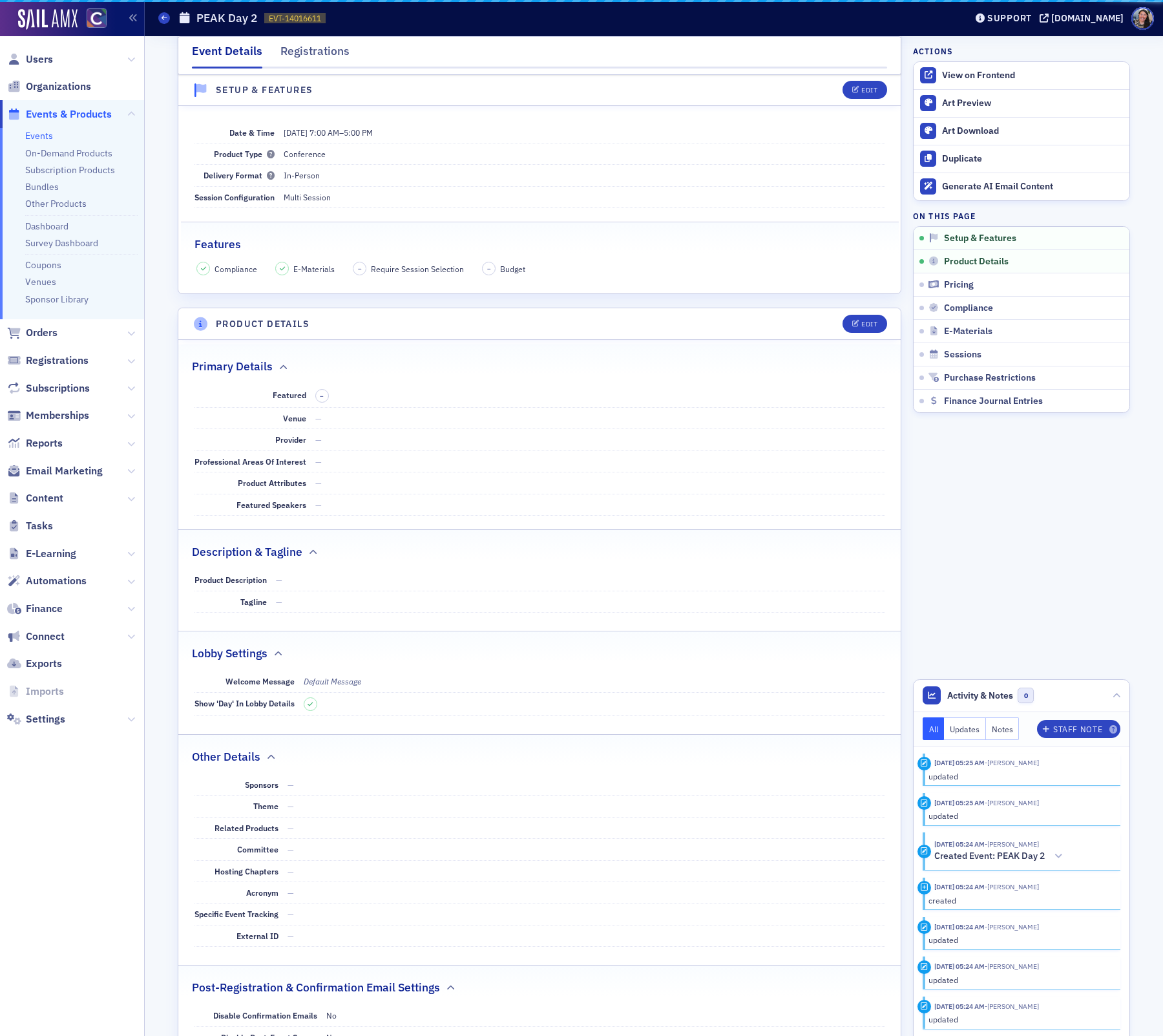
scroll to position [66, 0]
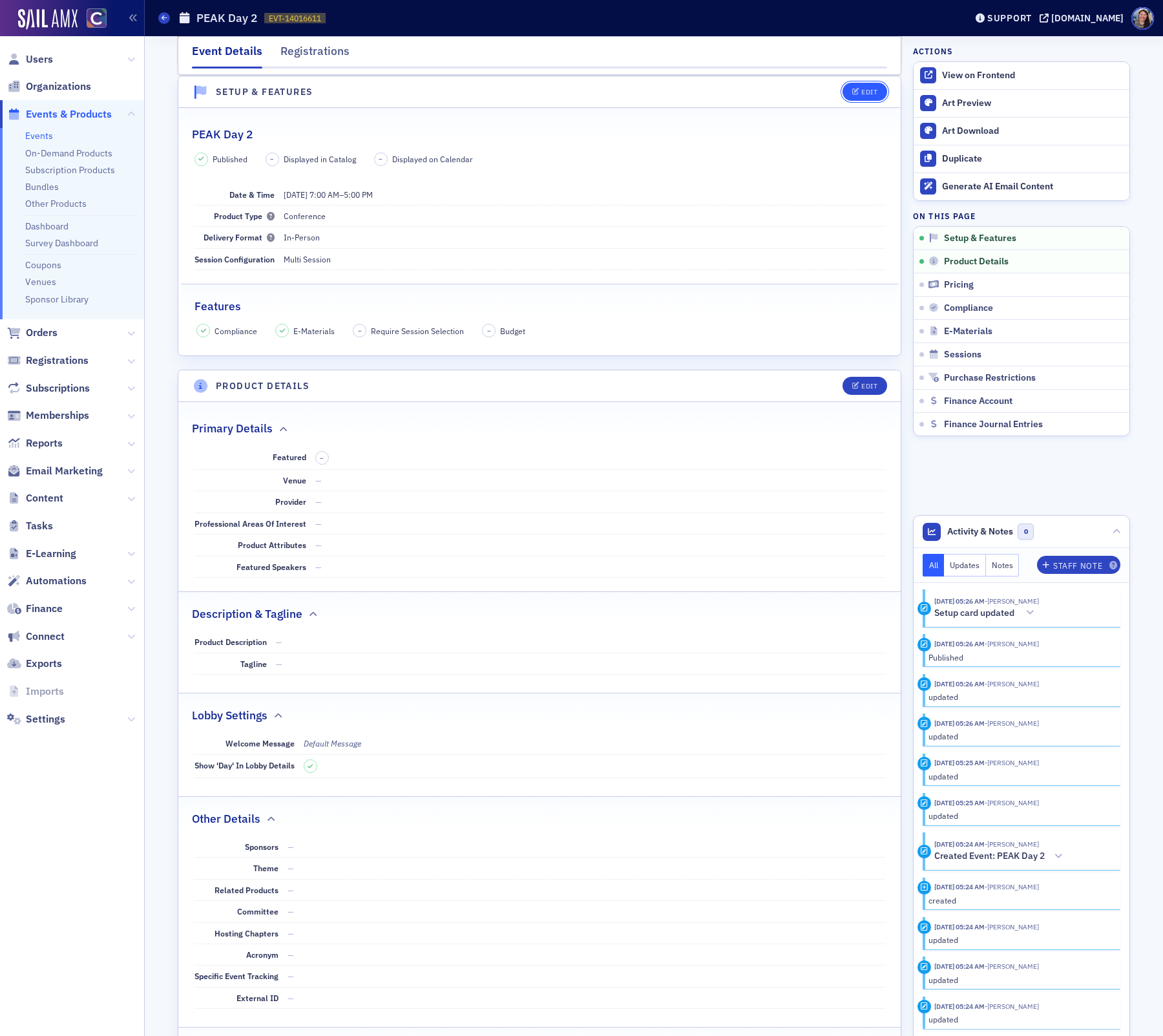
click at [871, 89] on div "Edit" at bounding box center [869, 92] width 16 height 7
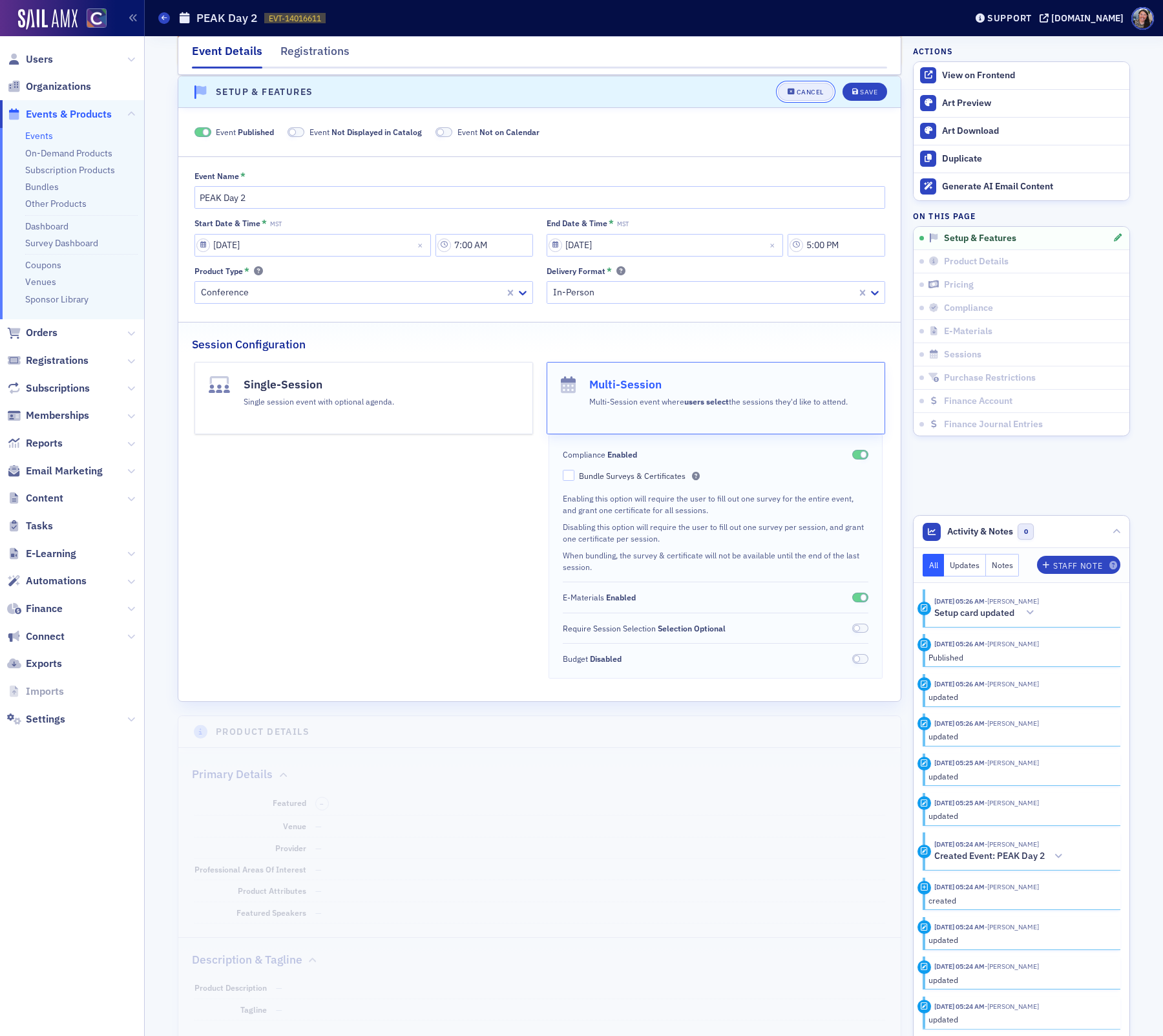
click at [799, 89] on div "Cancel" at bounding box center [811, 92] width 27 height 7
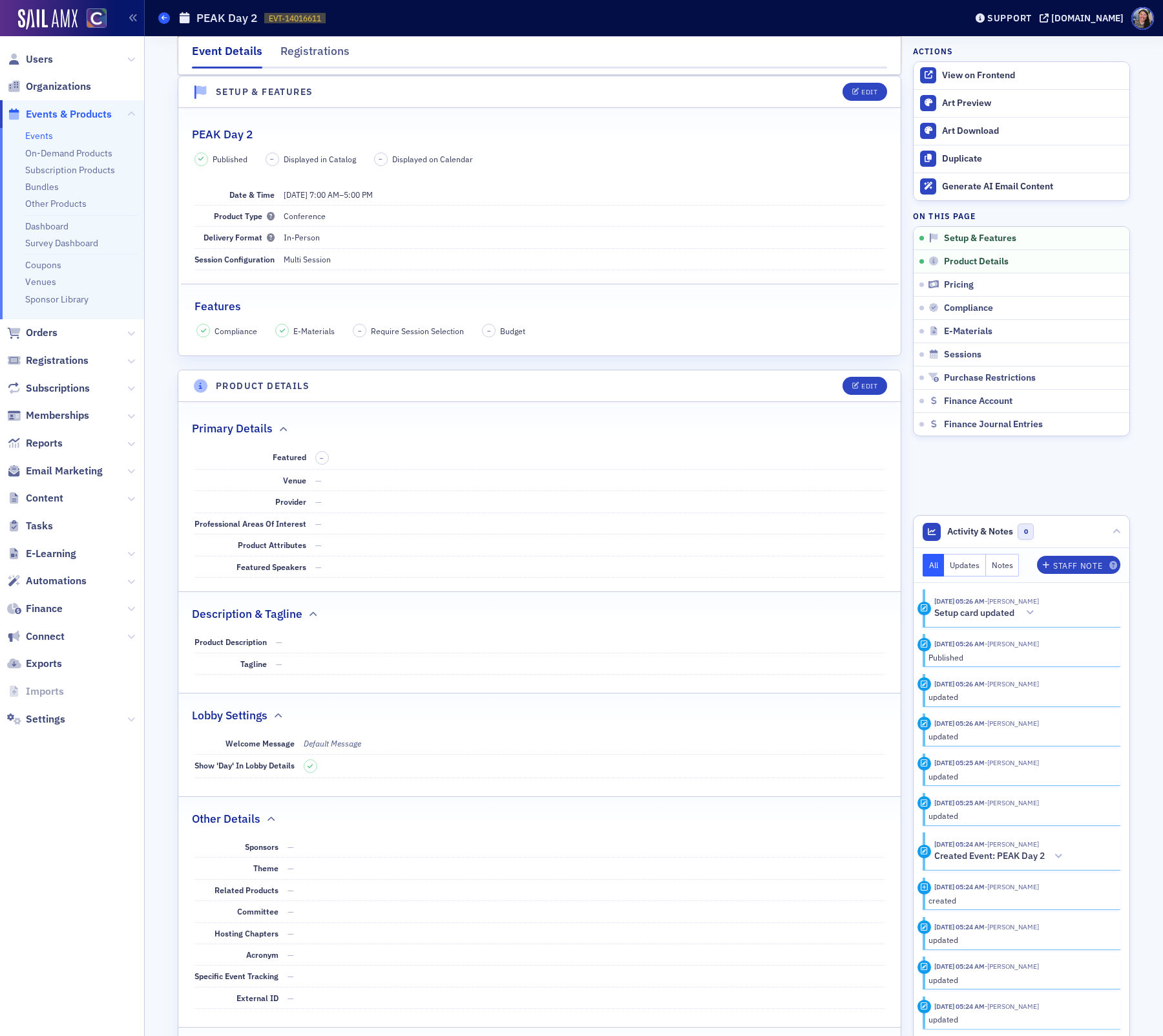
click at [167, 17] on span at bounding box center [163, 17] width 11 height 11
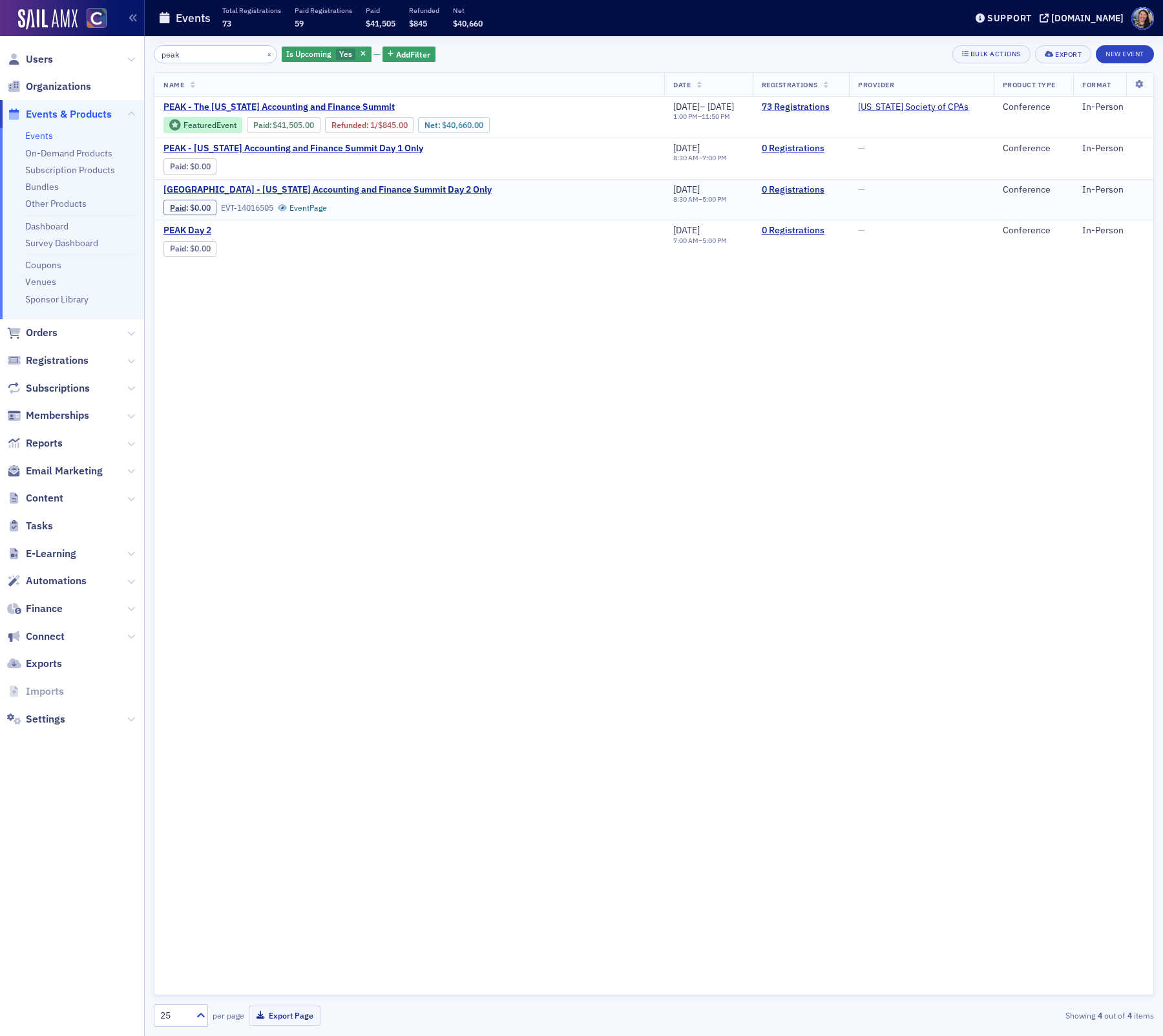
click at [415, 192] on span "DNU PEAK - Colorado Accounting and Finance Summit Day 2 Only" at bounding box center [327, 190] width 328 height 11
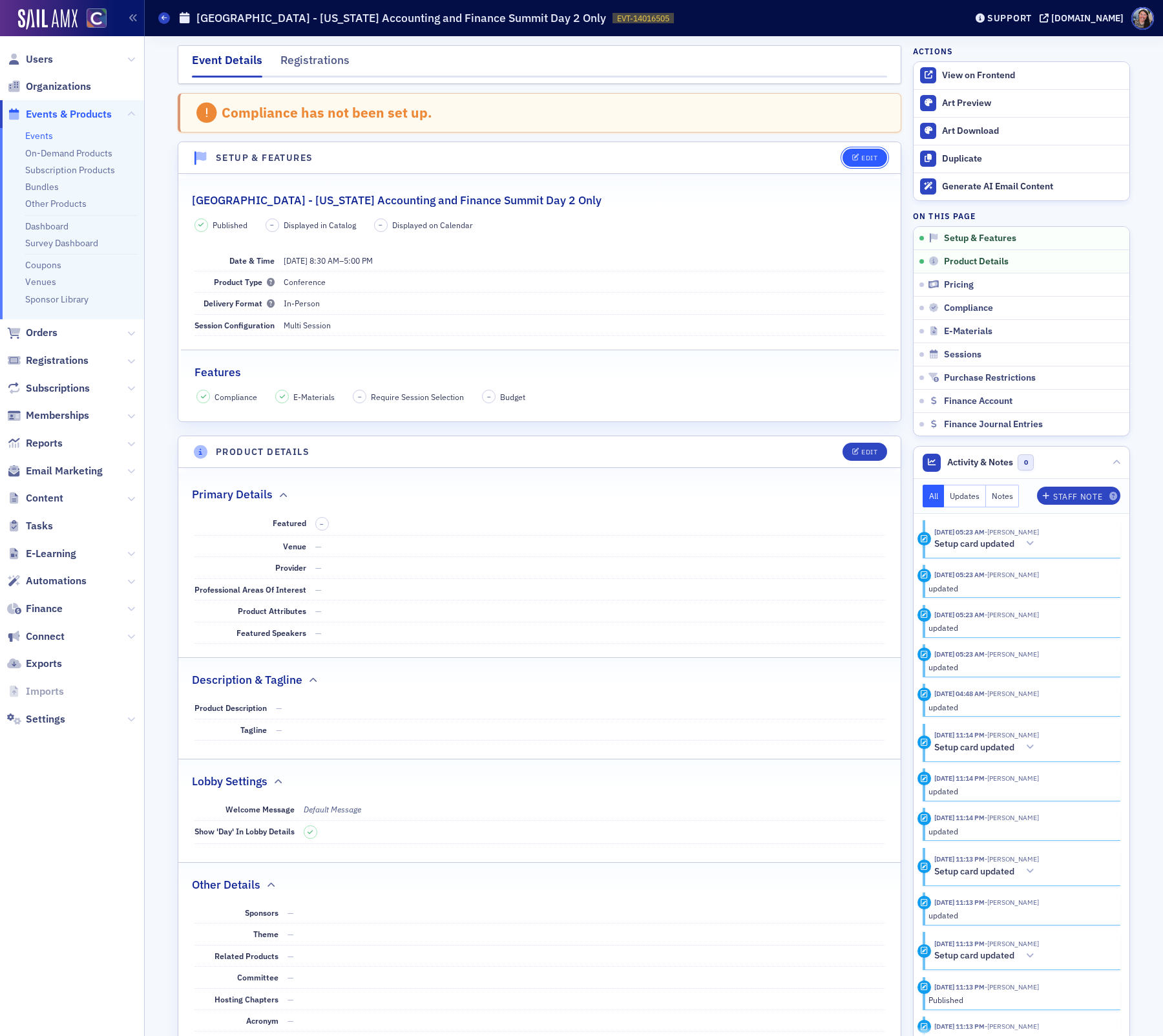
click at [863, 157] on div "Edit" at bounding box center [869, 157] width 16 height 7
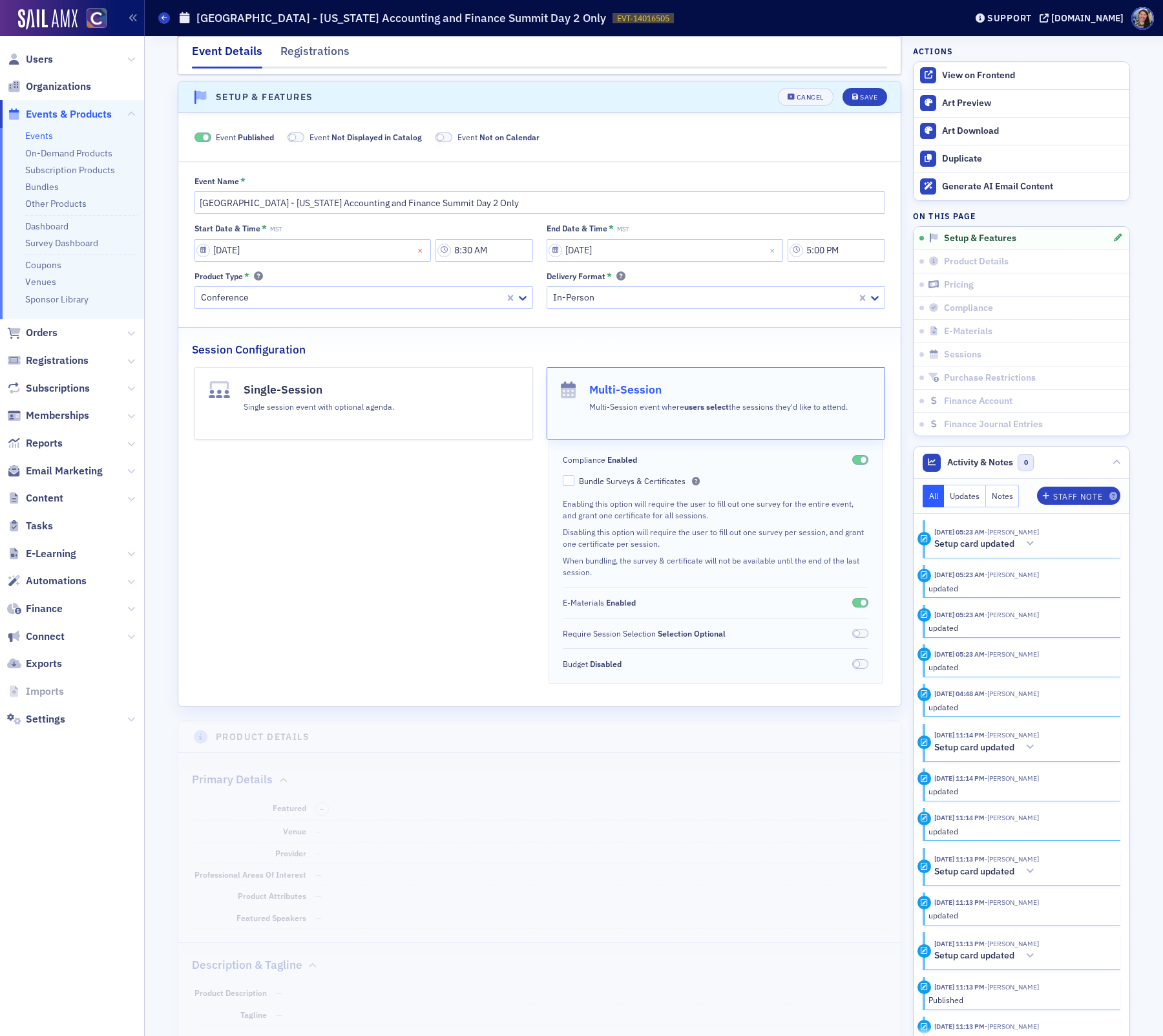
scroll to position [66, 0]
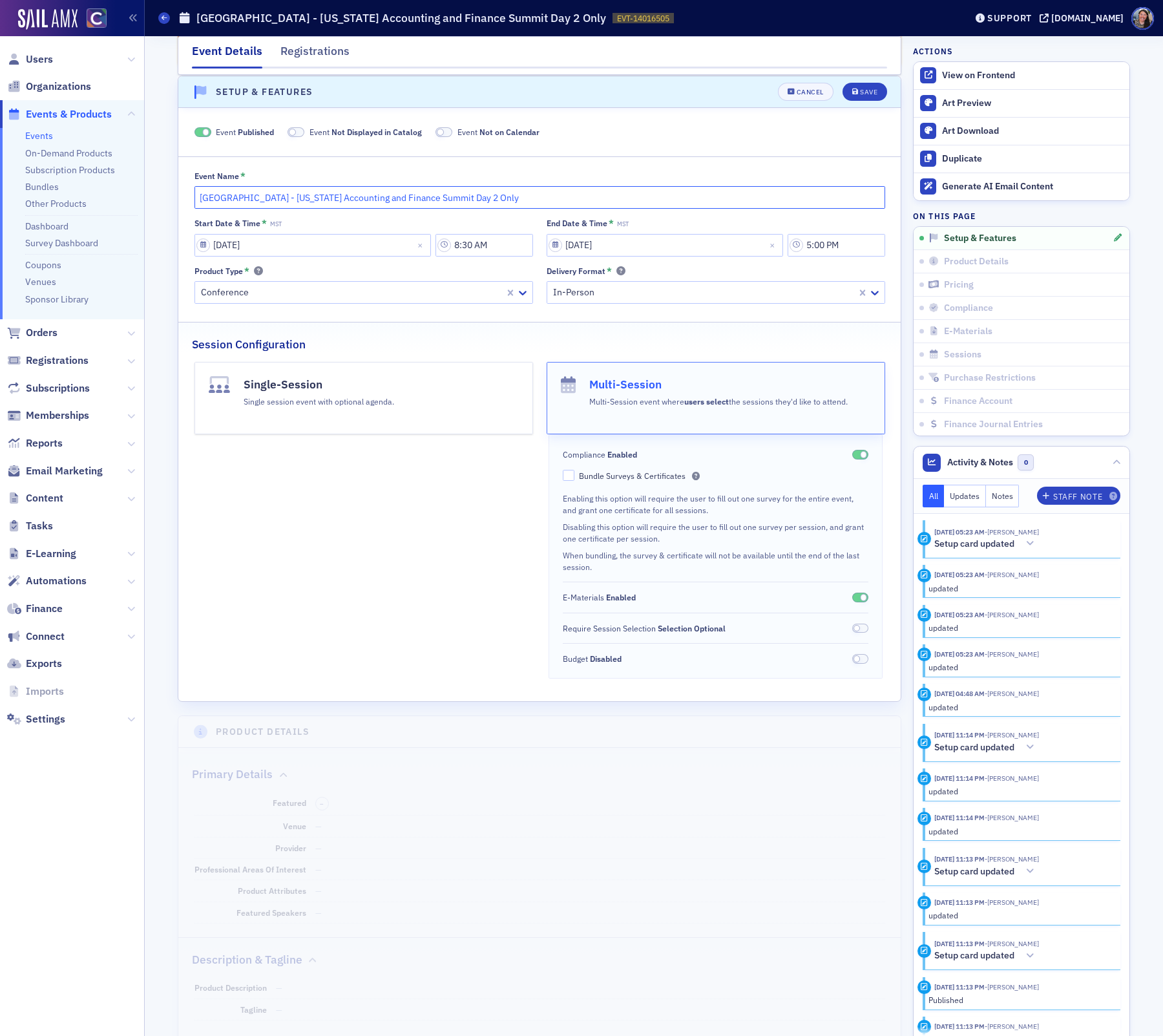
drag, startPoint x: 220, startPoint y: 196, endPoint x: 118, endPoint y: 193, distance: 102.0
click at [118, 193] on div "Users Organizations Events & Products Events On-Demand Products Subscription Pr…" at bounding box center [581, 518] width 1163 height 1036
type input "PEAK - [US_STATE] Accounting and Finance Summit Day 2 Only"
click at [519, 242] on input "8:30 AM" at bounding box center [485, 245] width 98 height 23
type input "7:00 AM"
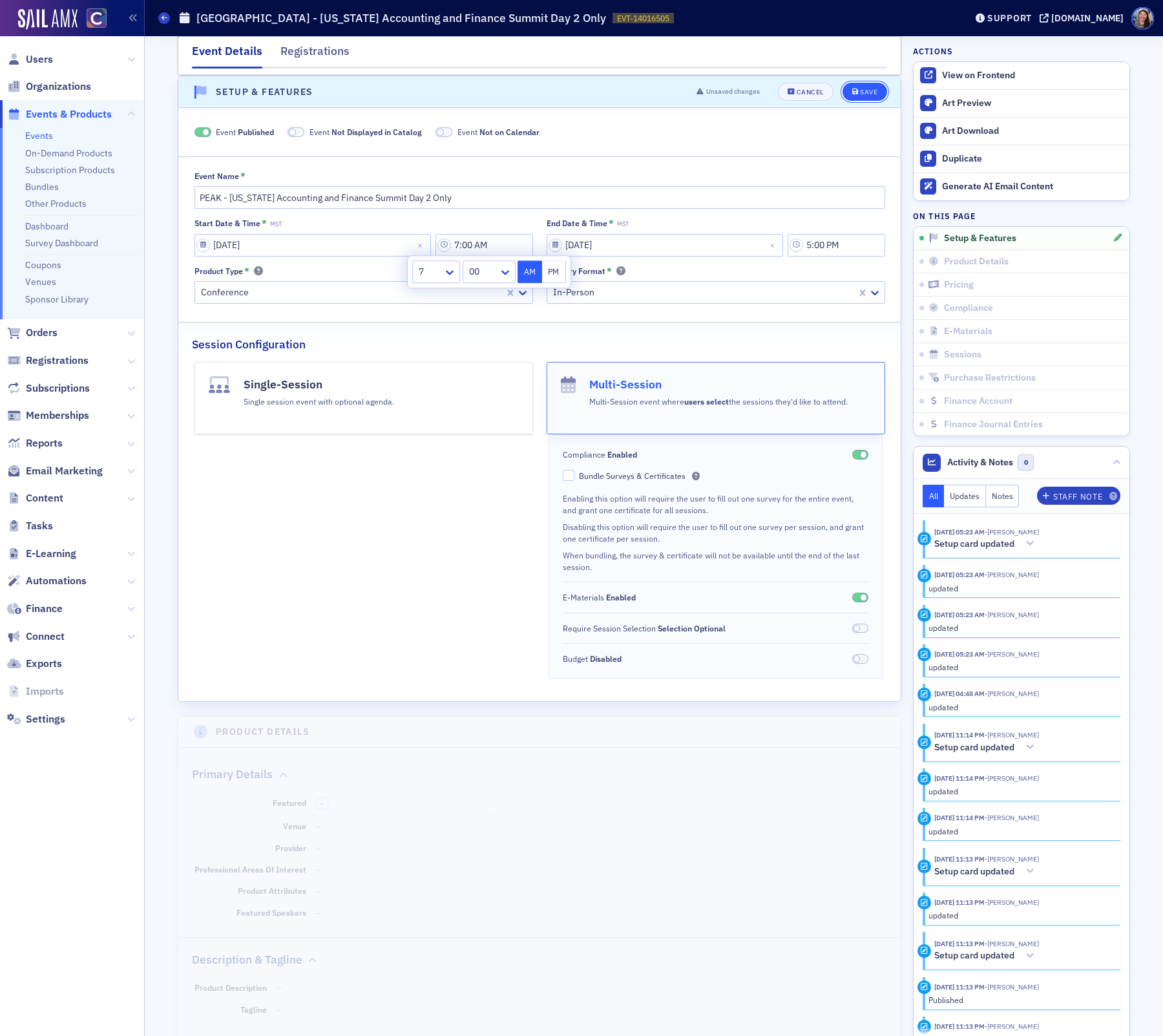
click at [869, 85] on button "Save" at bounding box center [865, 92] width 44 height 18
